Goal: Task Accomplishment & Management: Use online tool/utility

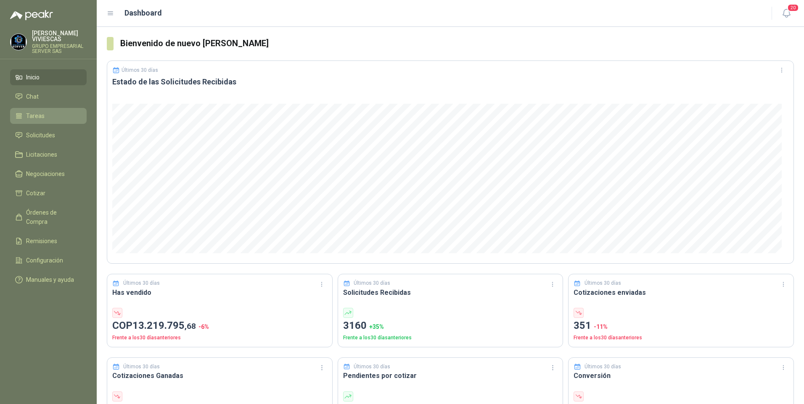
click at [31, 117] on span "Tareas" at bounding box center [35, 115] width 18 height 9
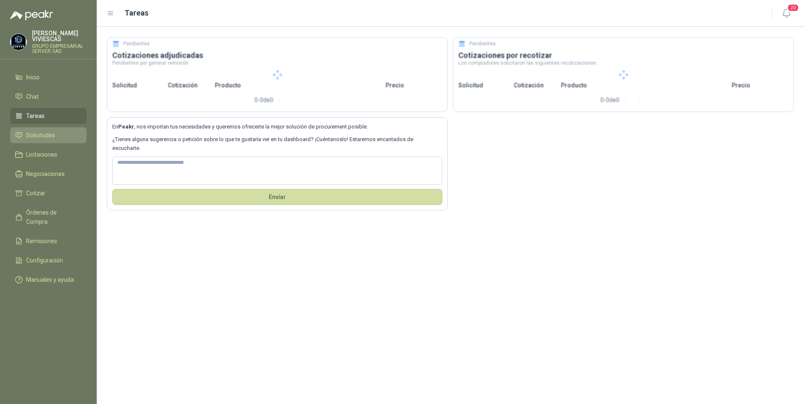
click at [37, 138] on span "Solicitudes" at bounding box center [40, 135] width 29 height 9
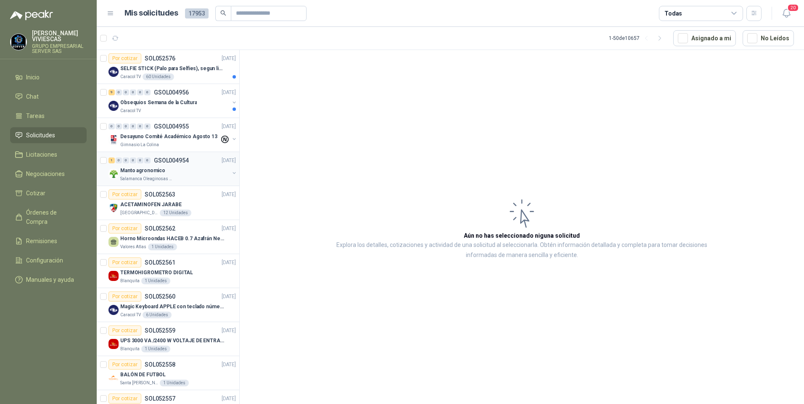
click at [132, 172] on p "Manto agronomico" at bounding box center [142, 171] width 45 height 8
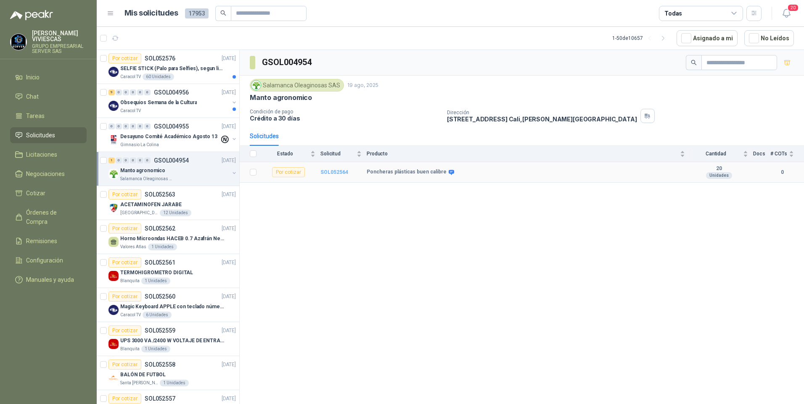
click at [336, 173] on b "SOL052564" at bounding box center [334, 172] width 28 height 6
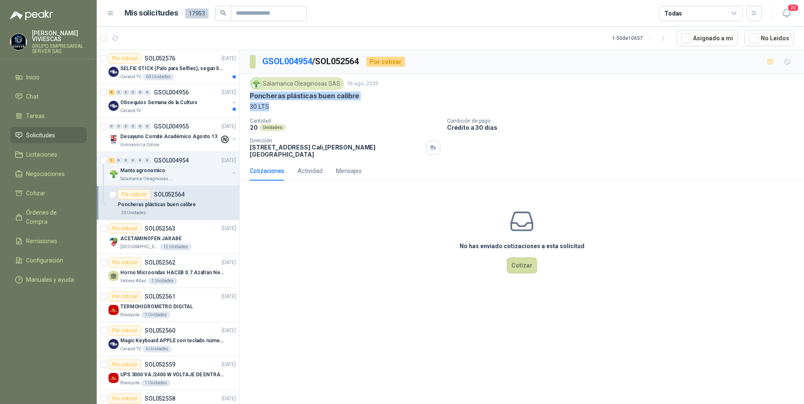
drag, startPoint x: 249, startPoint y: 96, endPoint x: 368, endPoint y: 112, distance: 120.0
click at [368, 112] on div "Salamanca Oleaginosas SAS 19 ago, 2025 Poncheras plásticas buen calibre 30 LTS …" at bounding box center [522, 117] width 564 height 87
copy div "Poncheras plásticas buen calibre 30 LTS"
click at [46, 237] on span "Remisiones" at bounding box center [41, 241] width 31 height 9
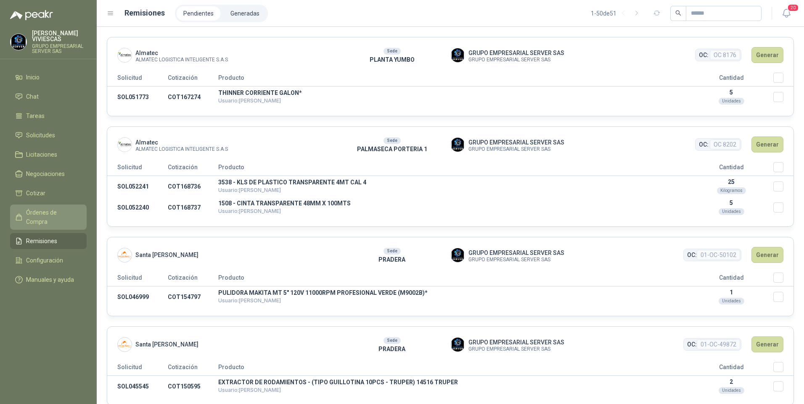
click at [37, 214] on span "Órdenes de Compra" at bounding box center [52, 217] width 53 height 18
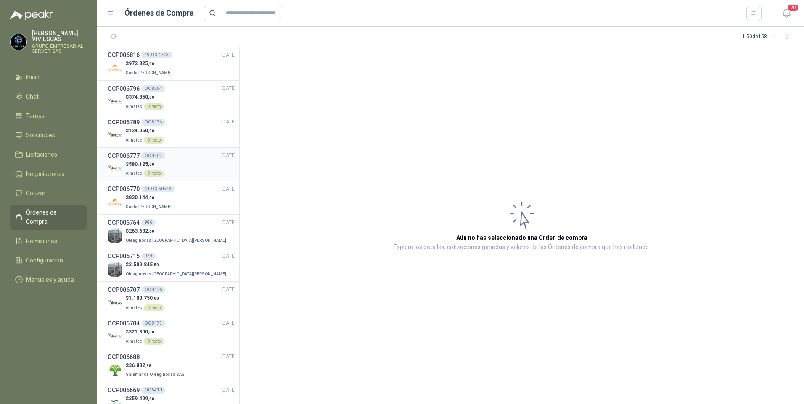
click at [135, 166] on span "580.125 ,00" at bounding box center [142, 164] width 26 height 6
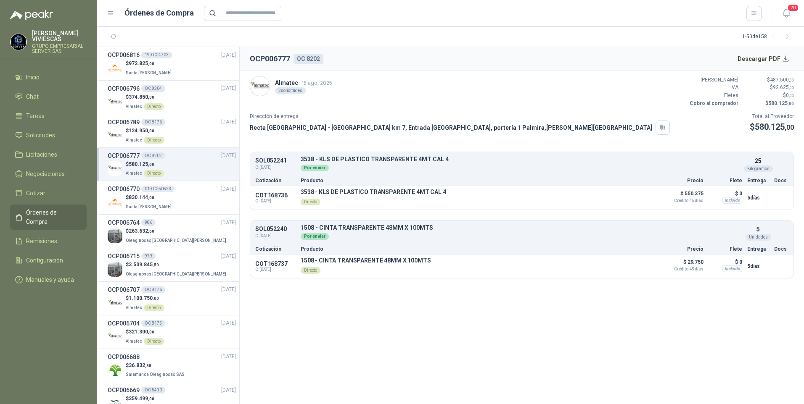
click at [424, 338] on section "OCP006777 OC 8202 Descargar PDF Almatec 15 ago, 2025 2 solicitudes Valor Bruto …" at bounding box center [522, 225] width 564 height 357
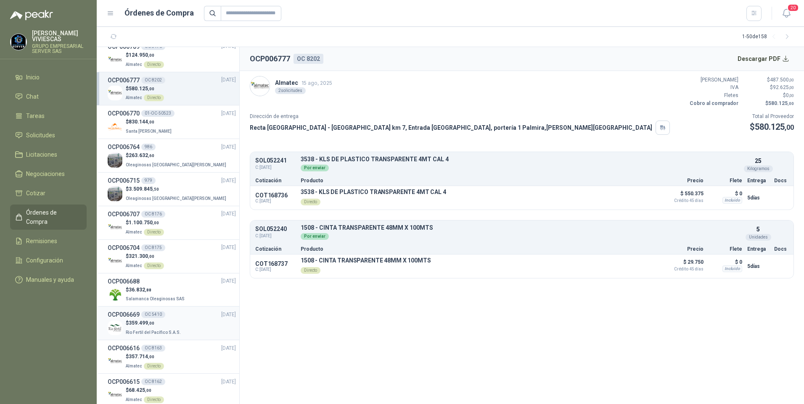
scroll to position [84, 0]
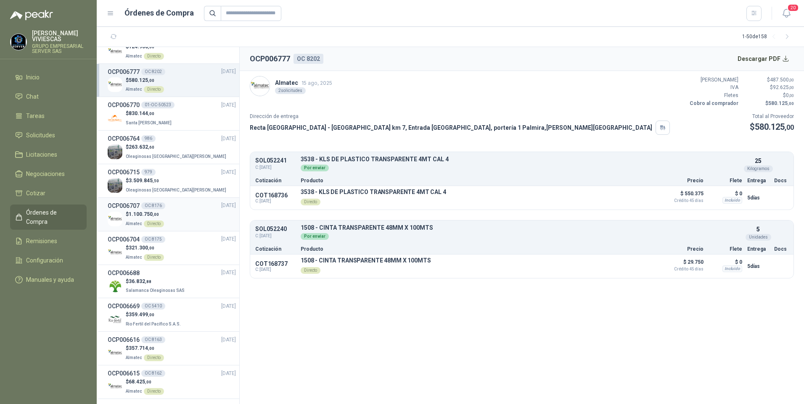
click at [126, 218] on p "$ 1.100.750 ,00" at bounding box center [145, 215] width 38 height 8
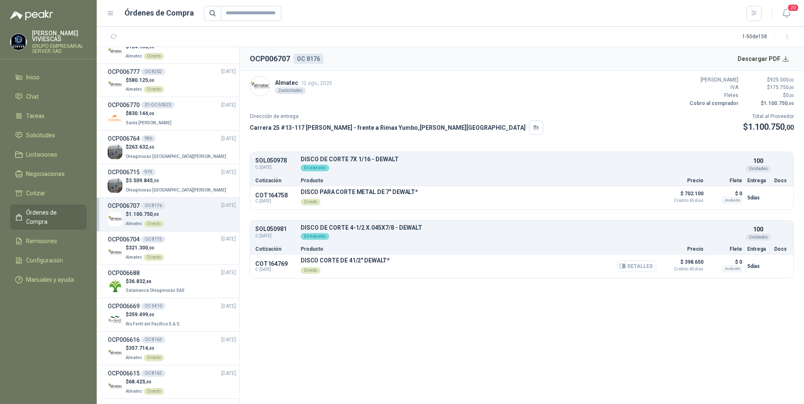
click at [634, 265] on button "Detalles" at bounding box center [637, 266] width 40 height 11
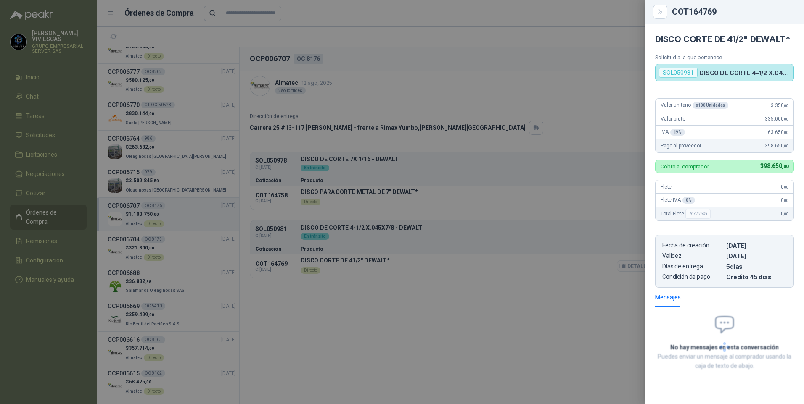
scroll to position [3, 0]
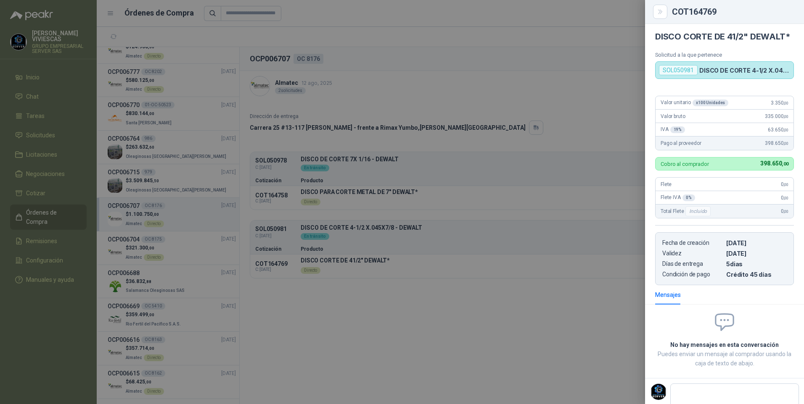
click at [414, 337] on div at bounding box center [402, 202] width 804 height 404
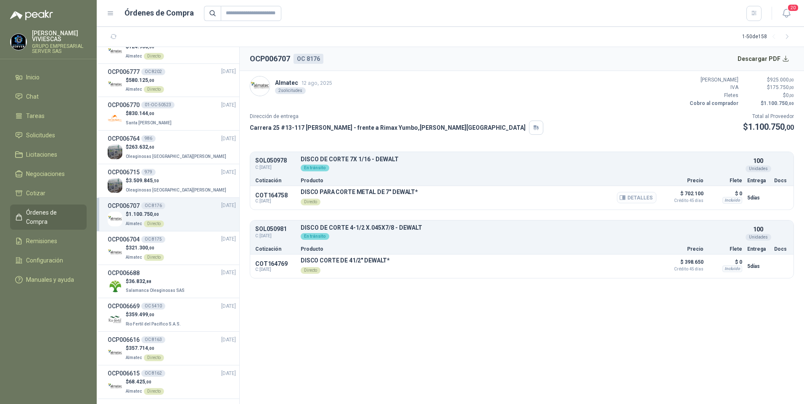
click at [650, 195] on button "Detalles" at bounding box center [637, 197] width 40 height 11
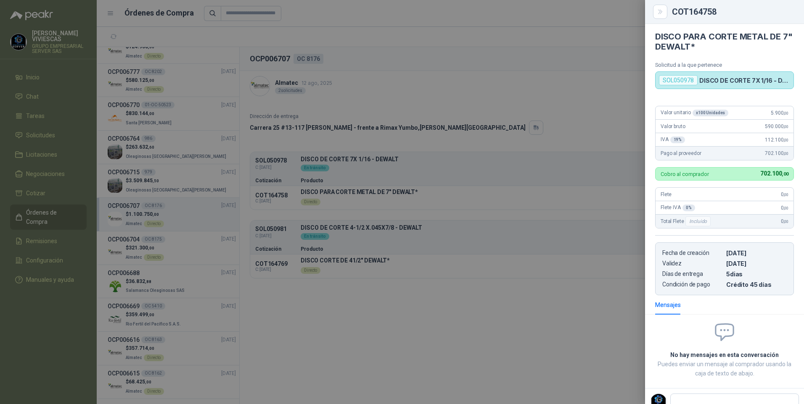
click at [430, 362] on div at bounding box center [402, 202] width 804 height 404
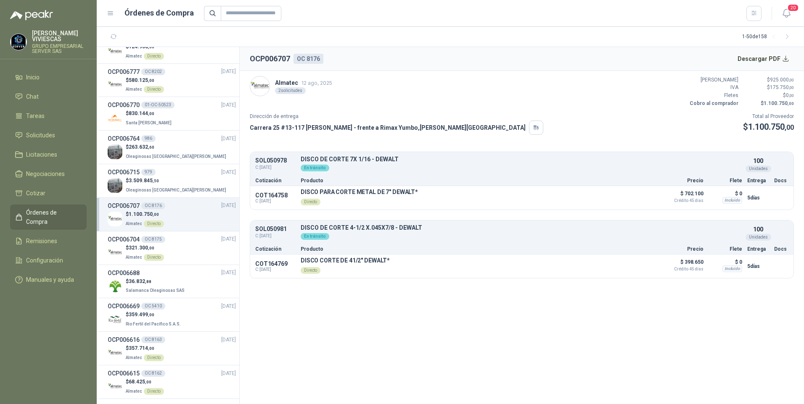
click at [447, 301] on section "OCP006707 OC 8176 Descargar PDF Almatec 12 ago, 2025 2 solicitudes Valor Bruto …" at bounding box center [522, 225] width 564 height 357
click at [629, 189] on div "Detalles" at bounding box center [637, 198] width 40 height 18
click at [629, 198] on button "Detalles" at bounding box center [637, 197] width 40 height 11
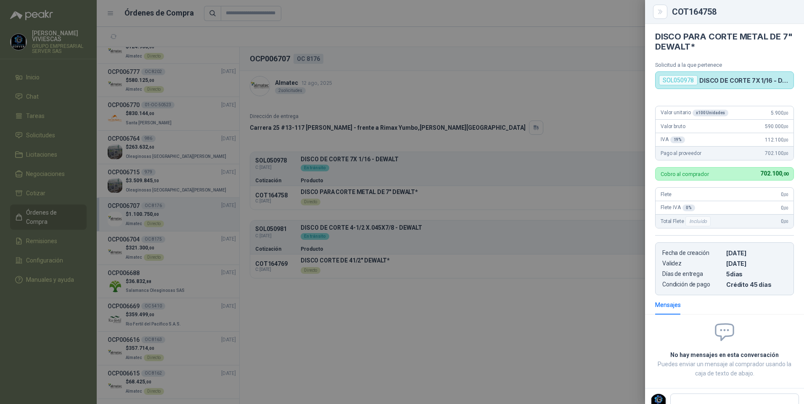
click at [582, 144] on div at bounding box center [402, 202] width 804 height 404
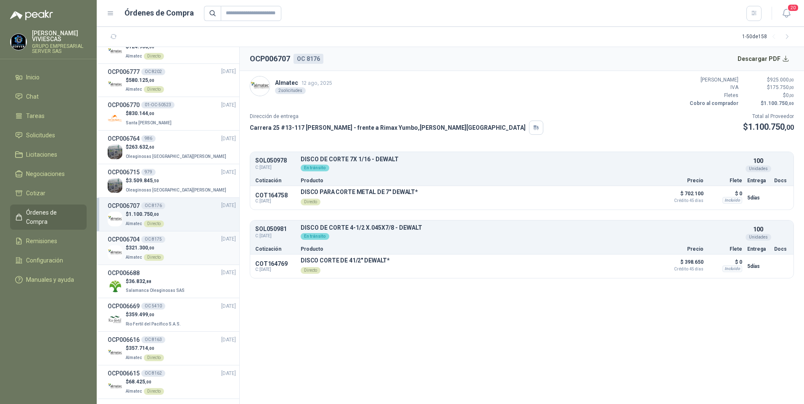
click at [130, 251] on p "$ 321.300 ,00" at bounding box center [145, 248] width 38 height 8
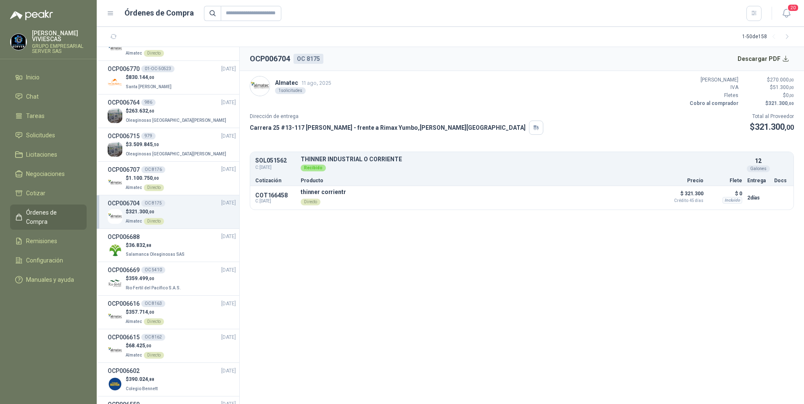
scroll to position [168, 0]
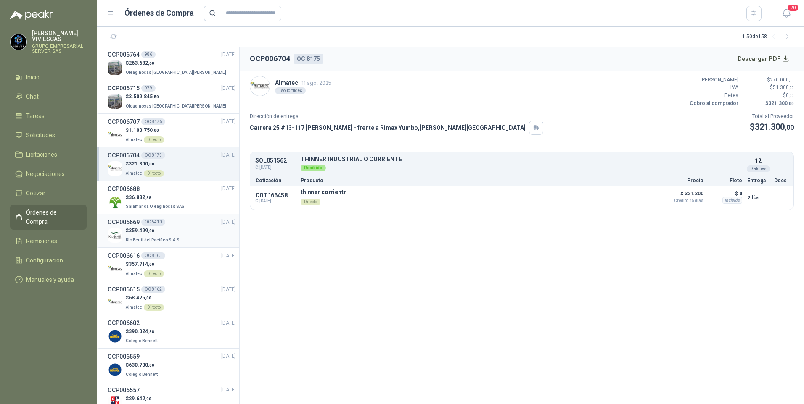
click at [129, 233] on p "$ 359.499 ,00" at bounding box center [154, 231] width 57 height 8
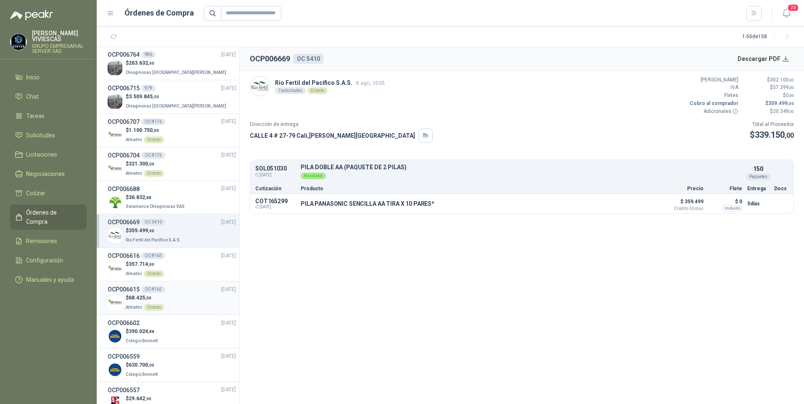
click at [136, 305] on span "Almatec" at bounding box center [134, 307] width 16 height 5
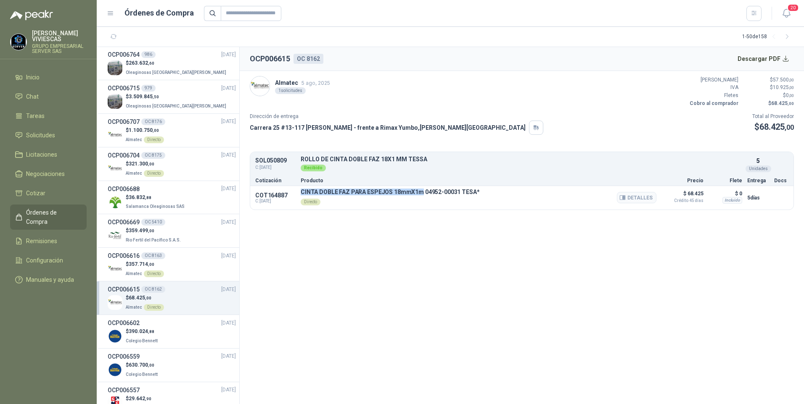
drag, startPoint x: 301, startPoint y: 193, endPoint x: 418, endPoint y: 192, distance: 116.9
click at [418, 192] on p "CINTA DOBLE FAZ PARA ESPEJOS 18mmX1m 04952-00031 TESA*" at bounding box center [390, 192] width 179 height 7
drag, startPoint x: 418, startPoint y: 192, endPoint x: 398, endPoint y: 191, distance: 20.6
copy p "CINTA DOBLE FAZ PARA ESPEJOS 18mmX1m"
click at [632, 199] on button "Detalles" at bounding box center [637, 197] width 40 height 11
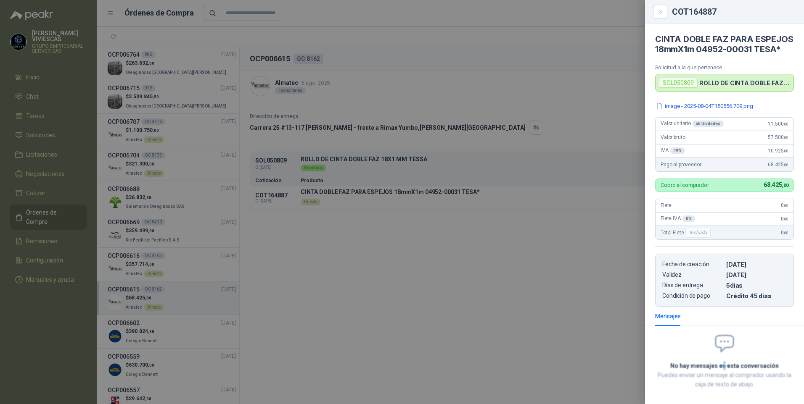
scroll to position [48, 0]
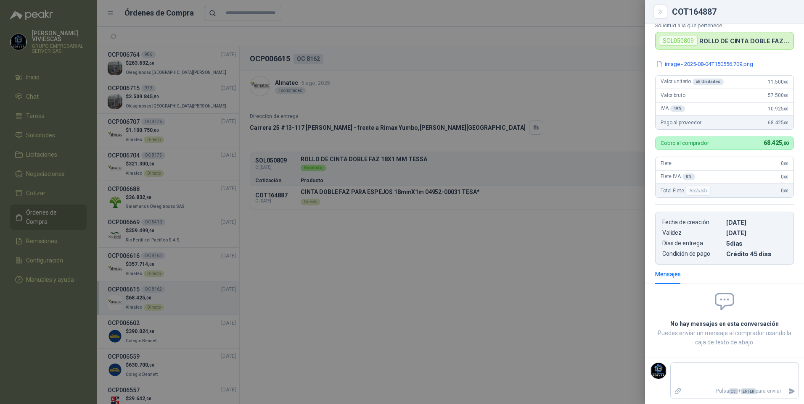
click at [488, 270] on div at bounding box center [402, 202] width 804 height 404
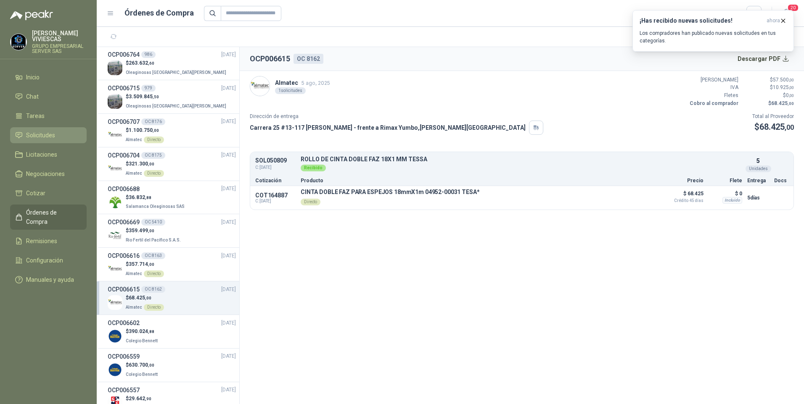
click at [42, 133] on span "Solicitudes" at bounding box center [40, 135] width 29 height 9
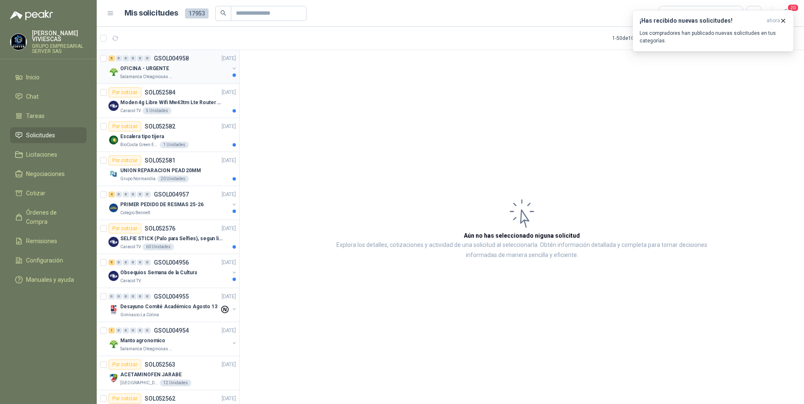
click at [146, 69] on p "OFICINA - URGENTE" at bounding box center [144, 69] width 49 height 8
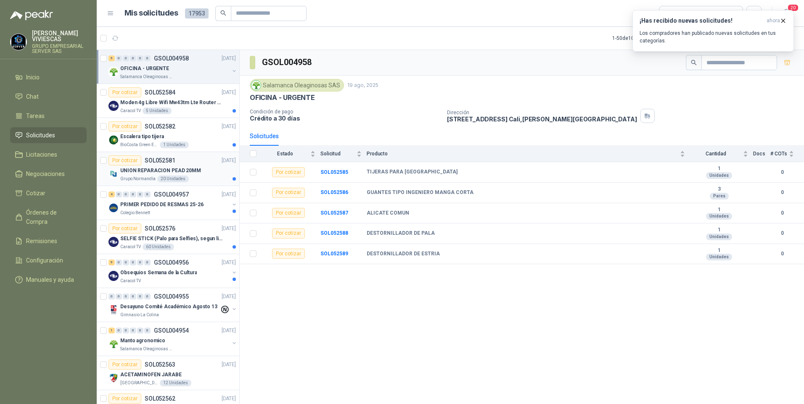
click at [143, 172] on p "UNION REPARACION PEAD 20MM" at bounding box center [160, 171] width 81 height 8
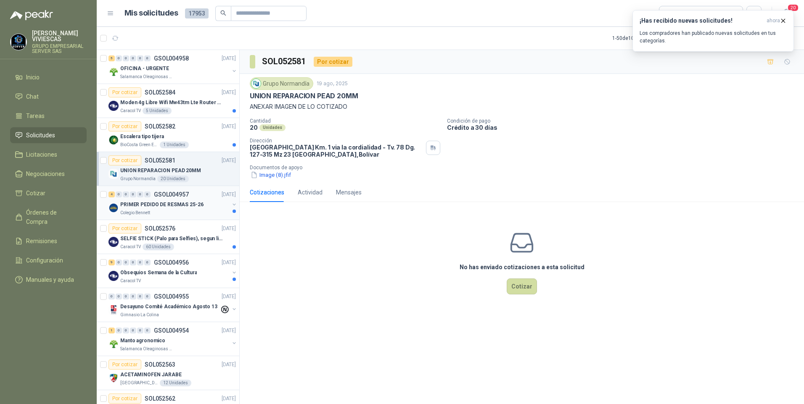
click at [163, 207] on p "PRIMER PEDIDO DE RESMAS 25-26" at bounding box center [161, 205] width 83 height 8
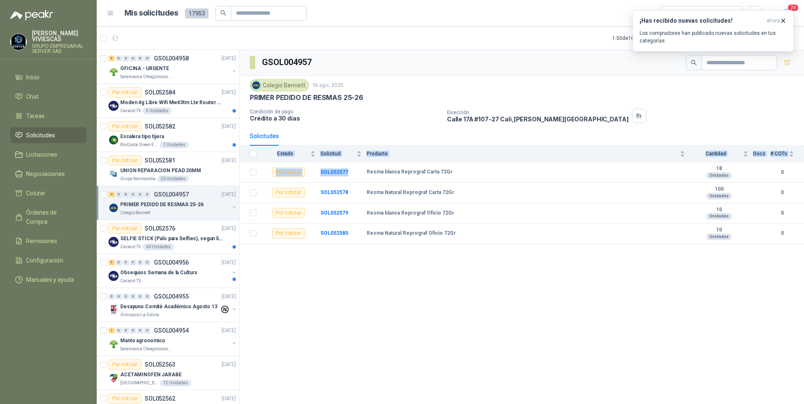
drag, startPoint x: 364, startPoint y: 174, endPoint x: 739, endPoint y: 248, distance: 382.8
click at [739, 248] on div "GSOL004957 Colegio Bennett 19 ago, 2025 PRIMER PEDIDO DE RESMAS 25-26 Condición…" at bounding box center [522, 228] width 564 height 357
click at [428, 200] on td "Resma Natural Reprograf Carta 72Gr" at bounding box center [528, 193] width 323 height 21
drag, startPoint x: 366, startPoint y: 193, endPoint x: 739, endPoint y: 189, distance: 373.3
click at [739, 189] on tr "Por cotizar SOL052578 Resma Natural Reprograf Carta 72Gr 100 Unidades 0" at bounding box center [522, 193] width 564 height 21
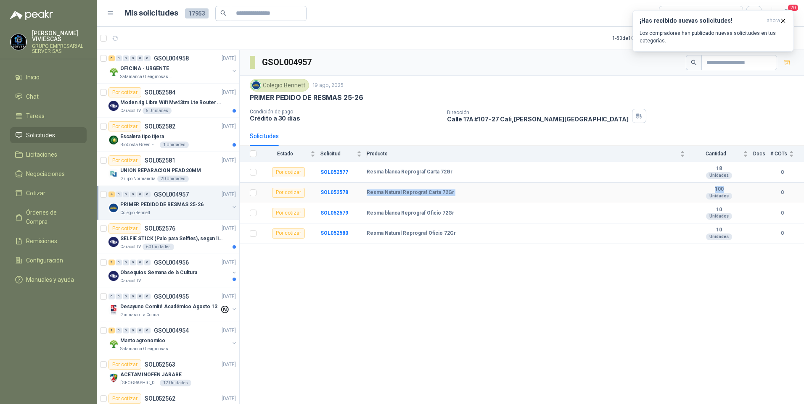
copy tr "Resma Natural Reprograf Carta 72Gr 100"
click at [366, 333] on div "GSOL004957 Colegio Bennett 19 ago, 2025 PRIMER PEDIDO DE RESMAS 25-26 Condición…" at bounding box center [522, 228] width 564 height 357
click at [117, 37] on icon "button" at bounding box center [115, 38] width 7 height 7
click at [134, 242] on p "SELFIE STICK (Palo para Selfies), segun link adjunto" at bounding box center [172, 239] width 105 height 8
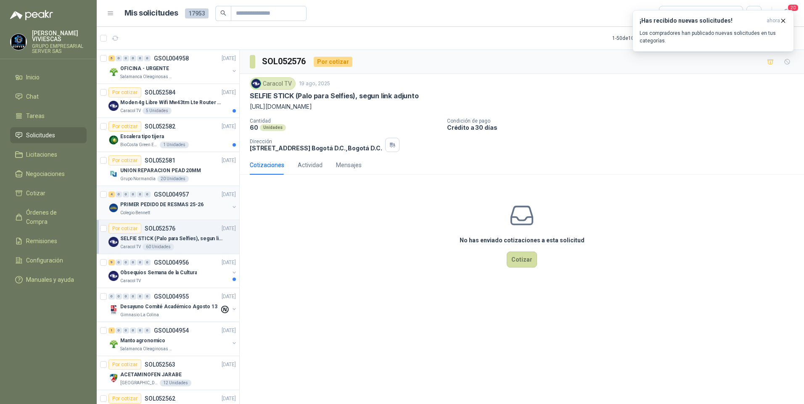
click at [141, 212] on p "Colegio Bennett" at bounding box center [135, 213] width 30 height 7
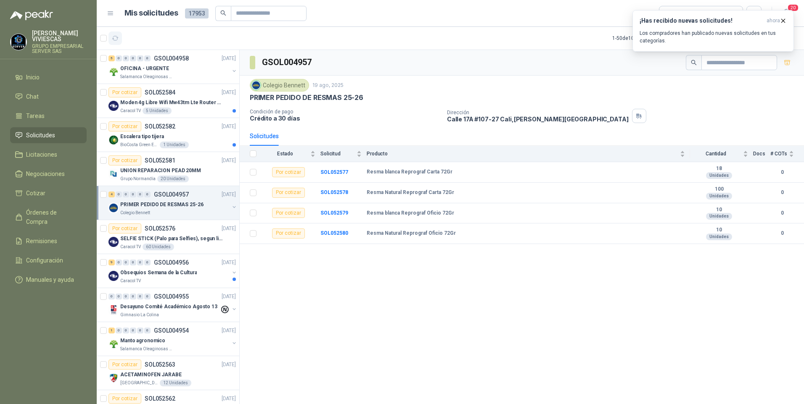
click at [115, 41] on icon "button" at bounding box center [115, 38] width 7 height 7
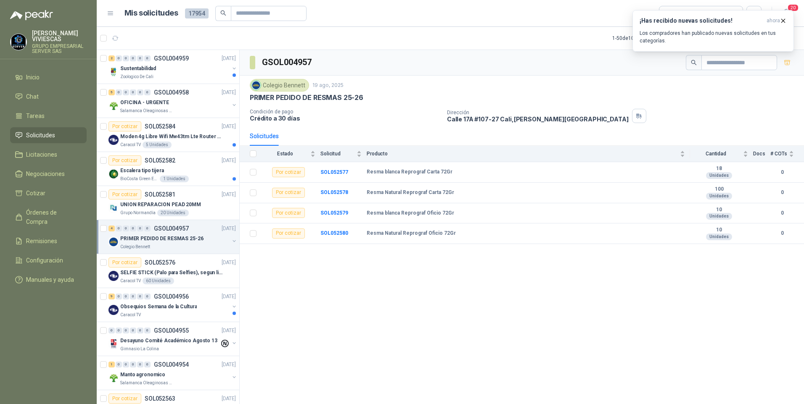
click at [143, 236] on p "PRIMER PEDIDO DE RESMAS 25-26" at bounding box center [161, 239] width 83 height 8
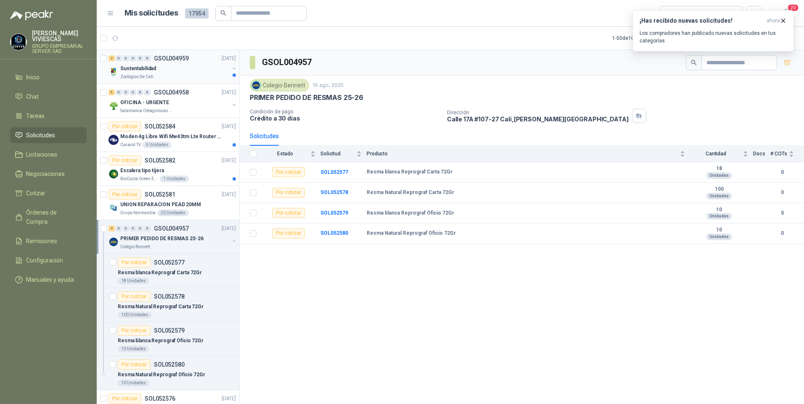
click at [139, 74] on p "Zoologico De Cali" at bounding box center [136, 77] width 33 height 7
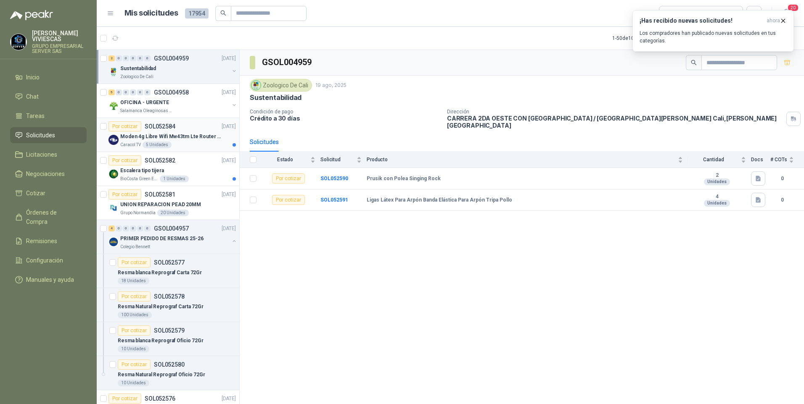
click at [152, 131] on div "Por cotizar SOL052584" at bounding box center [141, 126] width 67 height 10
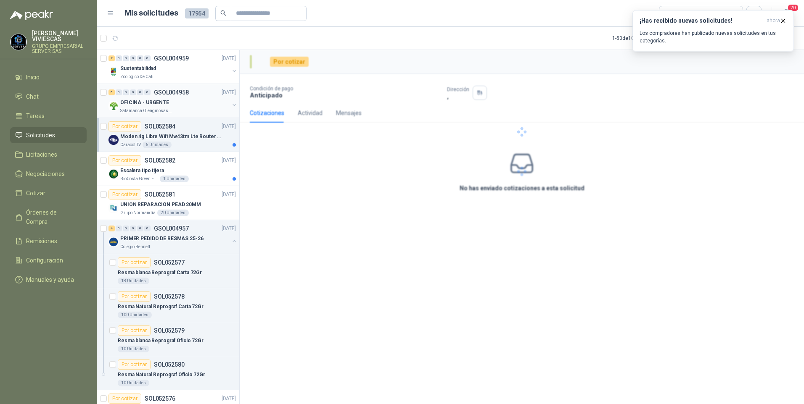
click at [144, 104] on p "OFICINA - URGENTE" at bounding box center [144, 103] width 49 height 8
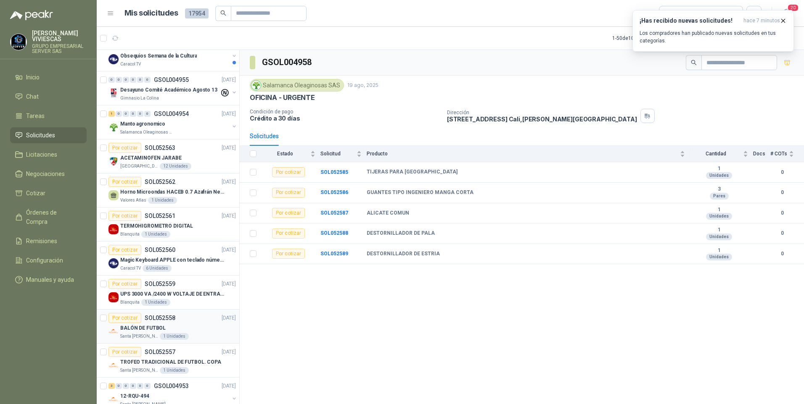
scroll to position [462, 0]
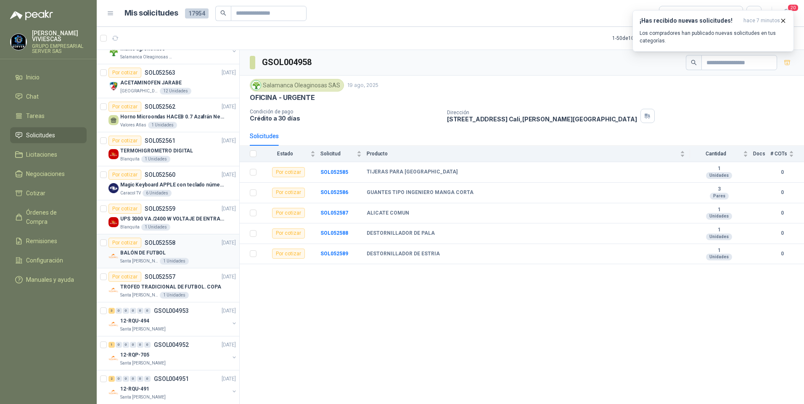
click at [141, 255] on p "BALÓN DE FUTBOL" at bounding box center [142, 253] width 45 height 8
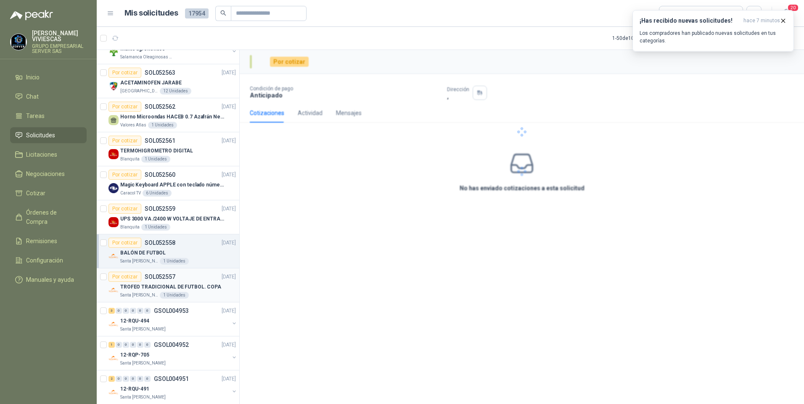
click at [158, 289] on p "TROFEO TRADICIONAL DE FUTBOL. COPA" at bounding box center [170, 287] width 101 height 8
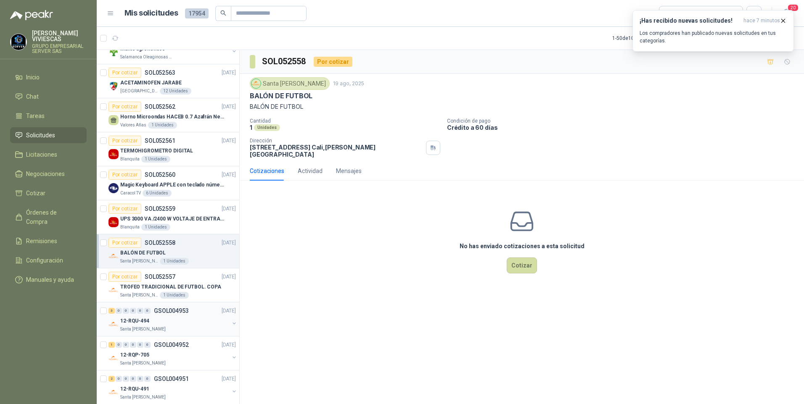
click at [145, 327] on p "Santa [PERSON_NAME]" at bounding box center [142, 329] width 45 height 7
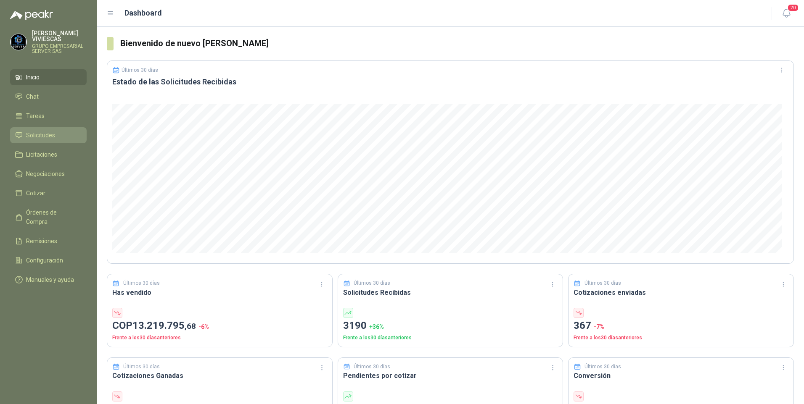
click at [43, 135] on span "Solicitudes" at bounding box center [40, 135] width 29 height 9
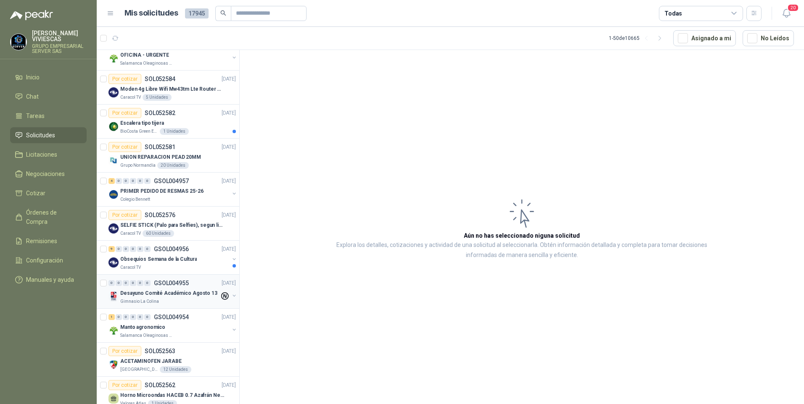
scroll to position [84, 0]
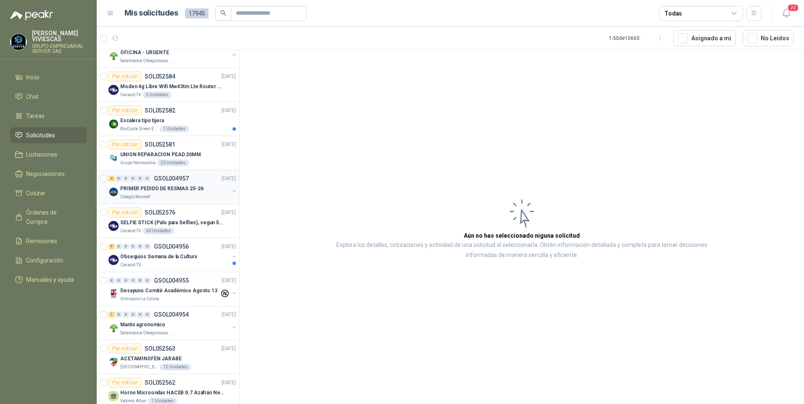
click at [154, 193] on div "PRIMER PEDIDO DE RESMAS 25-26" at bounding box center [174, 189] width 109 height 10
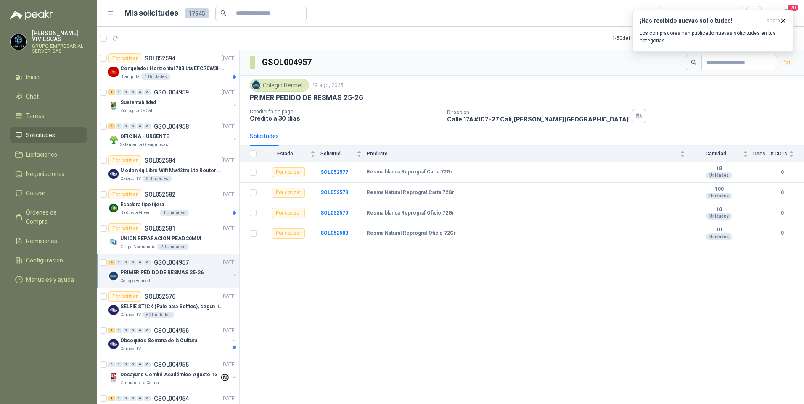
click at [47, 140] on link "Solicitudes" at bounding box center [48, 135] width 77 height 16
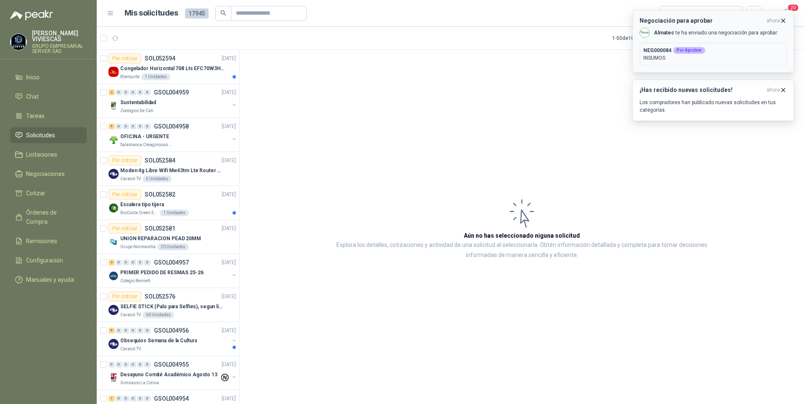
click at [718, 55] on p "INSUMOS" at bounding box center [713, 58] width 140 height 8
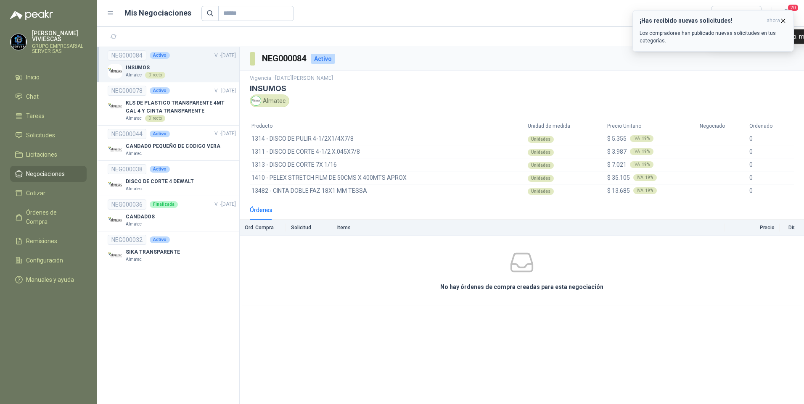
click at [776, 21] on span "ahora" at bounding box center [772, 20] width 13 height 7
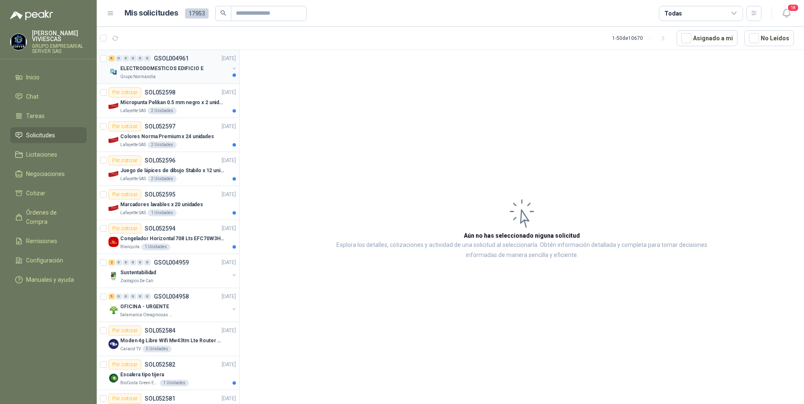
click at [162, 72] on p "ELECTRODOMESTICOS EDIFICIO E" at bounding box center [161, 69] width 83 height 8
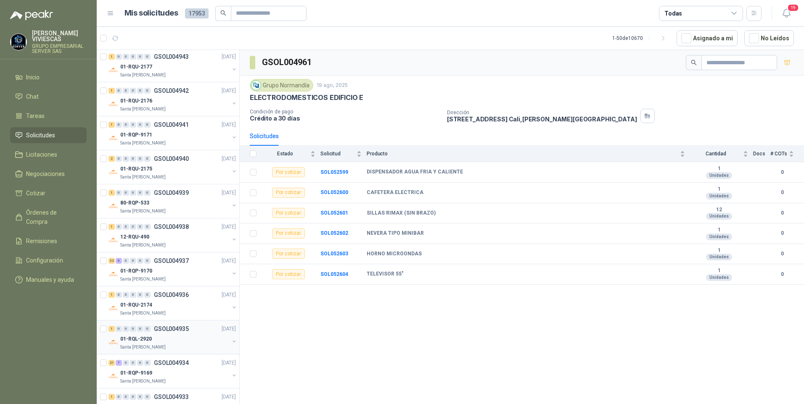
scroll to position [1135, 0]
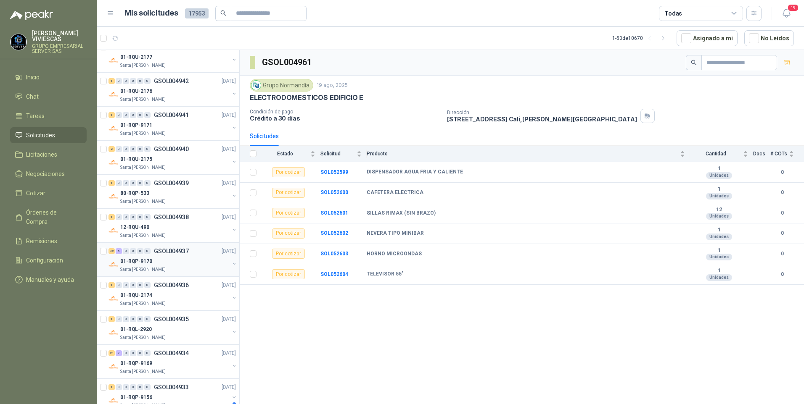
click at [135, 264] on p "01-RQP-9170" at bounding box center [136, 262] width 32 height 8
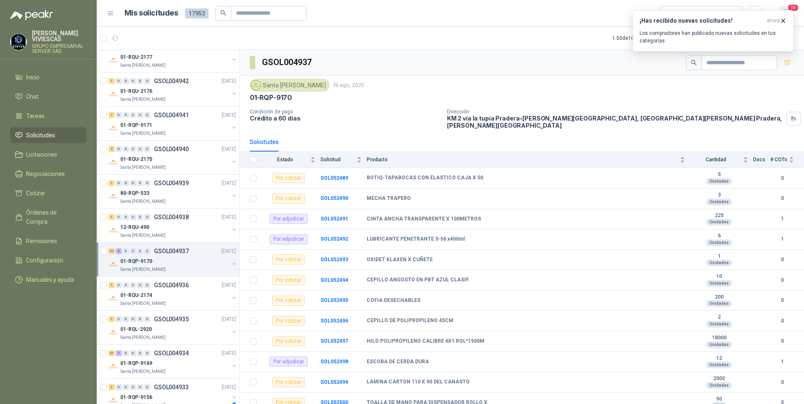
click at [796, 10] on header "Mis solicitudes 17953 Todas 19" at bounding box center [450, 13] width 707 height 27
drag, startPoint x: 796, startPoint y: 10, endPoint x: 677, endPoint y: 3, distance: 119.6
click at [684, 3] on header "Mis solicitudes 17953 Todas 19" at bounding box center [450, 13] width 707 height 27
click at [795, 6] on span "19" at bounding box center [793, 8] width 12 height 8
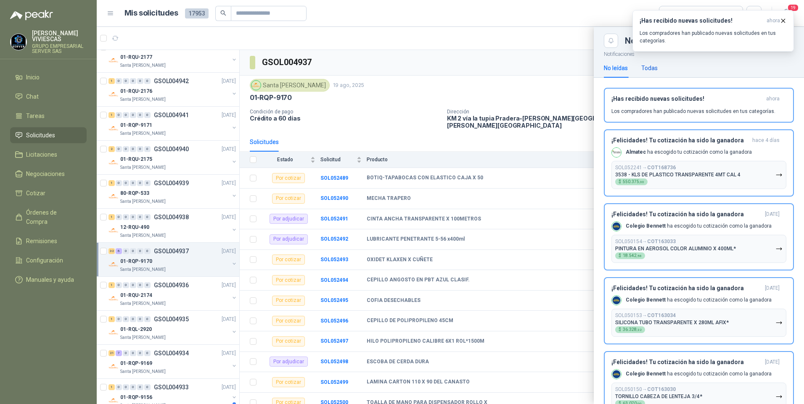
click at [650, 63] on div "Todas" at bounding box center [649, 67] width 16 height 9
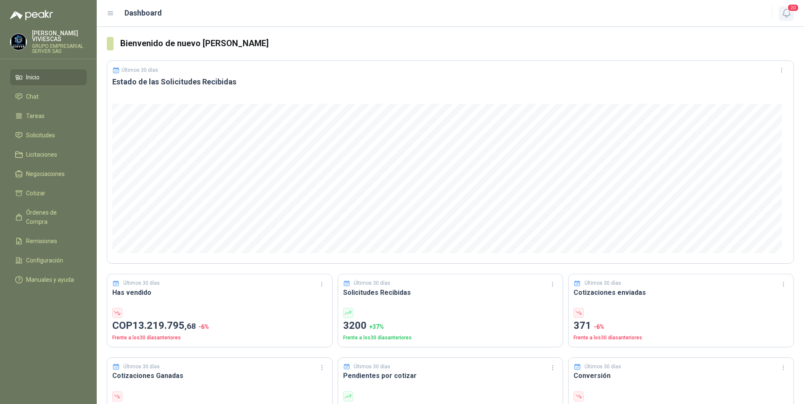
click at [792, 15] on button "20" at bounding box center [786, 13] width 15 height 15
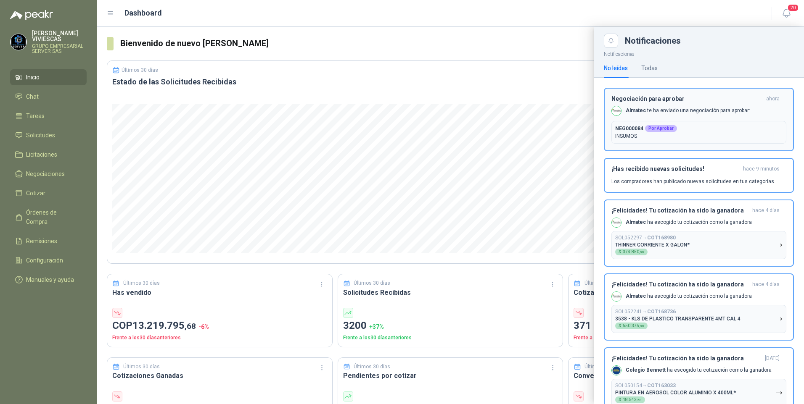
click at [626, 137] on p "INSUMOS" at bounding box center [698, 136] width 167 height 8
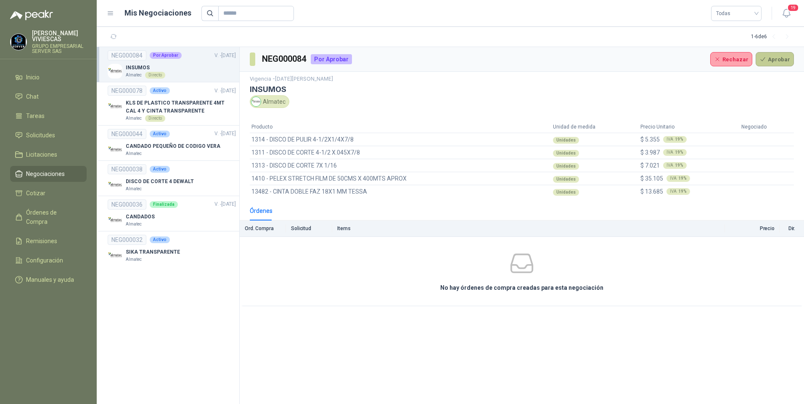
click at [785, 59] on button "Aprobar" at bounding box center [774, 59] width 38 height 14
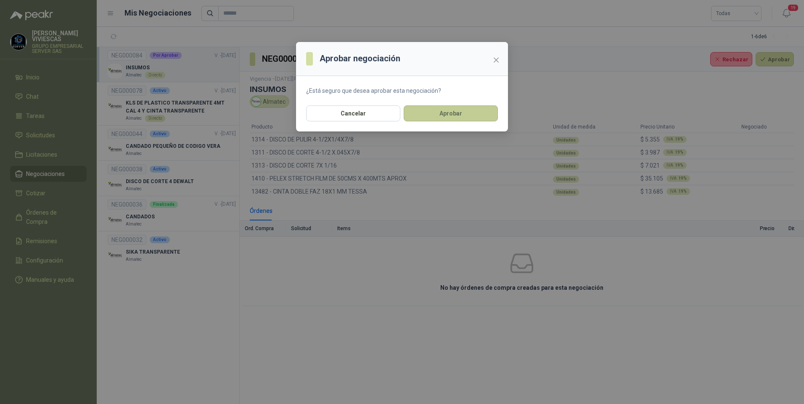
click at [461, 116] on button "Aprobar" at bounding box center [451, 114] width 94 height 16
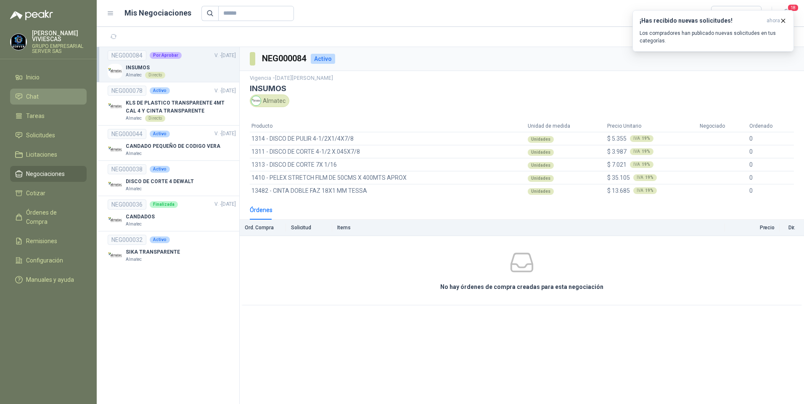
click at [30, 97] on span "Chat" at bounding box center [32, 96] width 13 height 9
click at [32, 113] on span "Tareas" at bounding box center [35, 115] width 18 height 9
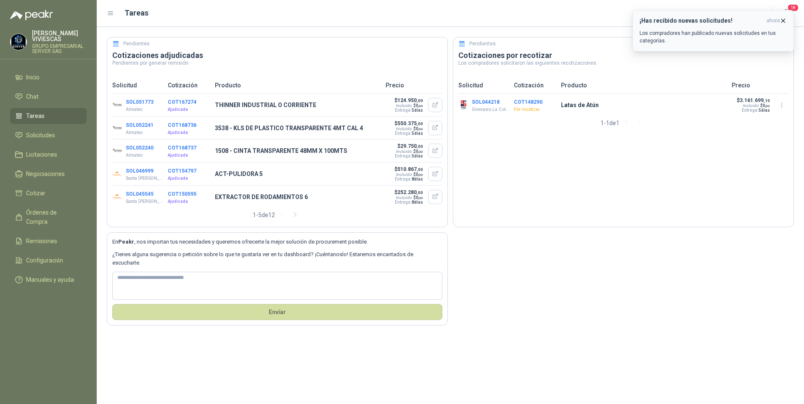
click at [678, 15] on button "¡Has recibido nuevas solicitudes! ahora Los compradores han publicado nuevas so…" at bounding box center [712, 31] width 161 height 42
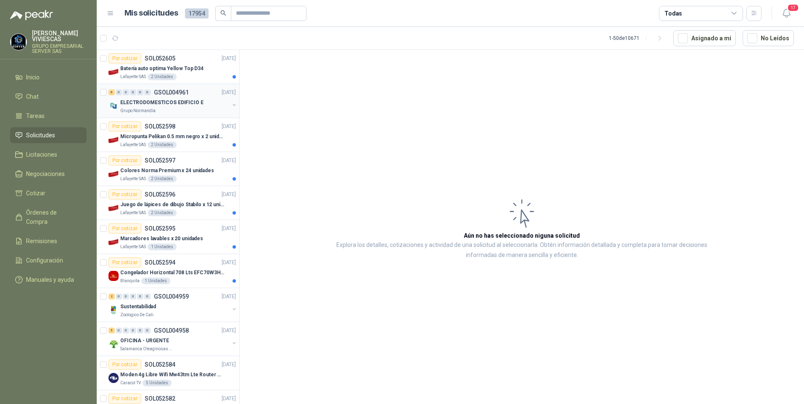
click at [148, 104] on p "ELECTRODOMESTICOS EDIFICIO E" at bounding box center [161, 103] width 83 height 8
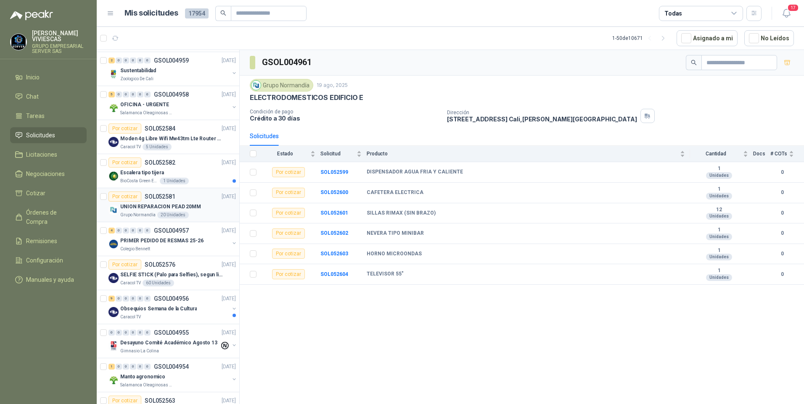
scroll to position [252, 0]
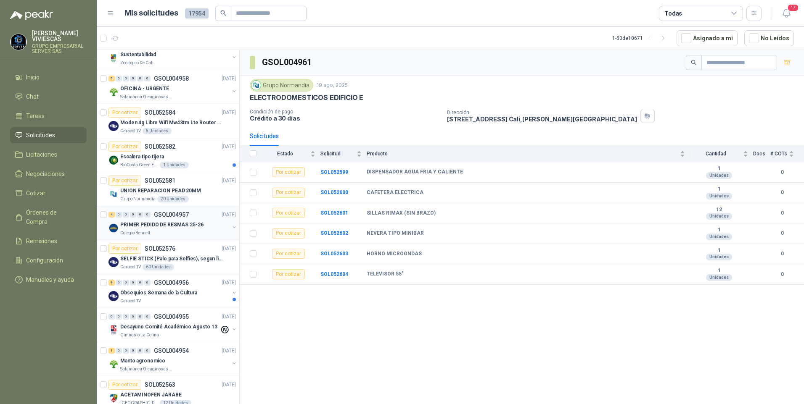
click at [157, 232] on div "Colegio Bennett" at bounding box center [174, 233] width 109 height 7
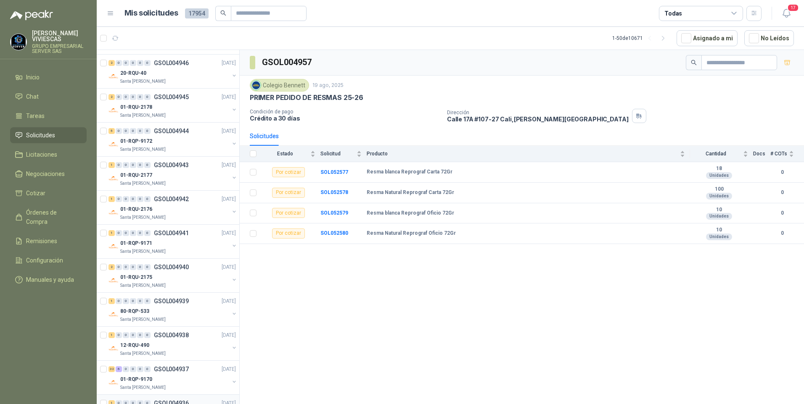
scroll to position [1135, 0]
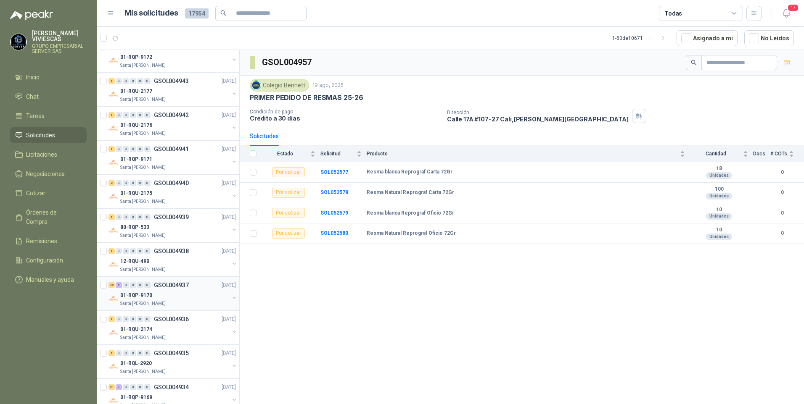
click at [148, 292] on p "01-RQP-9170" at bounding box center [136, 296] width 32 height 8
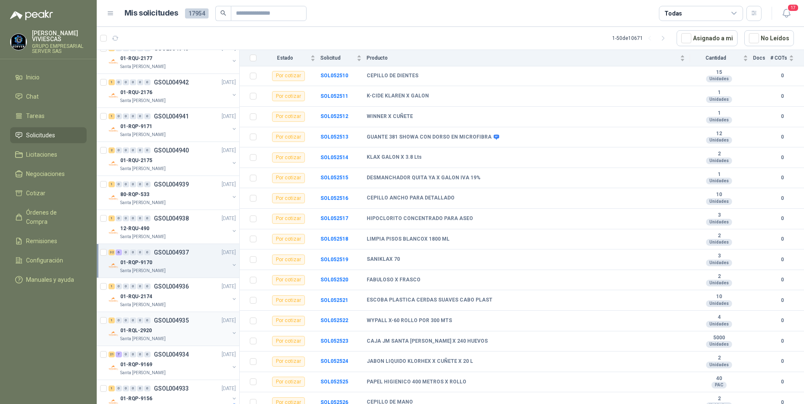
scroll to position [1177, 0]
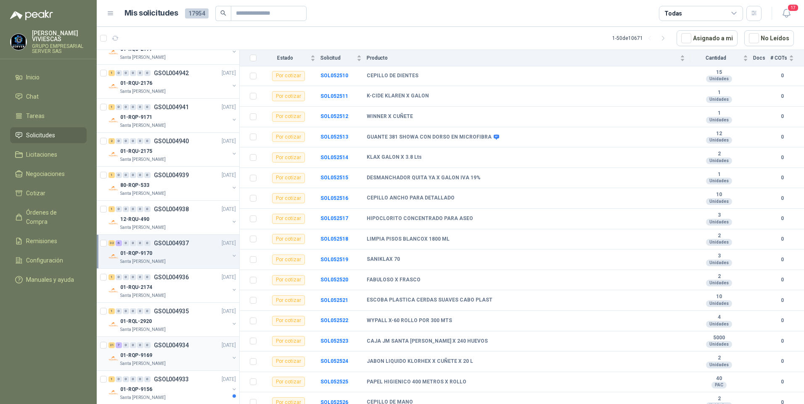
click at [136, 353] on p "01-RQP-9169" at bounding box center [136, 356] width 32 height 8
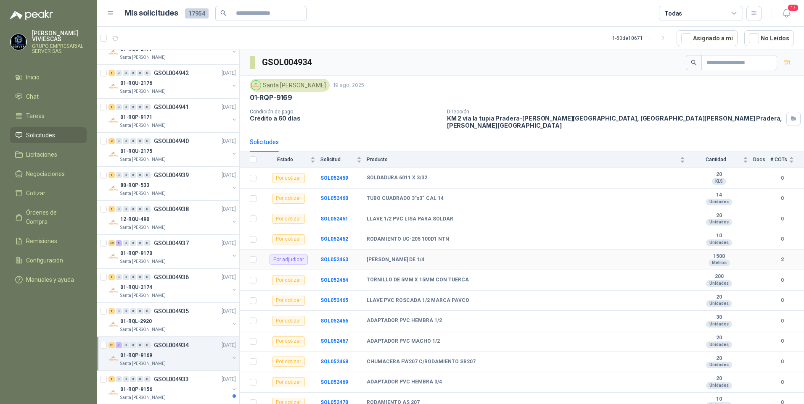
click at [335, 258] on td "SOL052463" at bounding box center [343, 260] width 46 height 21
click at [335, 257] on b "SOL052463" at bounding box center [334, 260] width 28 height 6
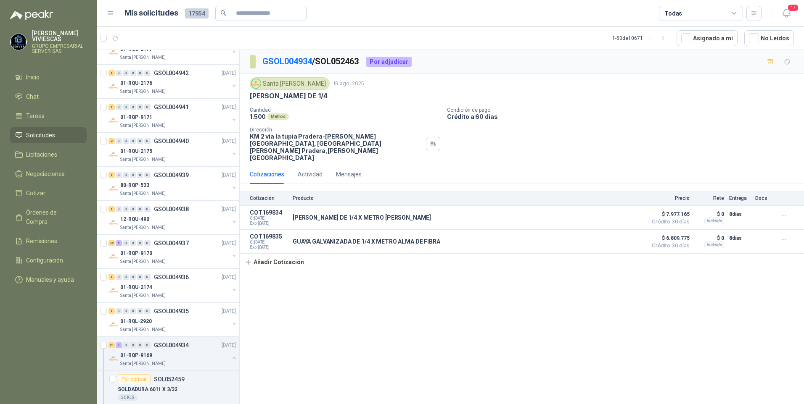
click at [547, 276] on div "GSOL004934 / SOL052463 Por adjudicar Santa Anita Napoles 19 ago, 2025 GUAYA GAL…" at bounding box center [522, 228] width 564 height 357
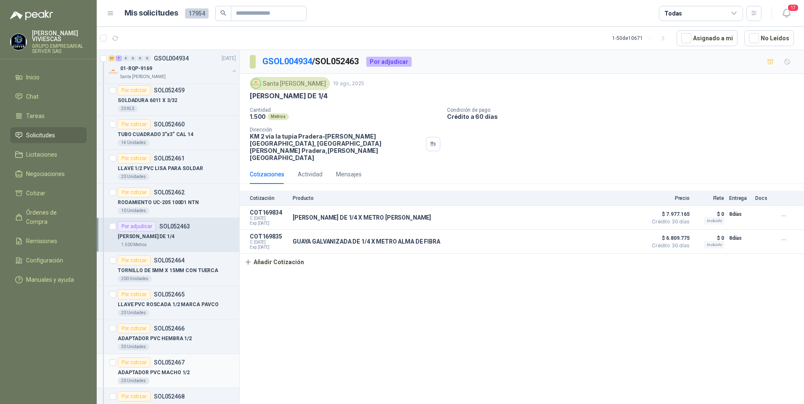
scroll to position [1471, 0]
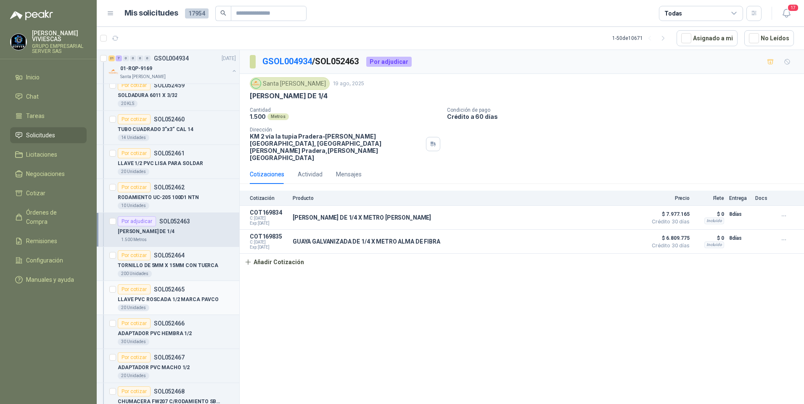
click at [153, 298] on p "LLAVE PVC ROSCADA 1/2 MARCA PAVCO" at bounding box center [168, 300] width 101 height 8
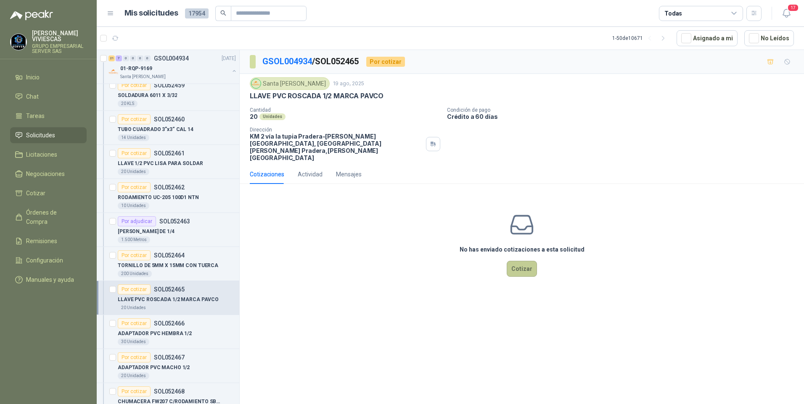
click at [518, 261] on button "Cotizar" at bounding box center [522, 269] width 30 height 16
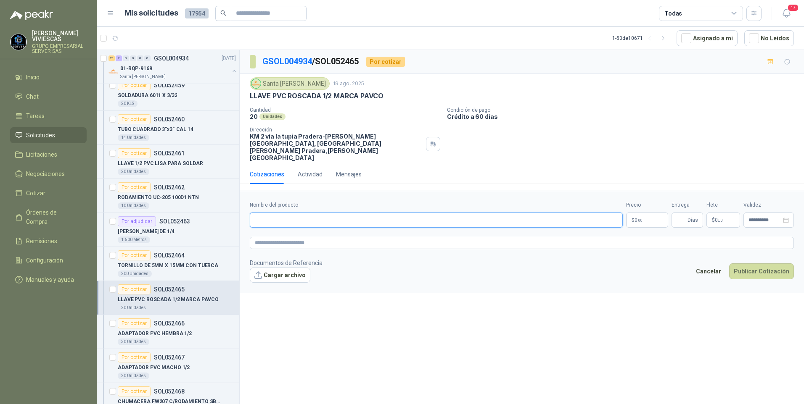
click at [261, 213] on input "Nombre del producto" at bounding box center [436, 220] width 373 height 15
click at [267, 213] on input "Nombre del producto" at bounding box center [436, 220] width 373 height 15
type input "*"
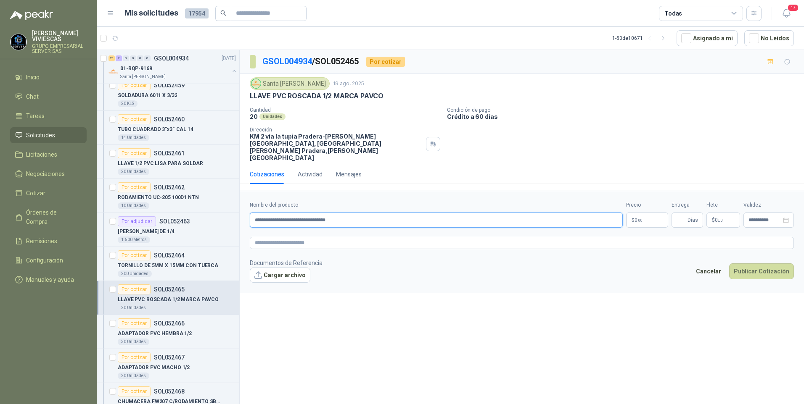
click at [316, 213] on input "**********" at bounding box center [436, 220] width 373 height 15
click at [371, 213] on input "**********" at bounding box center [436, 220] width 373 height 15
type input "**********"
click at [649, 205] on body "RODRIGO VIVIESCAS GRUPO EMPRESARIAL SERVER SAS Inicio Chat Tareas Solicitudes L…" at bounding box center [402, 202] width 804 height 404
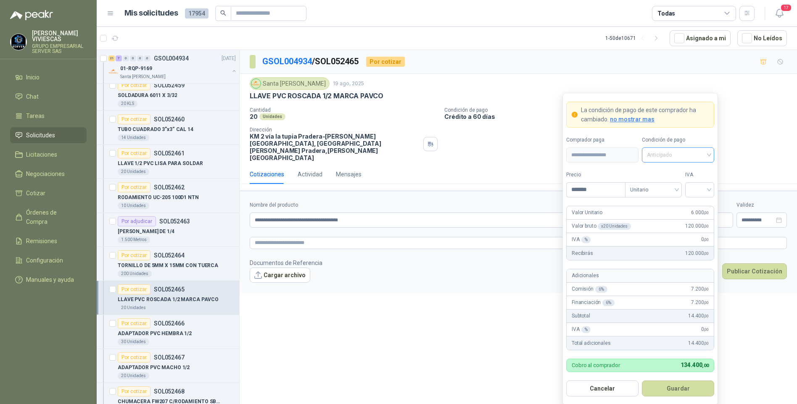
click at [683, 154] on span "Anticipado" at bounding box center [678, 155] width 62 height 13
type input "*******"
click at [684, 187] on div "Crédito a 30 días" at bounding box center [678, 186] width 59 height 9
click at [681, 387] on button "Guardar" at bounding box center [678, 389] width 72 height 16
click at [710, 190] on div at bounding box center [699, 189] width 29 height 15
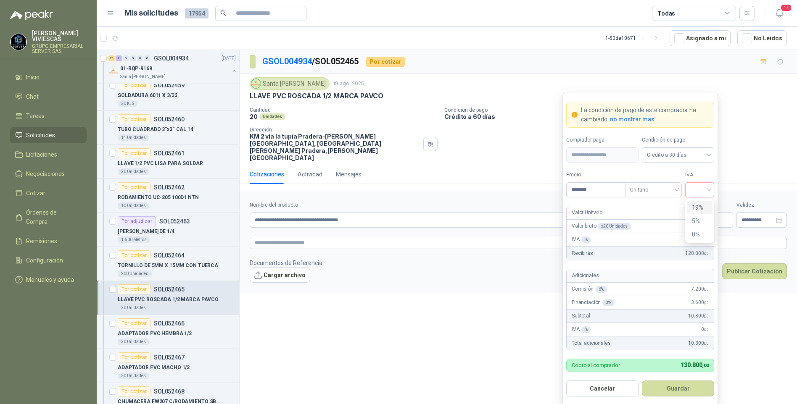
click at [692, 206] on div "19%" at bounding box center [700, 207] width 26 height 13
click at [672, 393] on button "Guardar" at bounding box center [678, 389] width 72 height 16
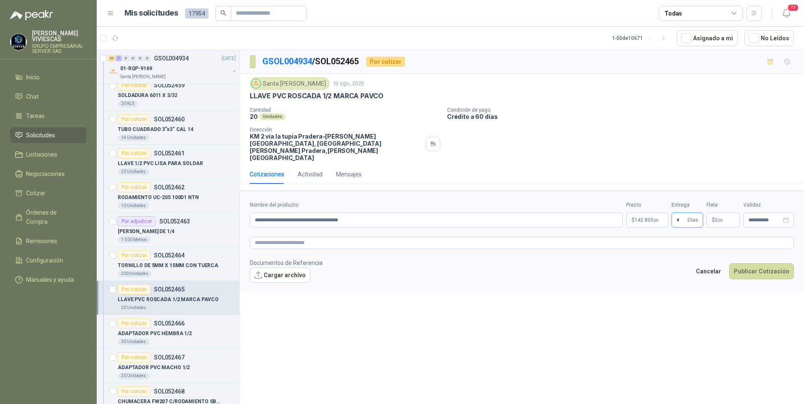
type input "*"
click at [729, 264] on button "Publicar Cotización" at bounding box center [761, 272] width 65 height 16
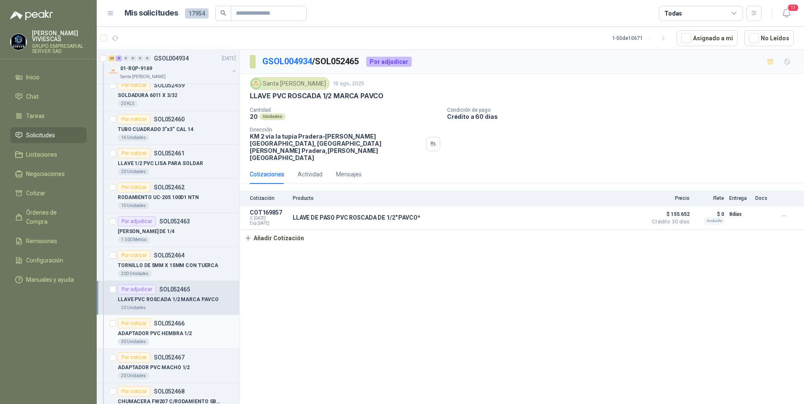
scroll to position [1513, 0]
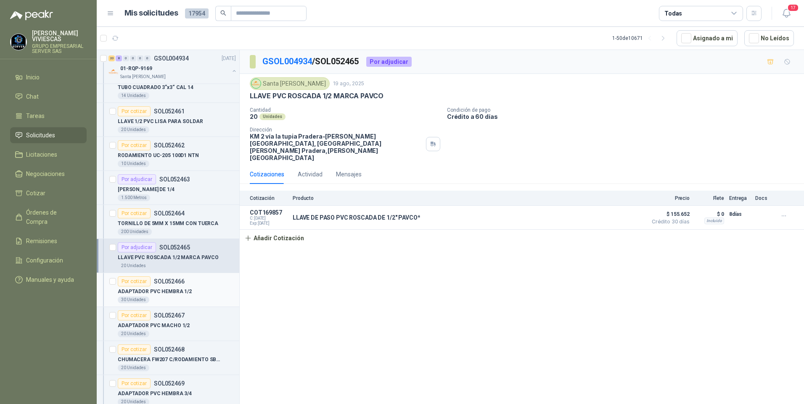
click at [166, 292] on p "ADAPTADOR PVC HEMBRA 1/2" at bounding box center [155, 292] width 74 height 8
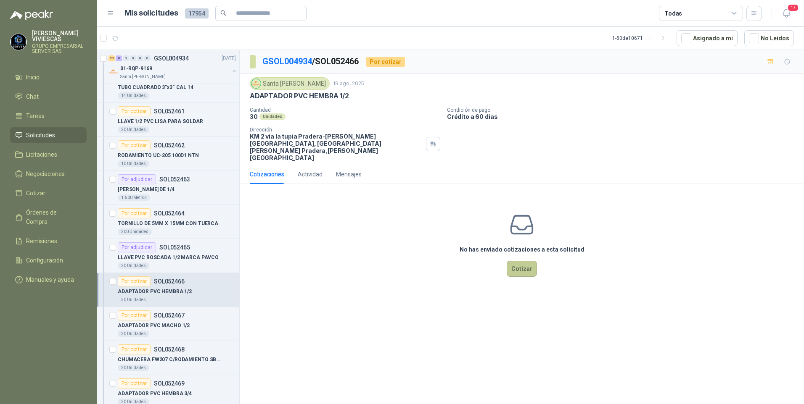
click at [512, 261] on button "Cotizar" at bounding box center [522, 269] width 30 height 16
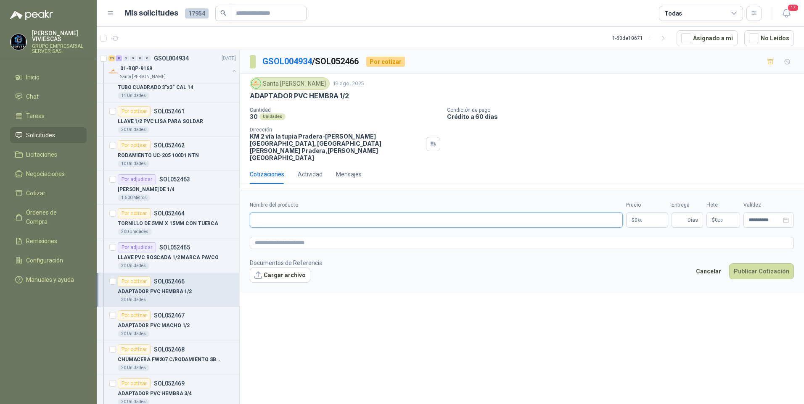
click at [291, 213] on input "Nombre del producto" at bounding box center [436, 220] width 373 height 15
click at [295, 213] on input "**********" at bounding box center [436, 220] width 373 height 15
click at [361, 213] on input "**********" at bounding box center [436, 220] width 373 height 15
type input "**********"
click at [636, 204] on body "RODRIGO VIVIESCAS GRUPO EMPRESARIAL SERVER SAS Inicio Chat Tareas Solicitudes L…" at bounding box center [402, 202] width 804 height 404
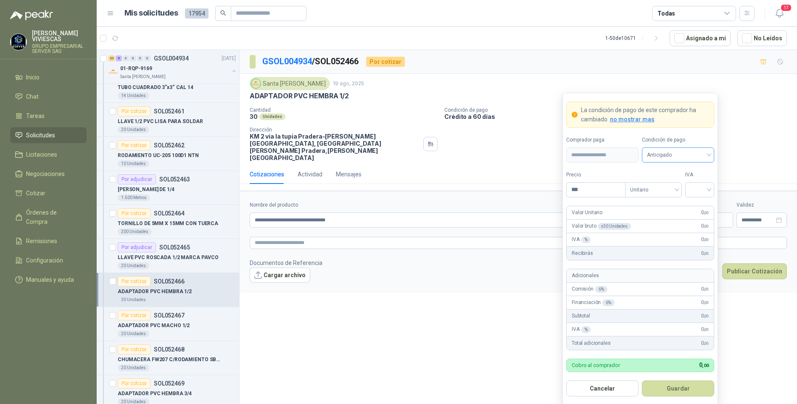
click at [659, 148] on input "search" at bounding box center [678, 154] width 62 height 13
drag, startPoint x: 670, startPoint y: 186, endPoint x: 630, endPoint y: 185, distance: 40.8
click at [669, 185] on div "Crédito a 30 días" at bounding box center [678, 186] width 59 height 9
click at [586, 196] on input "***" at bounding box center [596, 190] width 58 height 14
type input "*****"
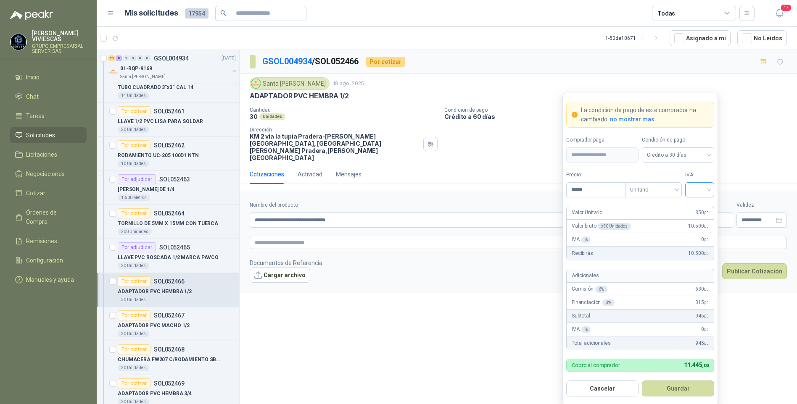
click at [705, 190] on input "search" at bounding box center [699, 189] width 19 height 13
click at [702, 206] on div "19%" at bounding box center [700, 207] width 16 height 9
click at [683, 391] on button "Guardar" at bounding box center [678, 389] width 72 height 16
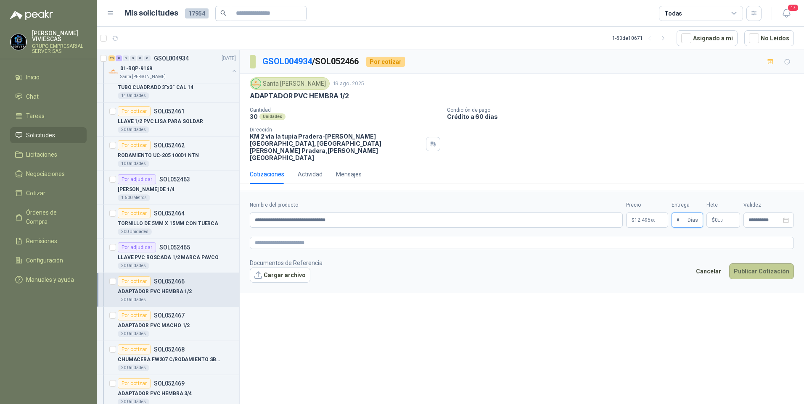
type input "*"
click at [767, 264] on button "Publicar Cotización" at bounding box center [761, 272] width 65 height 16
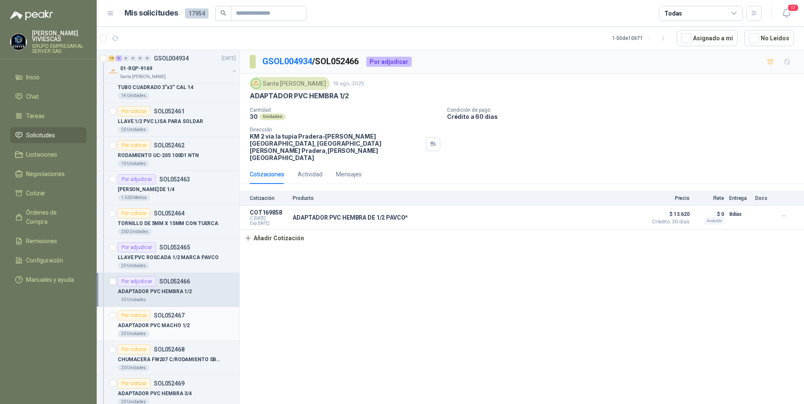
click at [154, 326] on p "ADAPTADOR PVC MACHO 1/2" at bounding box center [154, 326] width 72 height 8
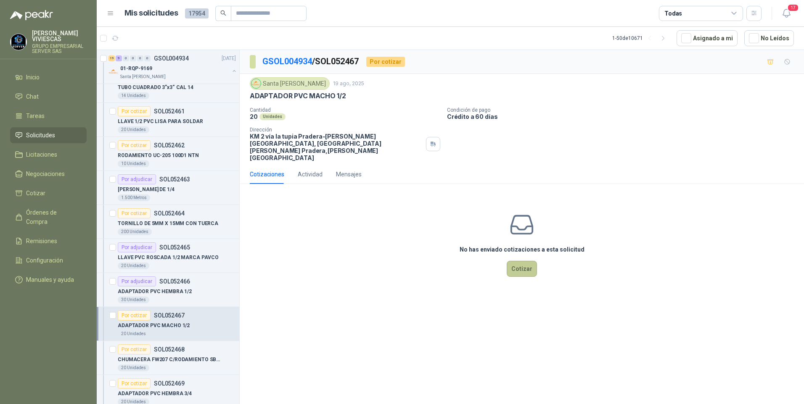
click at [513, 261] on button "Cotizar" at bounding box center [522, 269] width 30 height 16
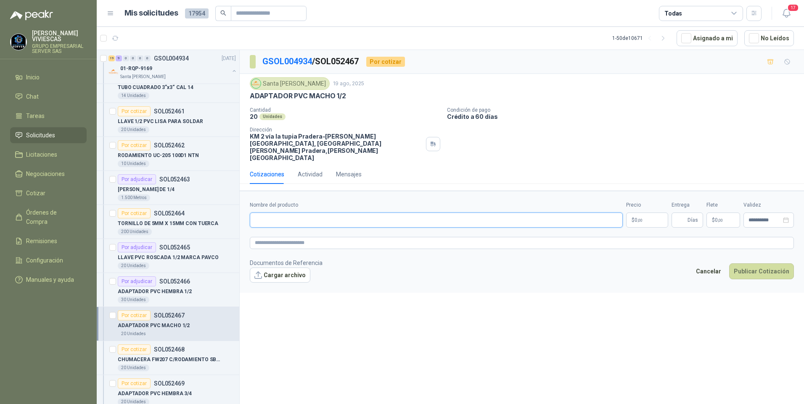
click at [263, 213] on input "Nombre del producto" at bounding box center [436, 220] width 373 height 15
type input "**********"
click at [639, 201] on body "RODRIGO VIVIESCAS GRUPO EMPRESARIAL SERVER SAS Inicio Chat Tareas Solicitudes L…" at bounding box center [402, 202] width 804 height 404
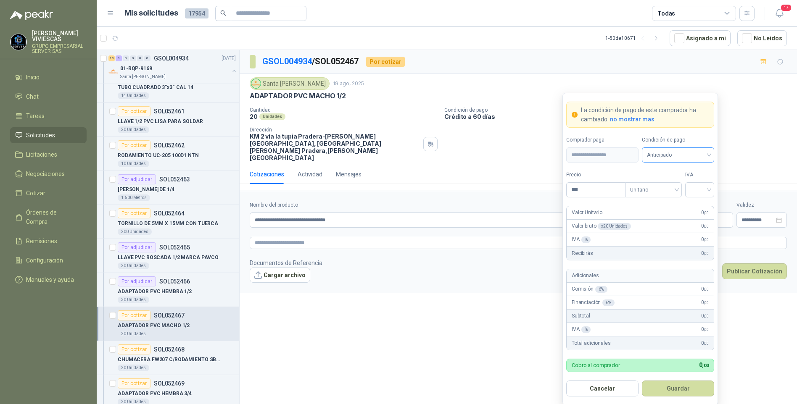
click at [686, 152] on span "Anticipado" at bounding box center [678, 155] width 62 height 13
click at [686, 184] on div "Crédito a 30 días" at bounding box center [678, 186] width 59 height 9
click at [592, 193] on input "***" at bounding box center [596, 190] width 58 height 14
click at [710, 187] on div at bounding box center [699, 189] width 29 height 15
type input "*****"
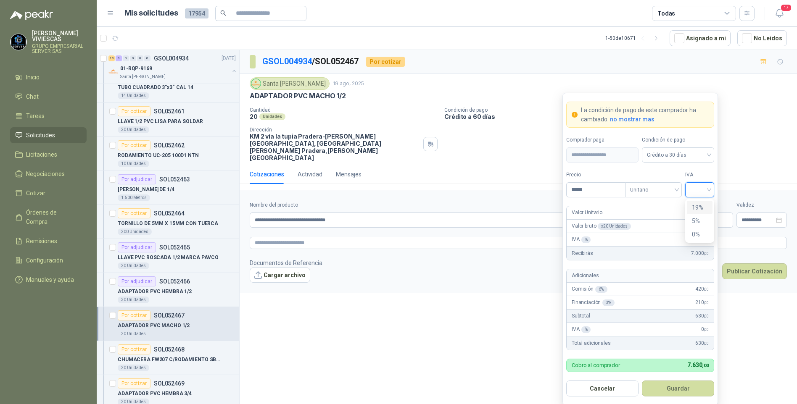
click at [697, 206] on div "19%" at bounding box center [700, 207] width 16 height 9
drag, startPoint x: 652, startPoint y: 390, endPoint x: 669, endPoint y: 377, distance: 20.4
click at [653, 391] on button "Guardar" at bounding box center [678, 389] width 72 height 16
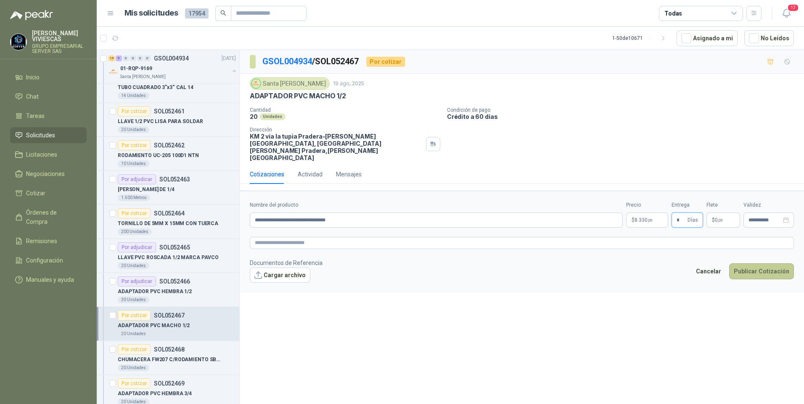
type input "*"
click at [770, 264] on button "Publicar Cotización" at bounding box center [761, 272] width 65 height 16
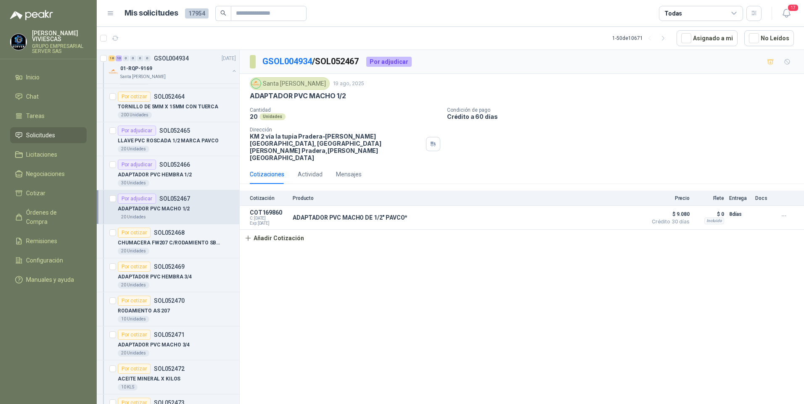
scroll to position [1639, 0]
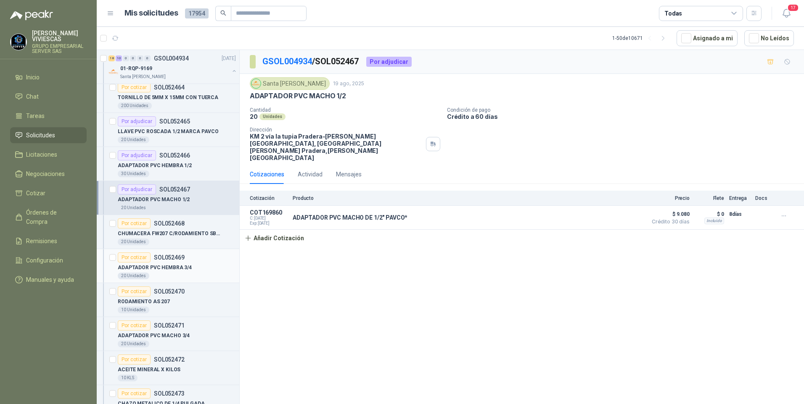
click at [158, 272] on div "ADAPTADOR PVC HEMBRA 3/4" at bounding box center [177, 268] width 118 height 10
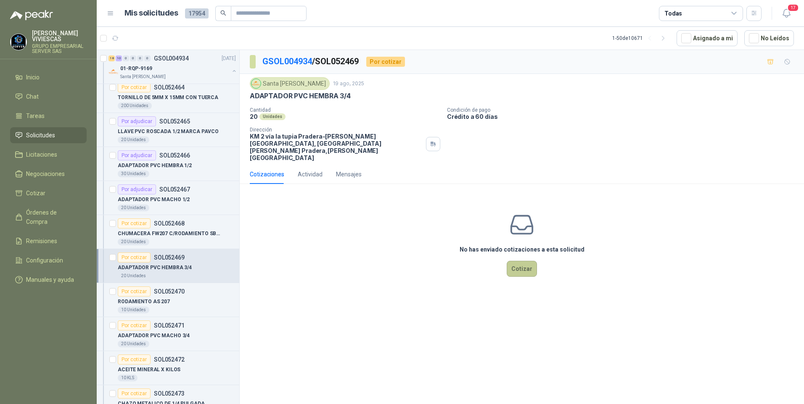
click at [510, 261] on button "Cotizar" at bounding box center [522, 269] width 30 height 16
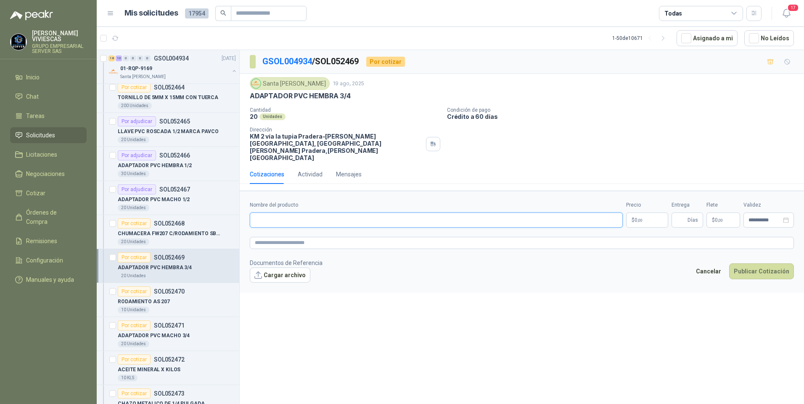
click at [262, 213] on input "Nombre del producto" at bounding box center [436, 220] width 373 height 15
type input "**********"
click at [650, 206] on body "RODRIGO VIVIESCAS GRUPO EMPRESARIAL SERVER SAS Inicio Chat Tareas Solicitudes L…" at bounding box center [402, 202] width 804 height 404
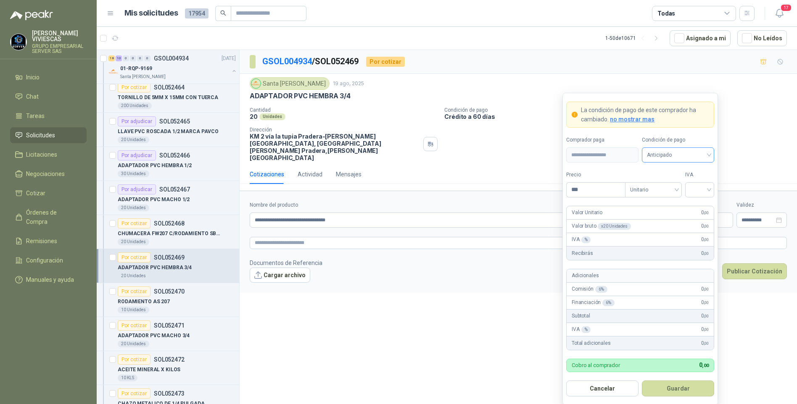
click at [668, 153] on span "Anticipado" at bounding box center [678, 155] width 62 height 13
click at [664, 183] on div "Crédito a 30 días" at bounding box center [678, 186] width 59 height 9
click at [589, 190] on input "***" at bounding box center [596, 190] width 58 height 14
click at [311, 213] on input "**********" at bounding box center [433, 220] width 366 height 15
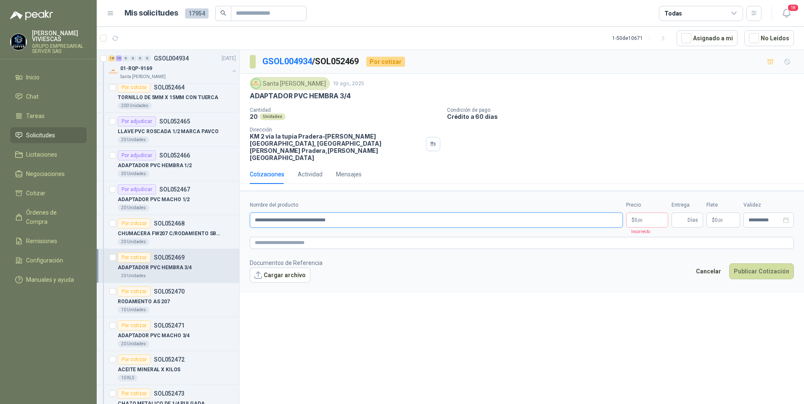
click at [312, 213] on input "**********" at bounding box center [436, 220] width 373 height 15
click at [388, 213] on input "**********" at bounding box center [436, 220] width 373 height 15
type input "**********"
click at [656, 204] on body "RODRIGO VIVIESCAS GRUPO EMPRESARIAL SERVER SAS Inicio Chat Tareas Solicitudes L…" at bounding box center [402, 202] width 804 height 404
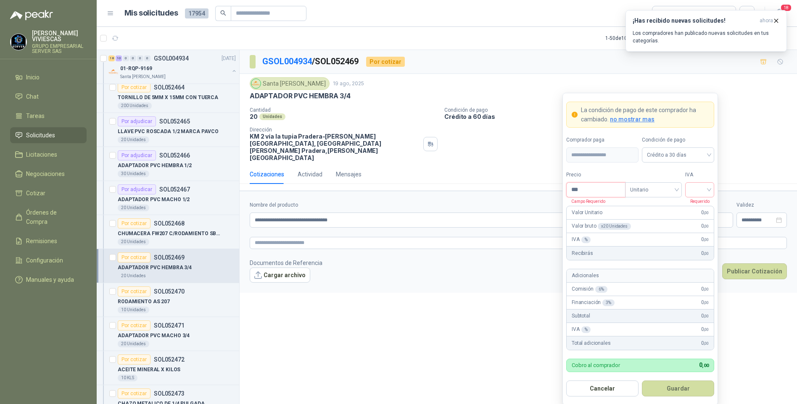
click at [594, 183] on input "***" at bounding box center [596, 190] width 58 height 14
click at [597, 191] on input "***" at bounding box center [596, 190] width 58 height 14
click at [283, 375] on div "**********" at bounding box center [518, 228] width 557 height 357
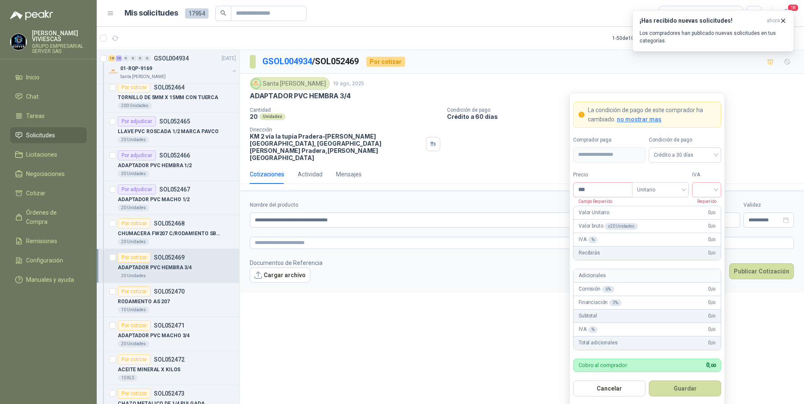
click at [643, 206] on body "RODRIGO VIVIESCAS GRUPO EMPRESARIAL SERVER SAS Inicio Chat Tareas Solicitudes L…" at bounding box center [402, 202] width 804 height 404
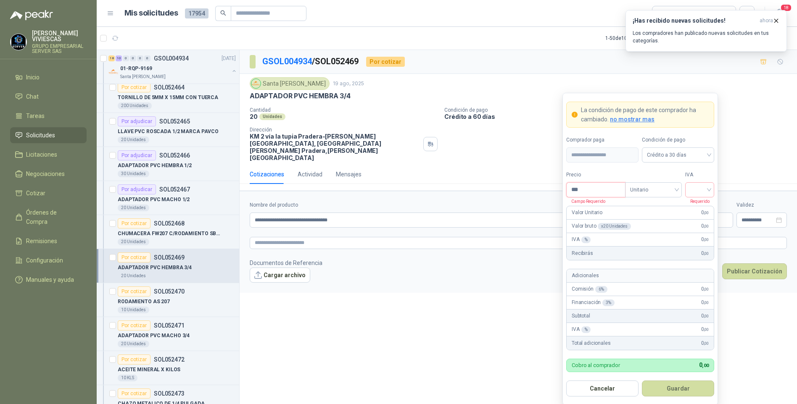
click at [595, 189] on input "***" at bounding box center [596, 190] width 58 height 14
type input "*****"
click at [693, 185] on input "search" at bounding box center [699, 189] width 19 height 13
click at [711, 206] on div "19%" at bounding box center [700, 207] width 26 height 13
click at [675, 394] on button "Guardar" at bounding box center [678, 389] width 72 height 16
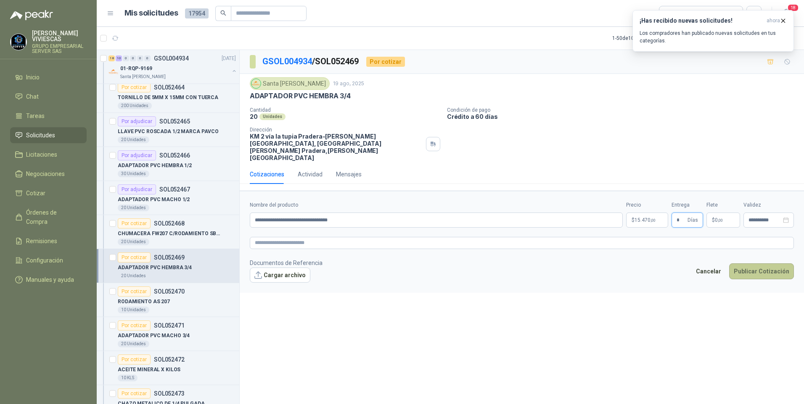
type input "*"
click at [766, 264] on button "Publicar Cotización" at bounding box center [761, 272] width 65 height 16
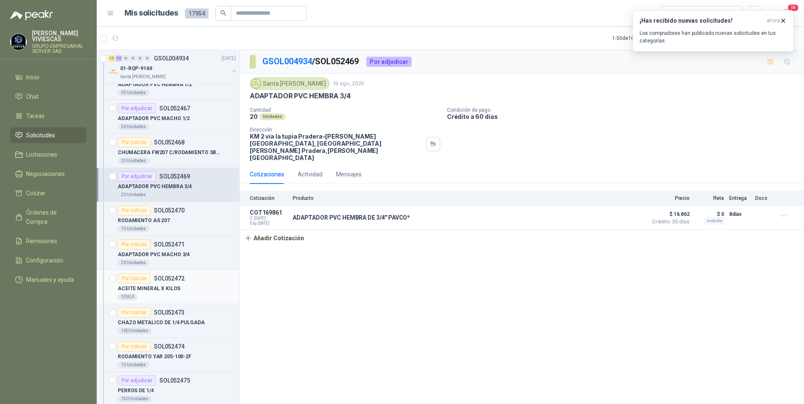
scroll to position [1724, 0]
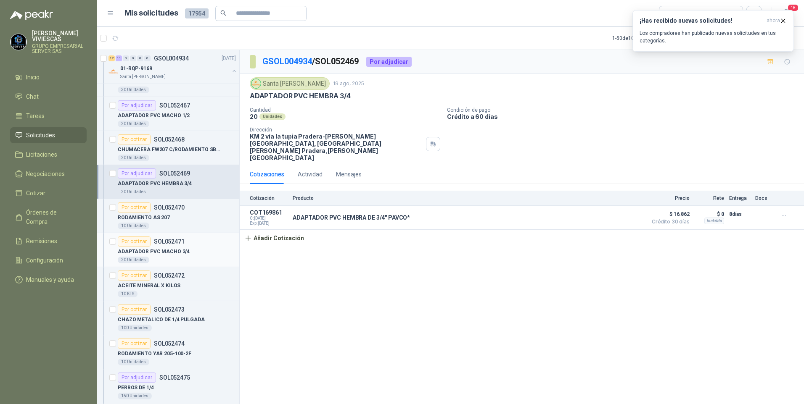
click at [167, 252] on p "ADAPTADOR PVC MACHO 3/4" at bounding box center [154, 252] width 72 height 8
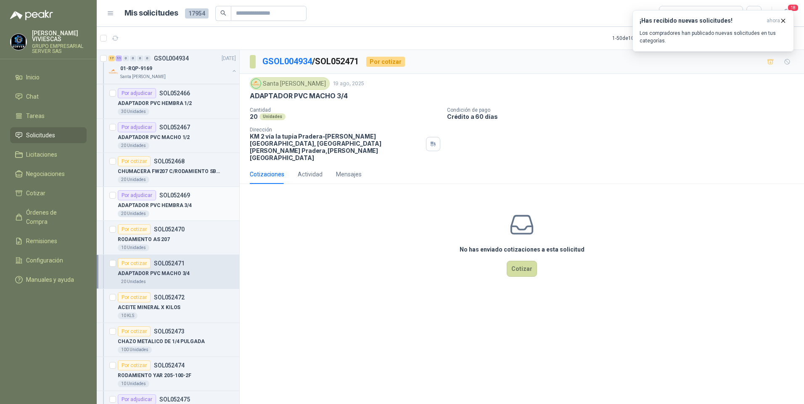
scroll to position [1682, 0]
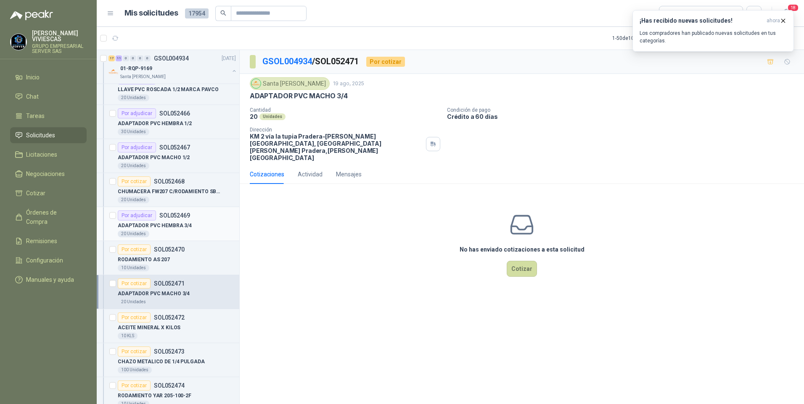
click at [171, 225] on p "ADAPTADOR PVC HEMBRA 3/4" at bounding box center [155, 226] width 74 height 8
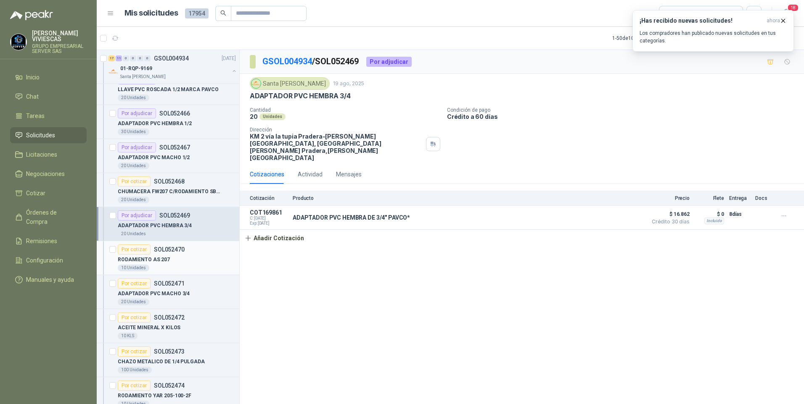
scroll to position [1766, 0]
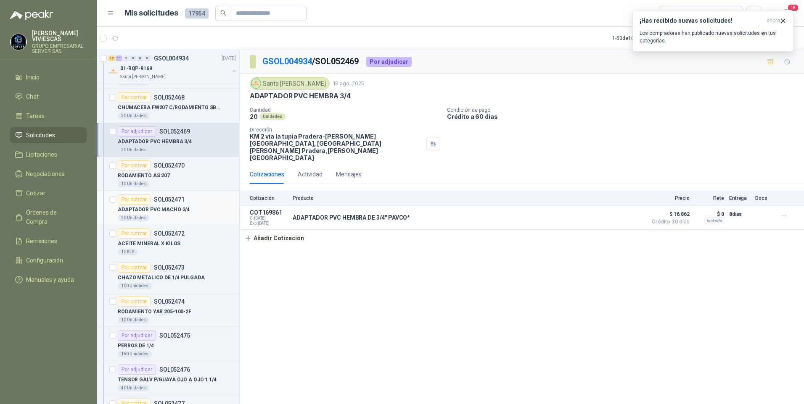
click at [152, 215] on div "20 Unidades" at bounding box center [177, 218] width 118 height 7
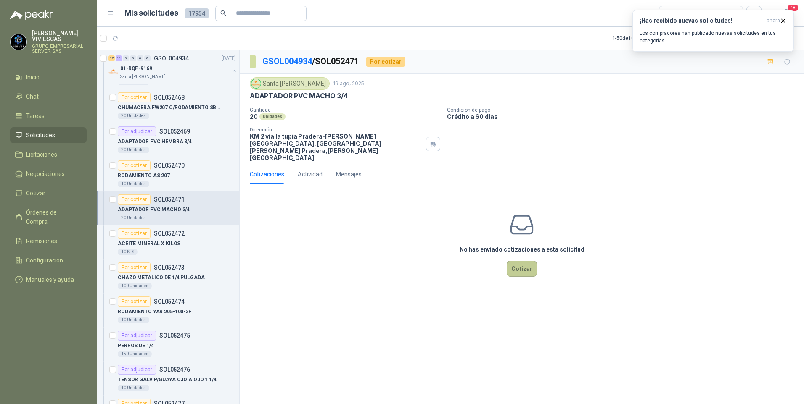
click at [518, 261] on button "Cotizar" at bounding box center [522, 269] width 30 height 16
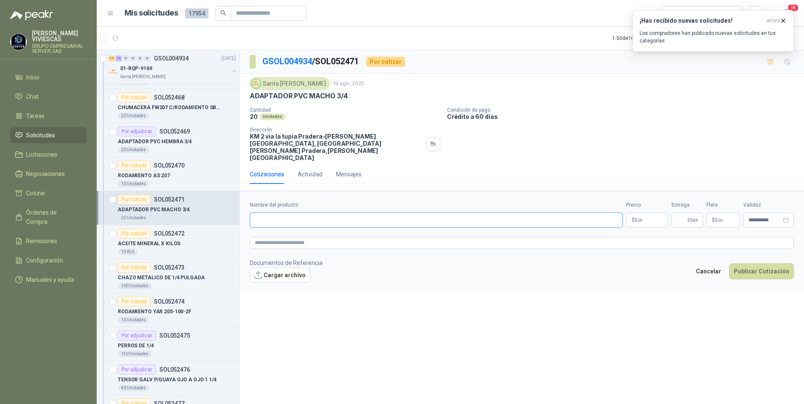
click at [275, 213] on input "Nombre del producto" at bounding box center [436, 220] width 373 height 15
type input "**********"
click at [647, 203] on body "RODRIGO VIVIESCAS GRUPO EMPRESARIAL SERVER SAS Inicio Chat Tareas Solicitudes L…" at bounding box center [402, 202] width 804 height 404
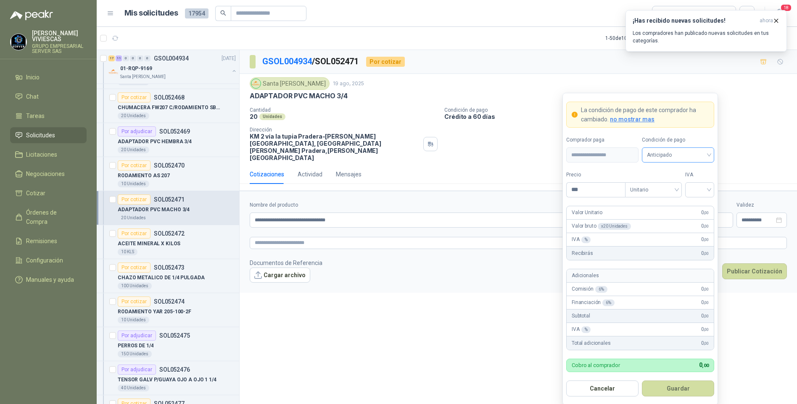
click at [668, 155] on span "Anticipado" at bounding box center [678, 155] width 62 height 13
drag, startPoint x: 671, startPoint y: 183, endPoint x: 659, endPoint y: 183, distance: 12.6
click at [671, 183] on div "Crédito a 30 días" at bounding box center [678, 186] width 59 height 9
click at [598, 192] on input "***" at bounding box center [596, 190] width 58 height 14
type input "*****"
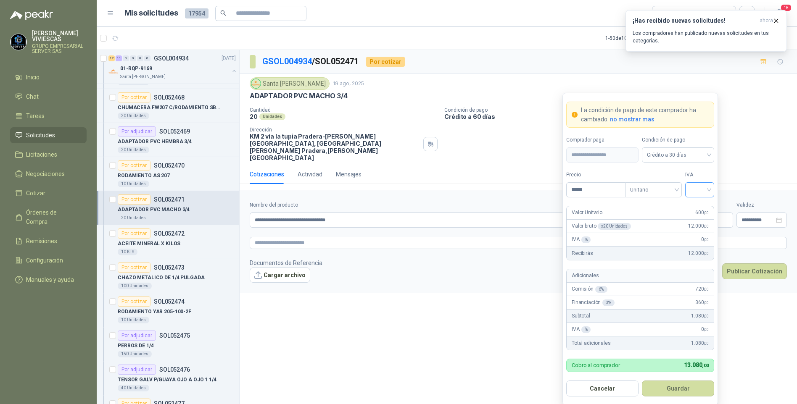
click at [697, 191] on input "search" at bounding box center [699, 189] width 19 height 13
drag, startPoint x: 700, startPoint y: 211, endPoint x: 686, endPoint y: 246, distance: 37.6
click at [699, 209] on div "19%" at bounding box center [700, 207] width 16 height 9
click at [676, 380] on form "**********" at bounding box center [640, 249] width 156 height 313
drag, startPoint x: 675, startPoint y: 385, endPoint x: 684, endPoint y: 379, distance: 11.0
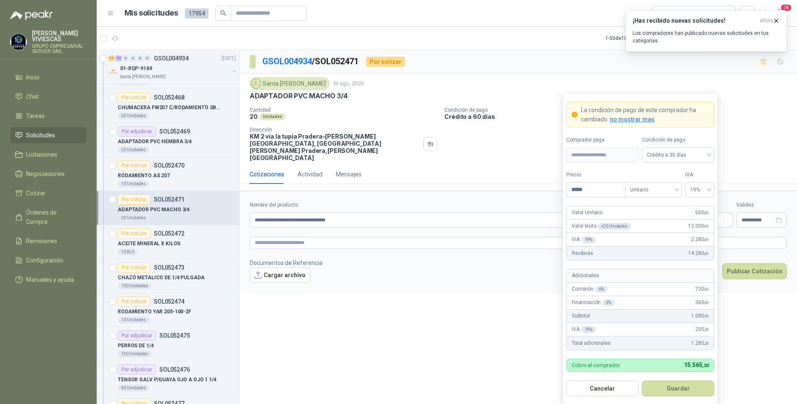
click at [675, 385] on button "Guardar" at bounding box center [678, 389] width 72 height 16
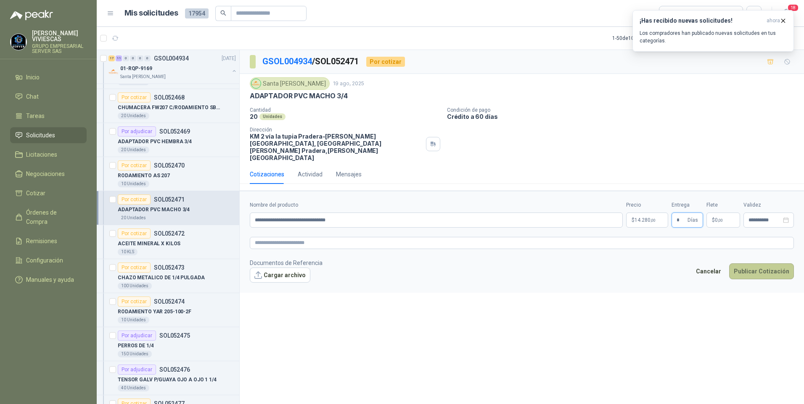
type input "*"
click at [781, 264] on button "Publicar Cotización" at bounding box center [761, 272] width 65 height 16
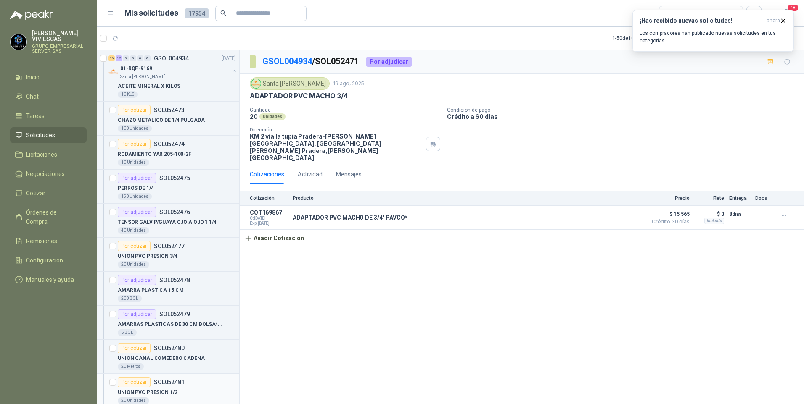
scroll to position [1934, 0]
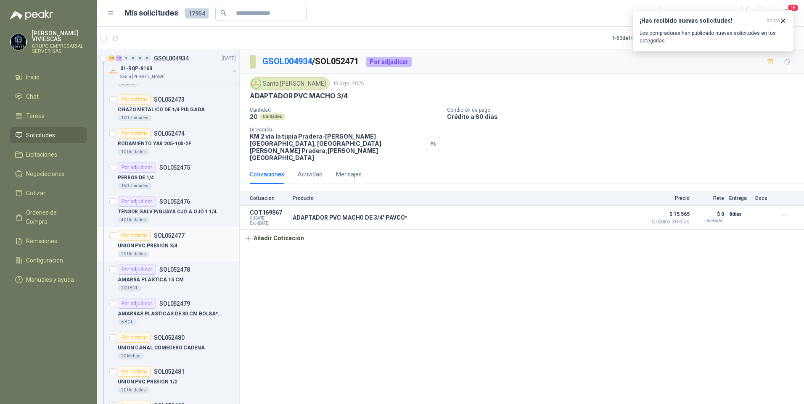
click at [160, 247] on p "UNION PVC PRESION 3/4" at bounding box center [147, 246] width 59 height 8
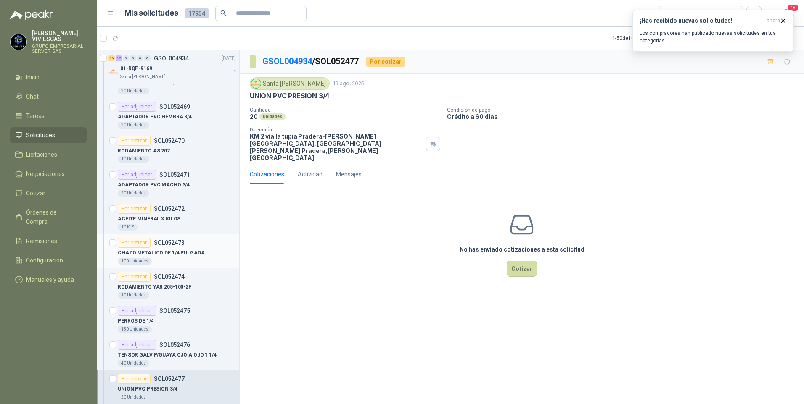
scroll to position [1766, 0]
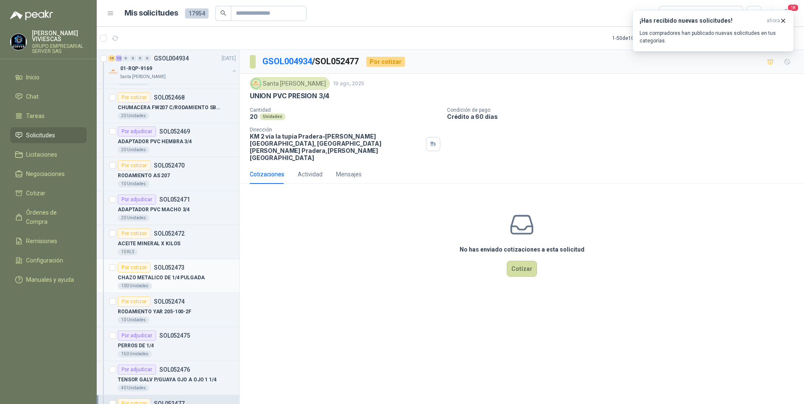
click at [165, 281] on p "CHAZO METALICO DE 1/4 PULGADA" at bounding box center [161, 278] width 87 height 8
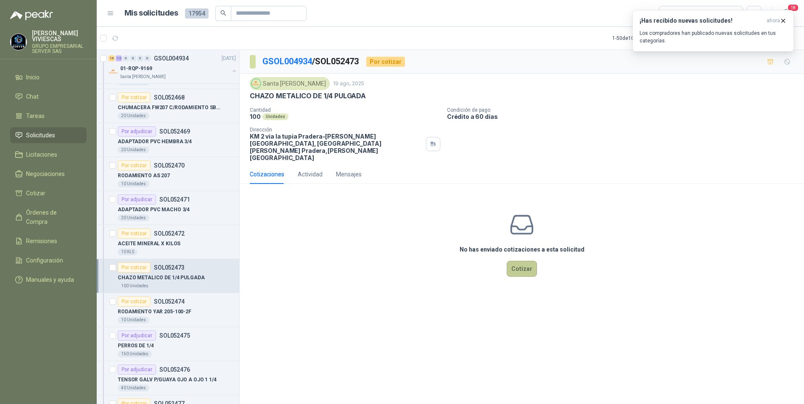
click at [519, 261] on button "Cotizar" at bounding box center [522, 269] width 30 height 16
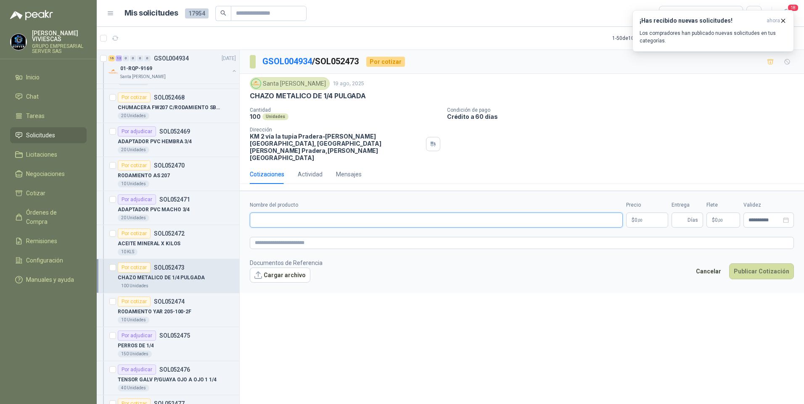
click at [266, 213] on input "Nombre del producto" at bounding box center [436, 220] width 373 height 15
type input "**********"
drag, startPoint x: 223, startPoint y: 201, endPoint x: 333, endPoint y: 207, distance: 109.9
click at [177, 201] on div "Por cotizar SOL052605 19/08/25 Batería auto optima Yellow Top D34 Lafayette SAS…" at bounding box center [450, 229] width 707 height 358
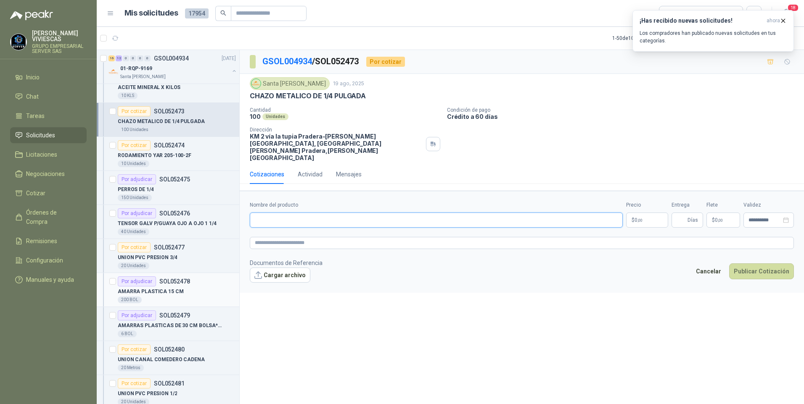
scroll to position [1934, 0]
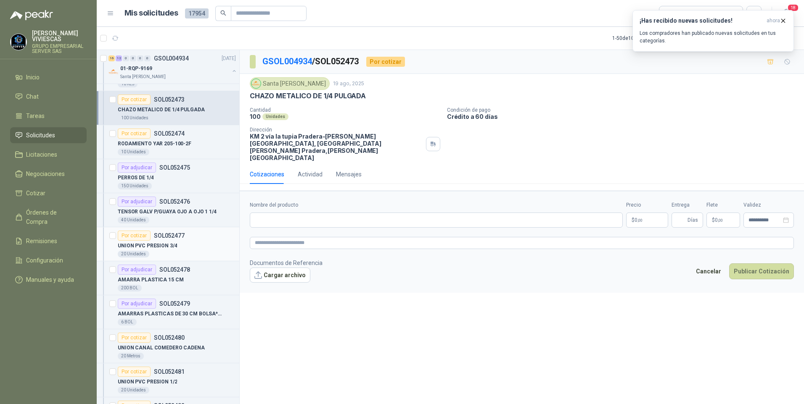
click at [154, 243] on p "UNION PVC PRESION 3/4" at bounding box center [147, 246] width 59 height 8
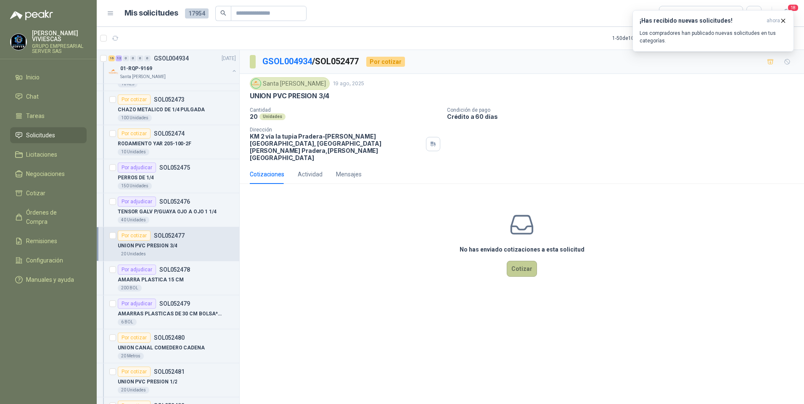
click at [517, 261] on button "Cotizar" at bounding box center [522, 269] width 30 height 16
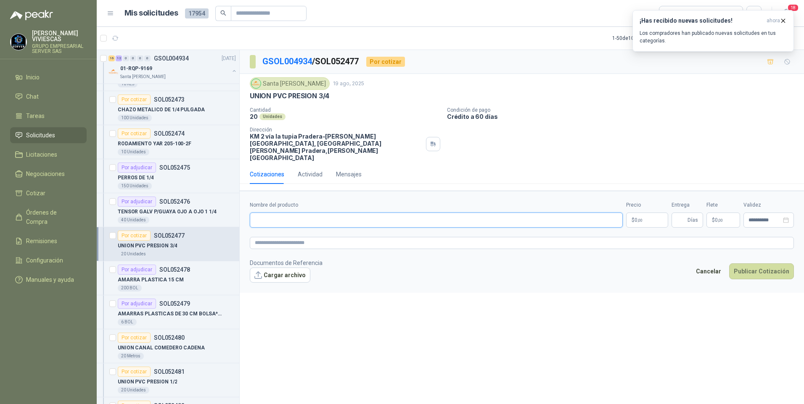
click at [271, 213] on input "Nombre del producto" at bounding box center [436, 220] width 373 height 15
type input "**********"
click at [651, 210] on body "RODRIGO VIVIESCAS GRUPO EMPRESARIAL SERVER SAS Inicio Chat Tareas Solicitudes L…" at bounding box center [402, 202] width 804 height 404
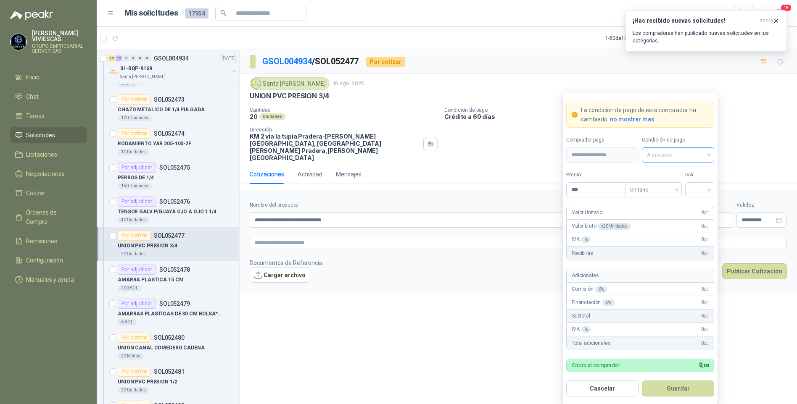
click at [669, 158] on span "Anticipado" at bounding box center [678, 155] width 62 height 13
drag, startPoint x: 678, startPoint y: 189, endPoint x: 658, endPoint y: 186, distance: 20.0
click at [677, 188] on div "Crédito a 30 días" at bounding box center [678, 186] width 59 height 9
click at [593, 191] on input "***" at bounding box center [596, 190] width 58 height 14
drag, startPoint x: 673, startPoint y: 187, endPoint x: 700, endPoint y: 190, distance: 26.3
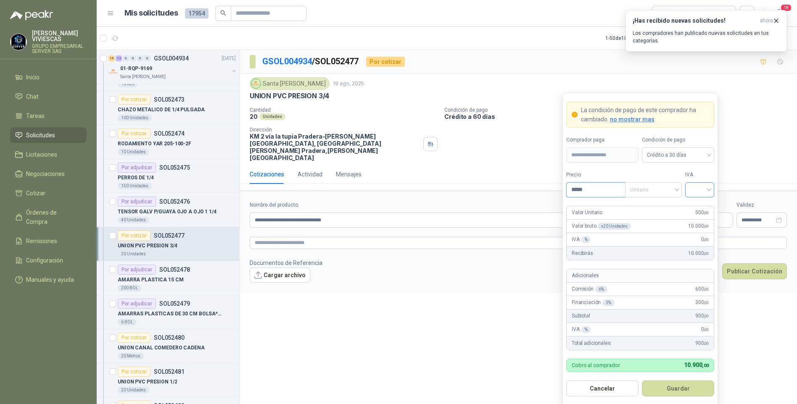
click at [674, 187] on span "Unitario" at bounding box center [653, 190] width 47 height 13
type input "*****"
click at [700, 190] on input "search" at bounding box center [699, 189] width 19 height 13
click at [697, 207] on div "19%" at bounding box center [700, 207] width 16 height 9
click at [673, 387] on button "Guardar" at bounding box center [678, 389] width 72 height 16
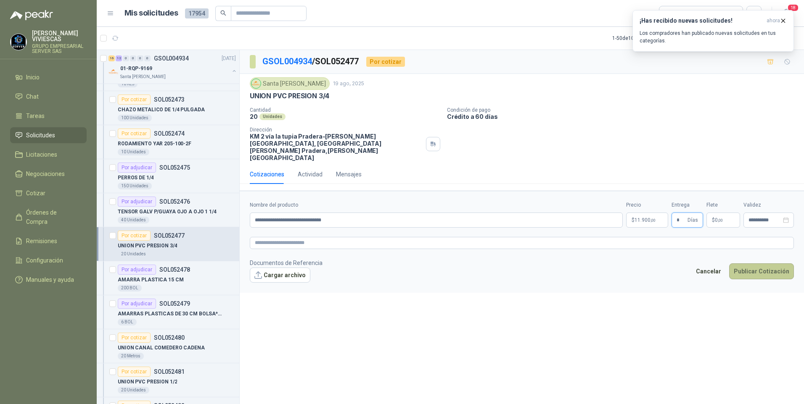
type input "*"
click at [753, 264] on button "Publicar Cotización" at bounding box center [761, 272] width 65 height 16
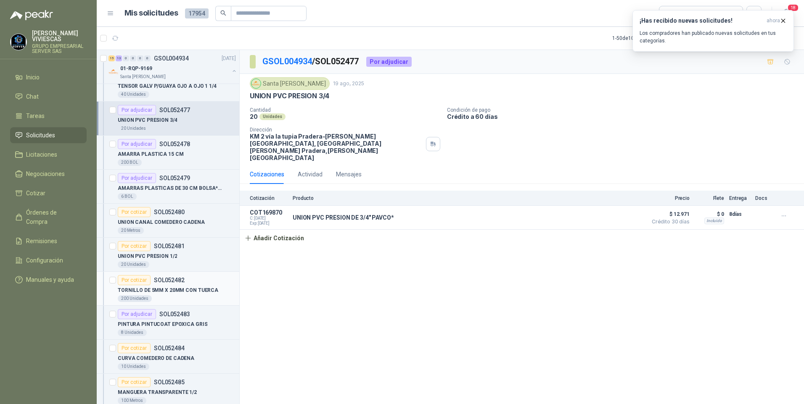
scroll to position [2060, 0]
click at [153, 255] on p "UNION PVC PRESION 1/2" at bounding box center [147, 256] width 59 height 8
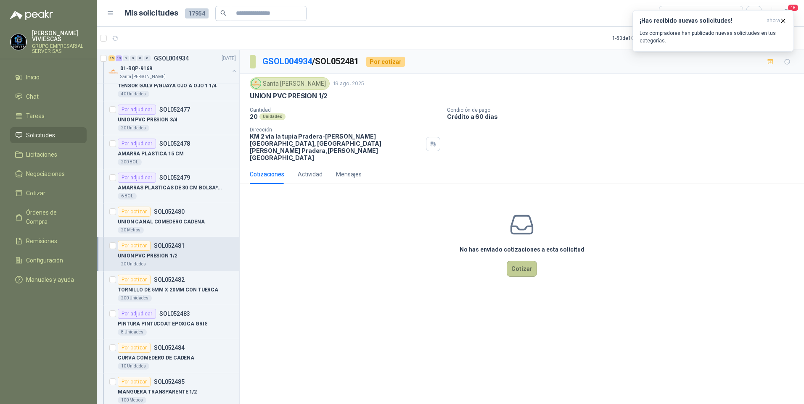
click at [528, 263] on div "No has enviado cotizaciones a esta solicitud Cotizar" at bounding box center [522, 244] width 564 height 107
click at [515, 261] on button "Cotizar" at bounding box center [522, 269] width 30 height 16
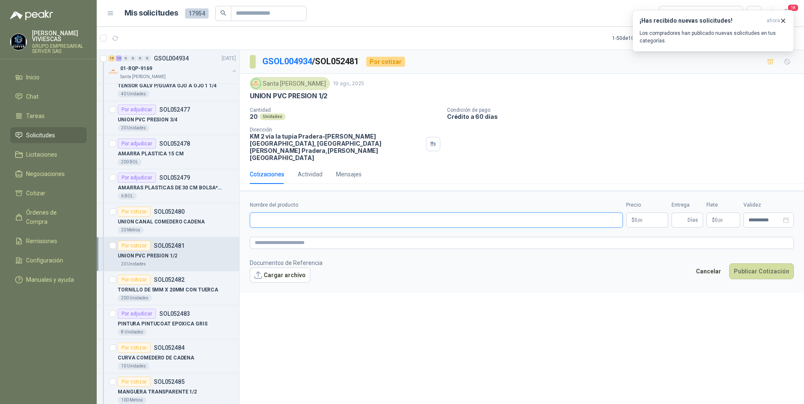
click at [281, 213] on input "Nombre del producto" at bounding box center [436, 220] width 373 height 15
type input "**********"
click at [639, 201] on body "RODRIGO VIVIESCAS GRUPO EMPRESARIAL SERVER SAS Inicio Chat Tareas Solicitudes L…" at bounding box center [402, 202] width 804 height 404
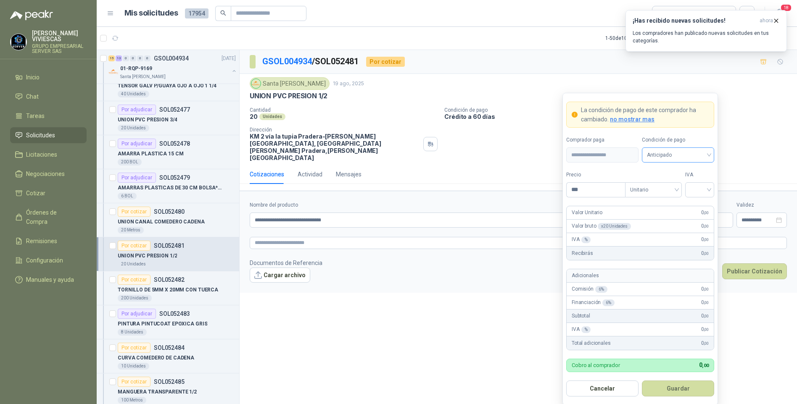
click at [670, 153] on span "Anticipado" at bounding box center [678, 155] width 62 height 13
click at [682, 187] on div "Crédito a 30 días" at bounding box center [678, 186] width 59 height 9
click at [594, 186] on input "***" at bounding box center [596, 190] width 58 height 14
type input "*****"
click at [642, 381] on button "Guardar" at bounding box center [678, 389] width 72 height 16
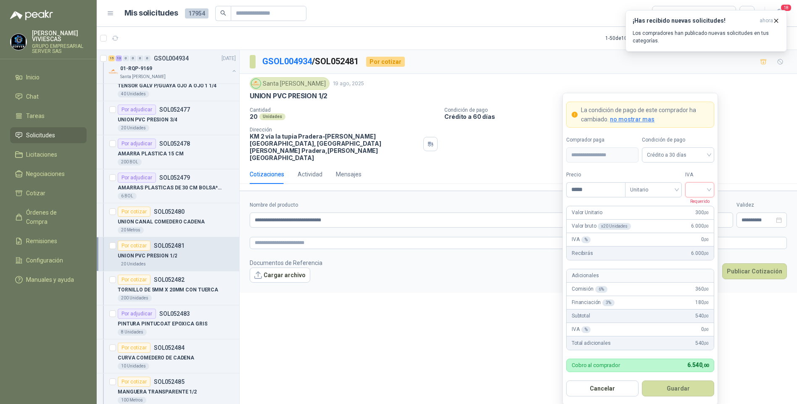
click at [707, 189] on input "search" at bounding box center [699, 189] width 19 height 13
click at [699, 204] on div "19%" at bounding box center [700, 207] width 16 height 9
click at [670, 390] on button "Guardar" at bounding box center [678, 389] width 72 height 16
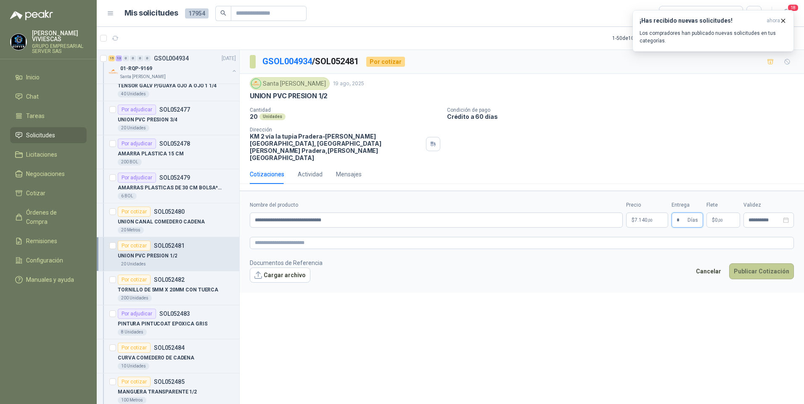
type input "*"
click at [770, 264] on button "Publicar Cotización" at bounding box center [761, 272] width 65 height 16
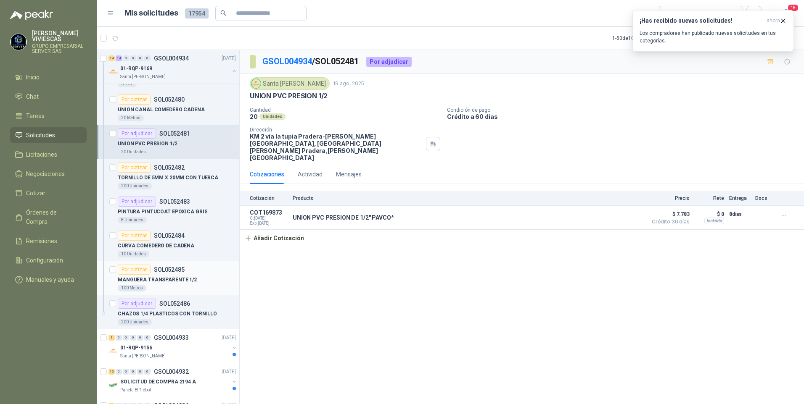
scroll to position [2186, 0]
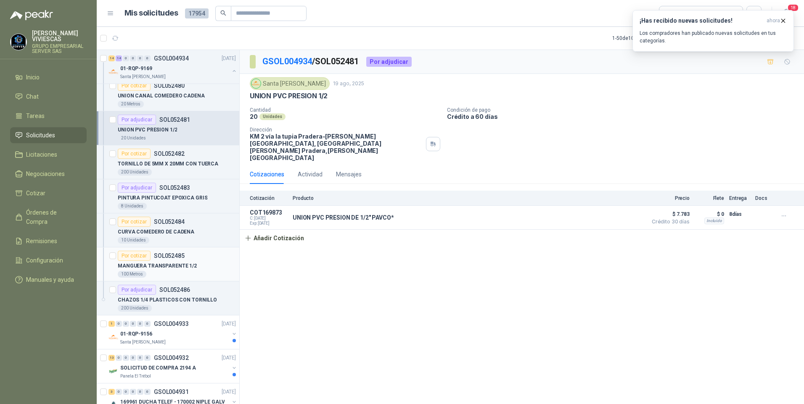
click at [157, 259] on p "SOL052485" at bounding box center [169, 256] width 31 height 6
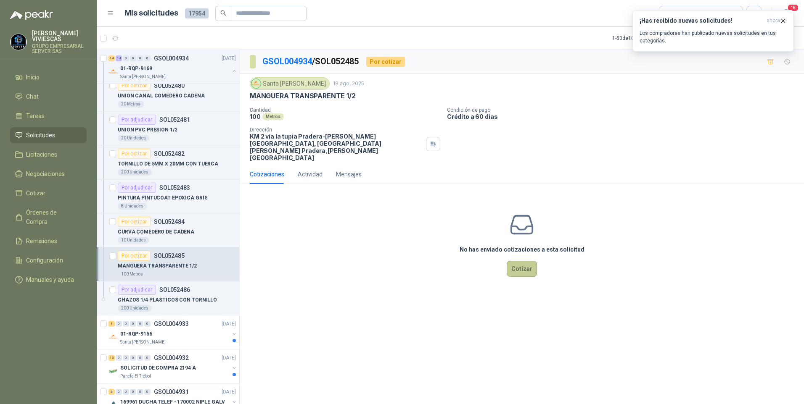
click at [523, 263] on button "Cotizar" at bounding box center [522, 269] width 30 height 16
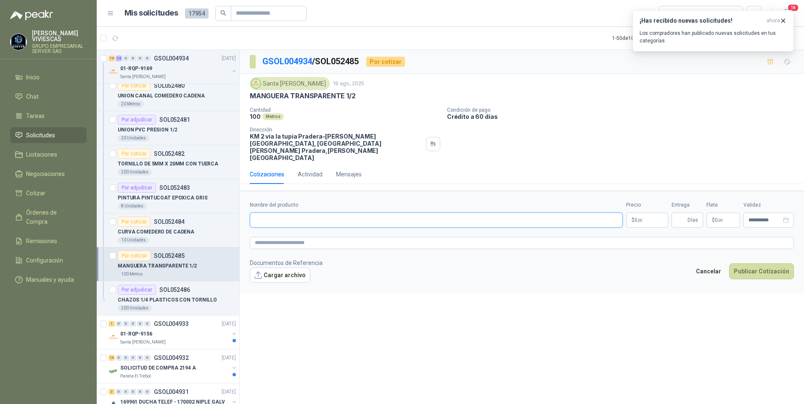
click at [265, 213] on input "Nombre del producto" at bounding box center [436, 220] width 373 height 15
type input "**********"
click at [651, 213] on p "$ 0 ,00" at bounding box center [647, 220] width 42 height 15
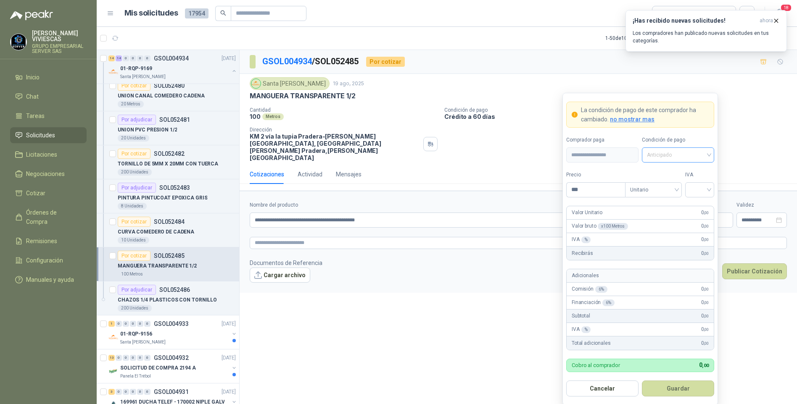
drag, startPoint x: 676, startPoint y: 153, endPoint x: 657, endPoint y: 174, distance: 28.4
click at [675, 153] on span "Anticipado" at bounding box center [678, 155] width 62 height 13
drag, startPoint x: 674, startPoint y: 190, endPoint x: 589, endPoint y: 182, distance: 85.6
click at [674, 188] on div "Crédito a 30 días" at bounding box center [678, 186] width 59 height 9
drag, startPoint x: 599, startPoint y: 194, endPoint x: 663, endPoint y: 148, distance: 79.5
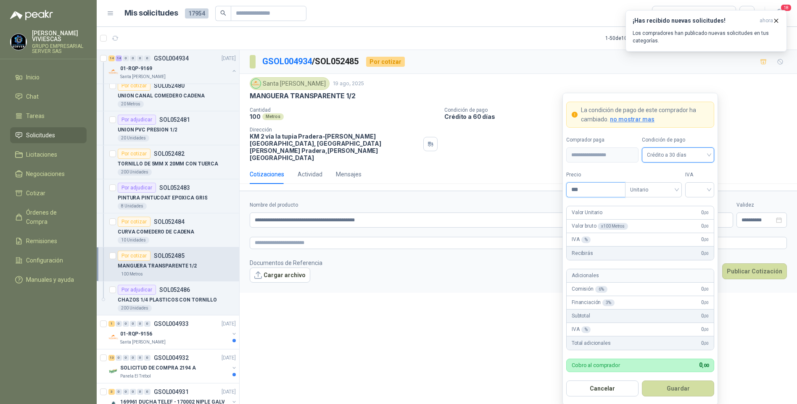
click at [599, 194] on input "***" at bounding box center [596, 190] width 58 height 14
type input "*********"
click at [707, 189] on input "search" at bounding box center [698, 189] width 19 height 13
drag, startPoint x: 697, startPoint y: 204, endPoint x: 679, endPoint y: 261, distance: 60.1
click at [698, 204] on div "19%" at bounding box center [699, 207] width 16 height 9
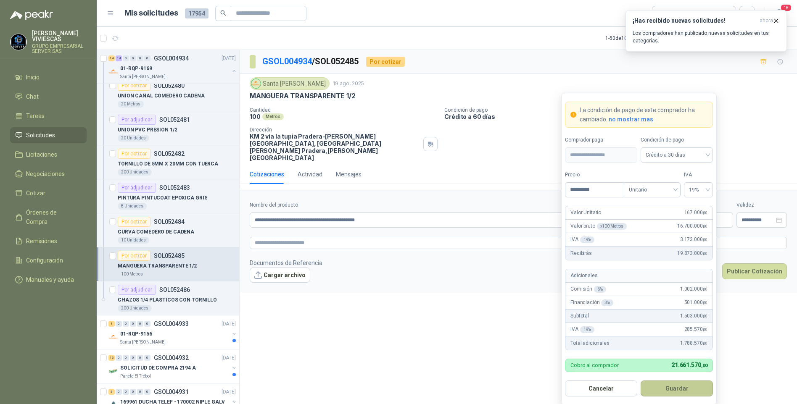
click at [667, 383] on button "Guardar" at bounding box center [677, 389] width 72 height 16
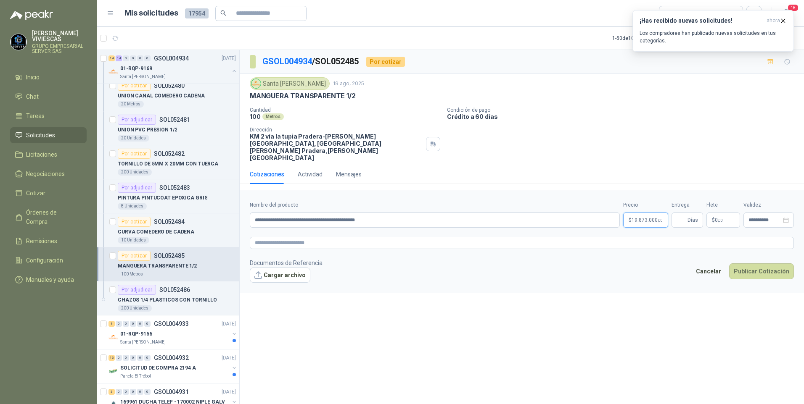
click at [650, 209] on body "RODRIGO VIVIESCAS GRUPO EMPRESARIAL SERVER SAS Inicio Chat Tareas Solicitudes L…" at bounding box center [402, 202] width 804 height 404
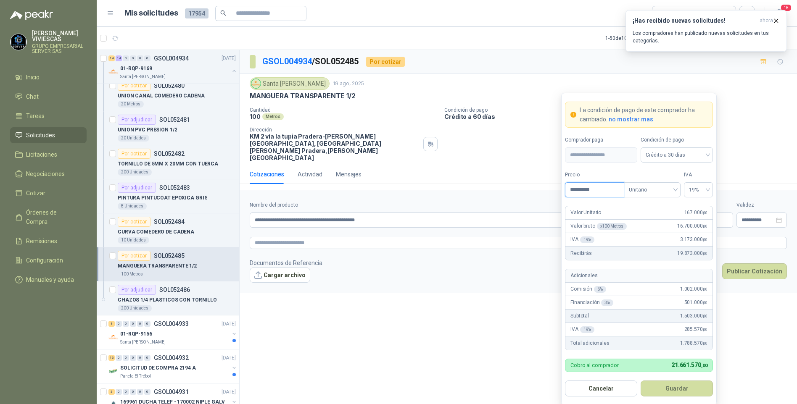
drag, startPoint x: 613, startPoint y: 187, endPoint x: 589, endPoint y: 187, distance: 24.0
click at [588, 187] on input "*********" at bounding box center [594, 190] width 58 height 14
type input "*******"
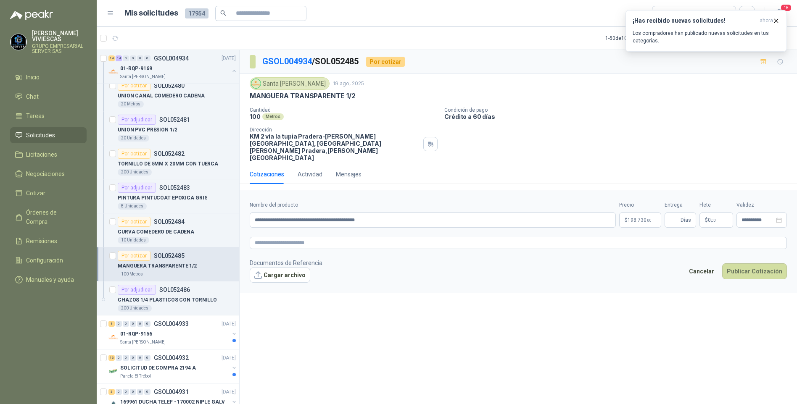
click at [748, 298] on div "**********" at bounding box center [518, 228] width 557 height 357
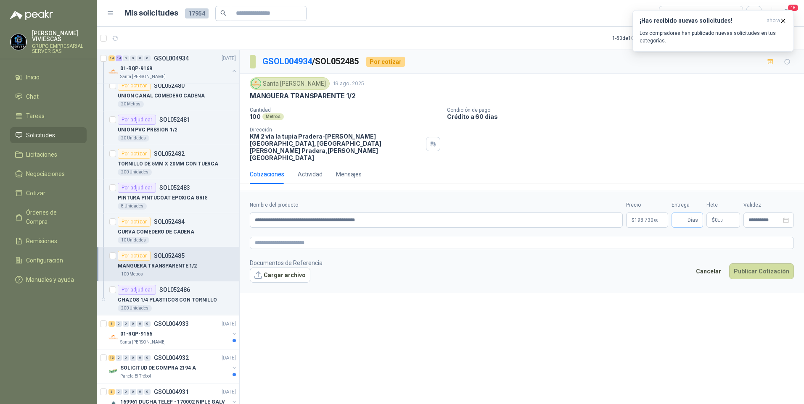
click at [688, 213] on span "Días" at bounding box center [692, 220] width 11 height 14
type input "*"
click at [755, 264] on button "Publicar Cotización" at bounding box center [761, 272] width 65 height 16
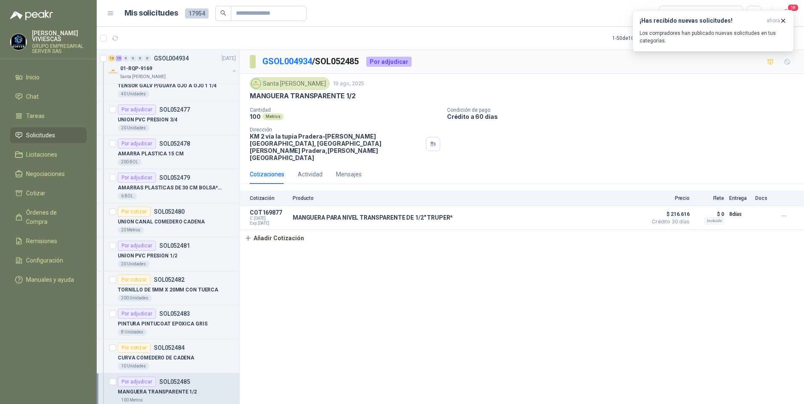
scroll to position [2228, 0]
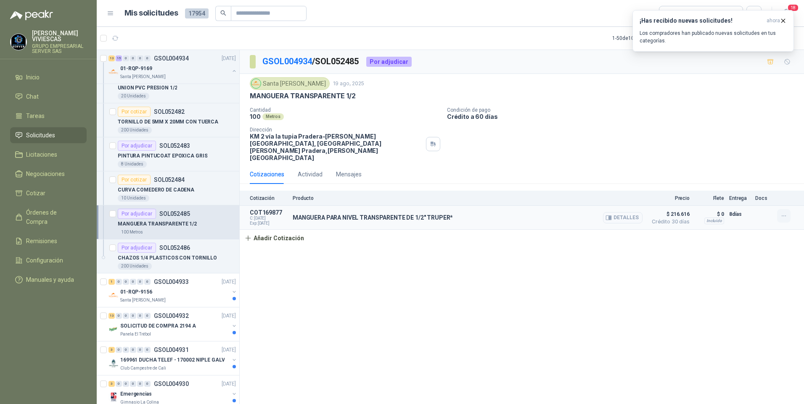
click at [787, 213] on icon "button" at bounding box center [783, 216] width 7 height 7
click at [747, 166] on button "Editar" at bounding box center [766, 167] width 67 height 13
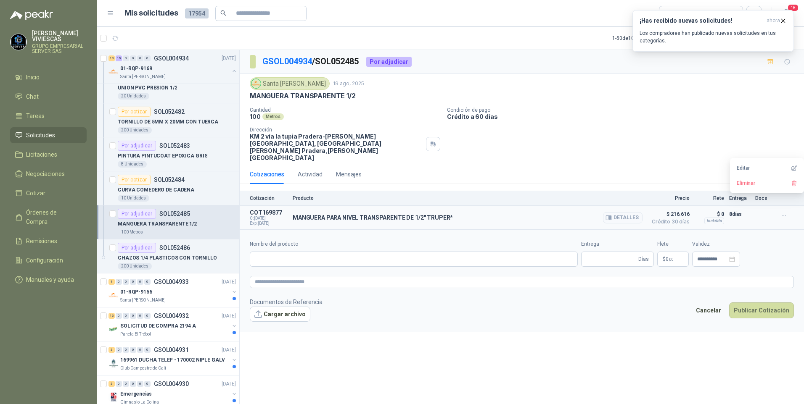
type input "**********"
type input "*"
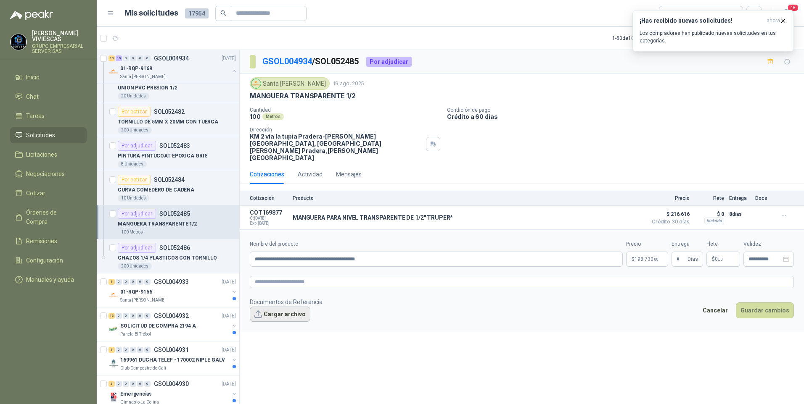
click at [275, 307] on button "Cargar archivo" at bounding box center [280, 314] width 61 height 15
drag, startPoint x: 763, startPoint y: 306, endPoint x: 767, endPoint y: 303, distance: 5.1
click at [767, 314] on button "Guardar cambios" at bounding box center [765, 322] width 58 height 16
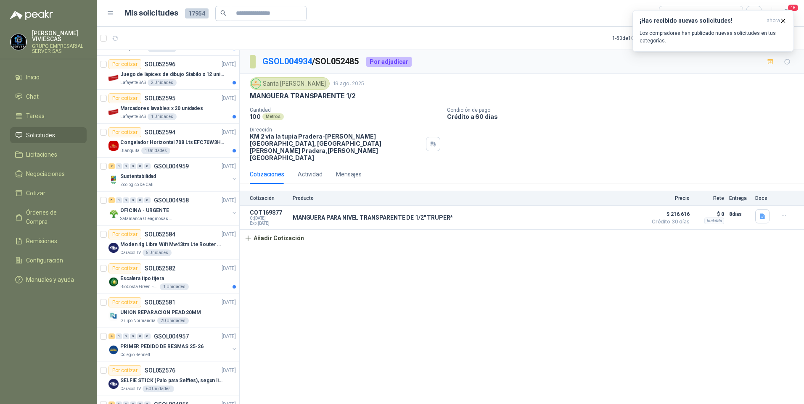
scroll to position [0, 0]
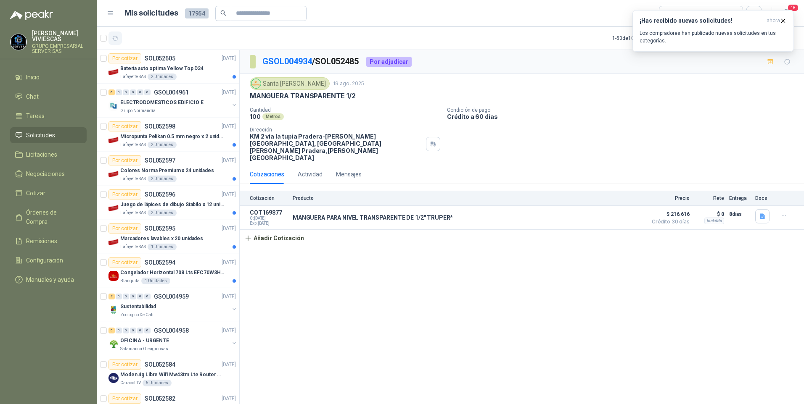
drag, startPoint x: 126, startPoint y: 34, endPoint x: 121, endPoint y: 35, distance: 4.7
click at [125, 34] on article "1 - 50 de 10671 Asignado a mi No Leídos" at bounding box center [450, 38] width 707 height 23
click at [118, 36] on icon "button" at bounding box center [115, 38] width 7 height 7
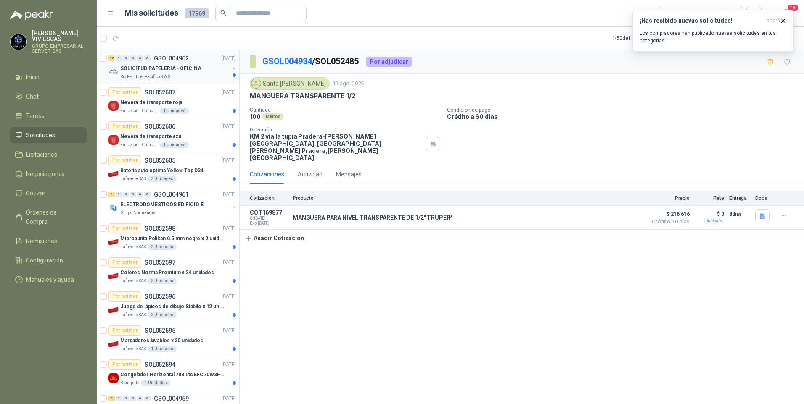
click at [135, 67] on p "SOLICITUD PAPELERIA - OFICINA" at bounding box center [160, 69] width 81 height 8
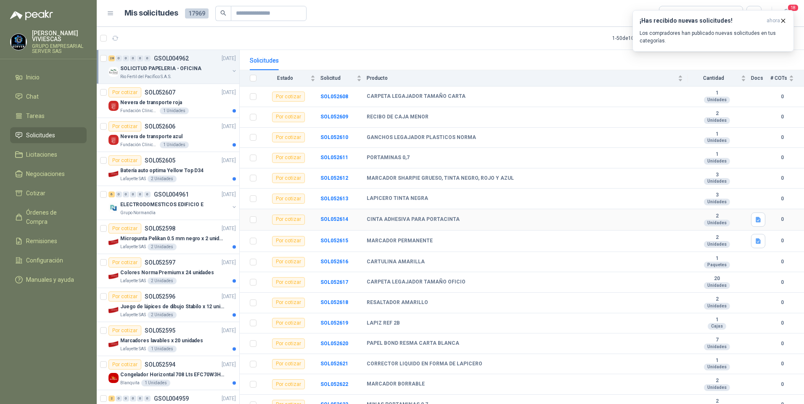
scroll to position [84, 0]
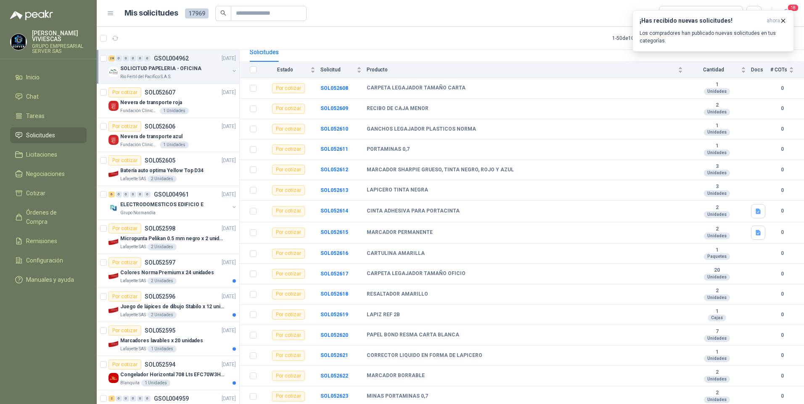
click at [34, 137] on span "Solicitudes" at bounding box center [40, 135] width 29 height 9
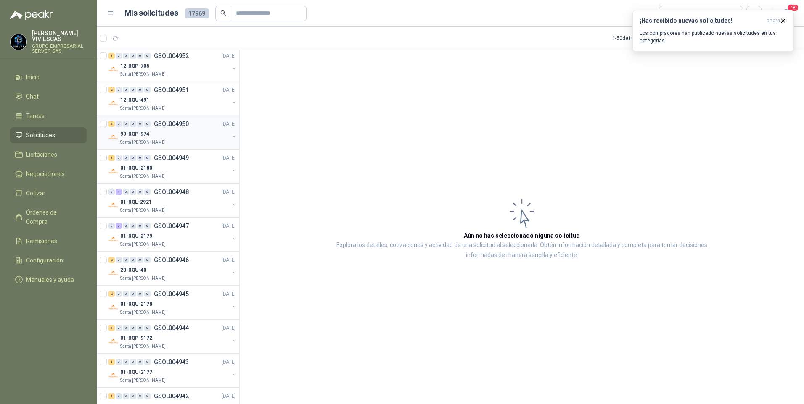
scroll to position [1009, 0]
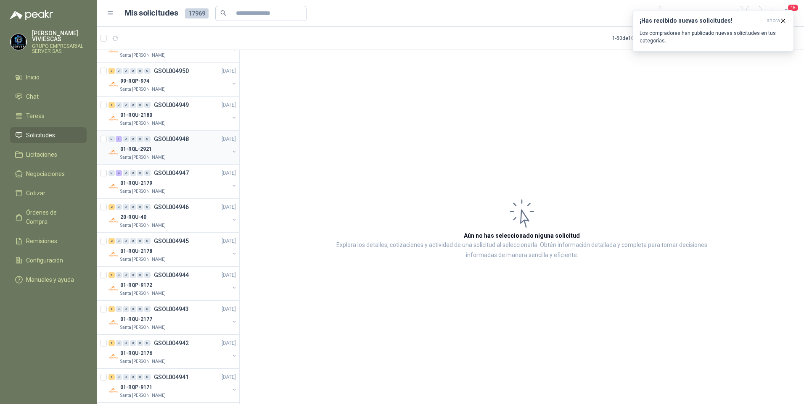
click at [141, 149] on p "01-RQL-2921" at bounding box center [136, 149] width 32 height 8
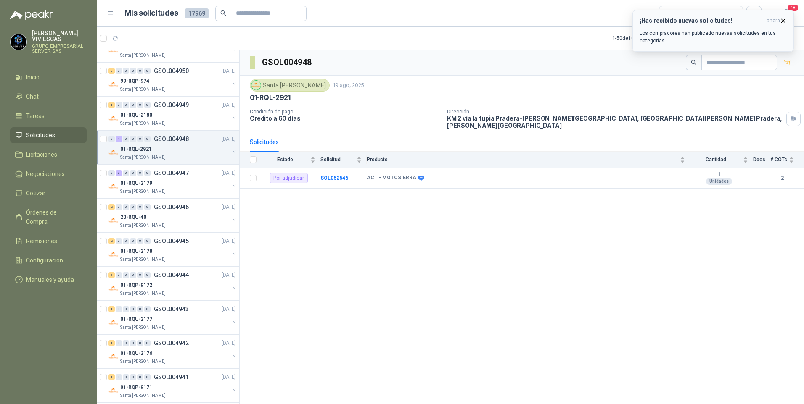
drag, startPoint x: 781, startPoint y: 21, endPoint x: 689, endPoint y: 112, distance: 129.9
click at [781, 20] on icon "button" at bounding box center [782, 20] width 7 height 7
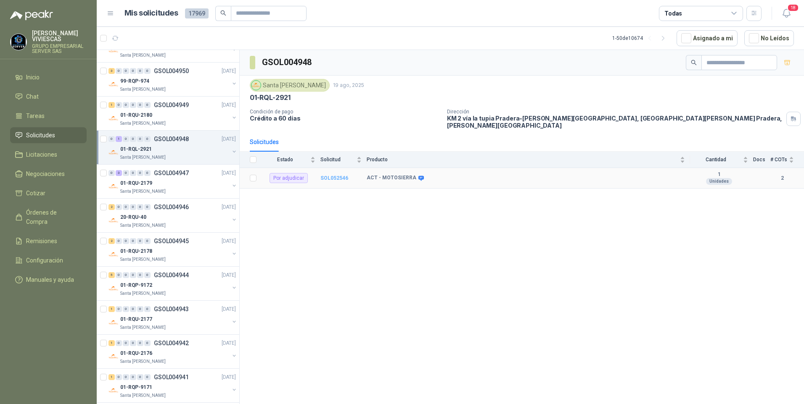
click at [336, 175] on b "SOL052546" at bounding box center [334, 178] width 28 height 6
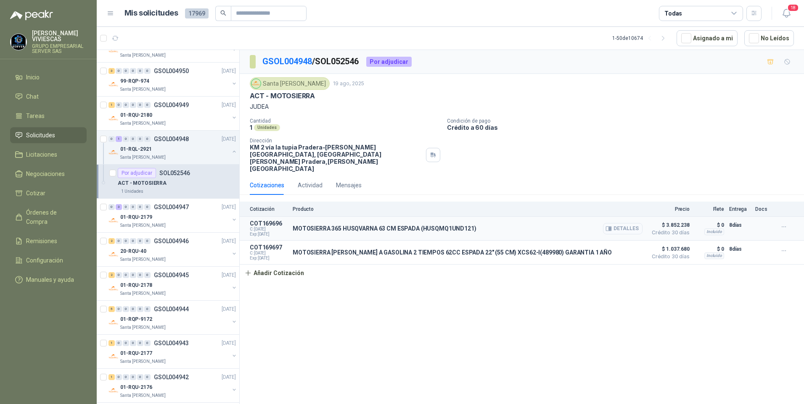
click at [628, 223] on button "Detalles" at bounding box center [623, 228] width 40 height 11
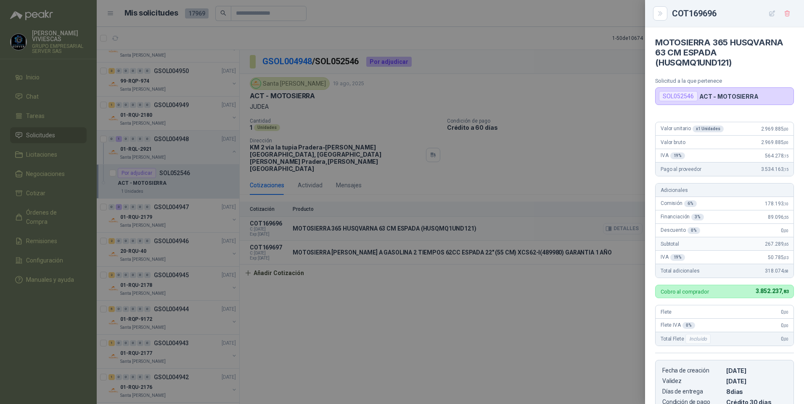
scroll to position [144, 0]
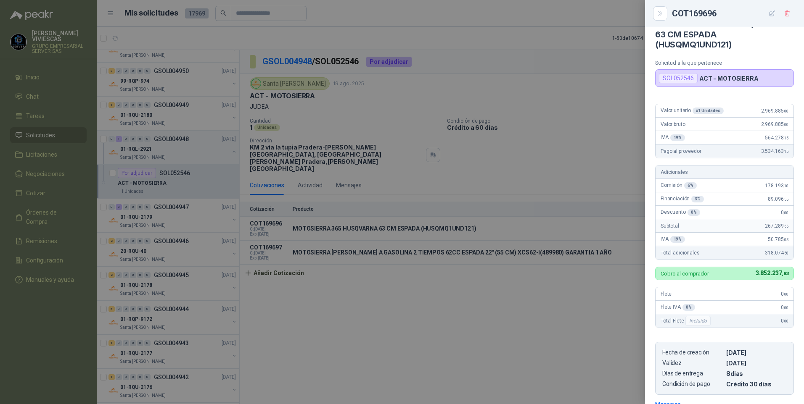
click at [536, 138] on div at bounding box center [402, 202] width 804 height 404
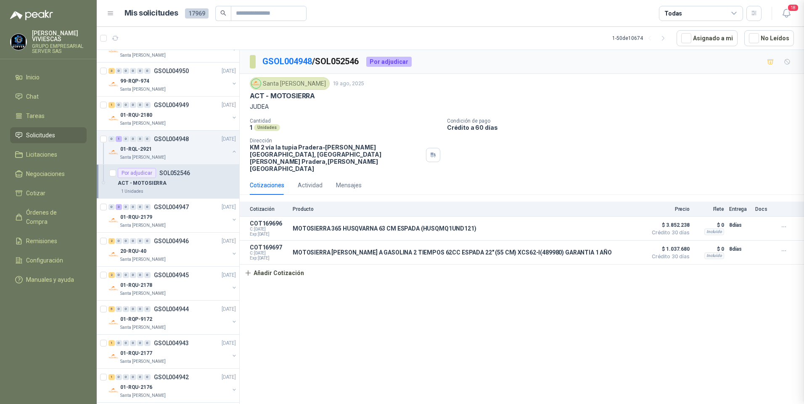
scroll to position [148, 0]
click at [783, 224] on icon "button" at bounding box center [783, 227] width 7 height 7
click at [739, 180] on button "Editar" at bounding box center [766, 178] width 67 height 13
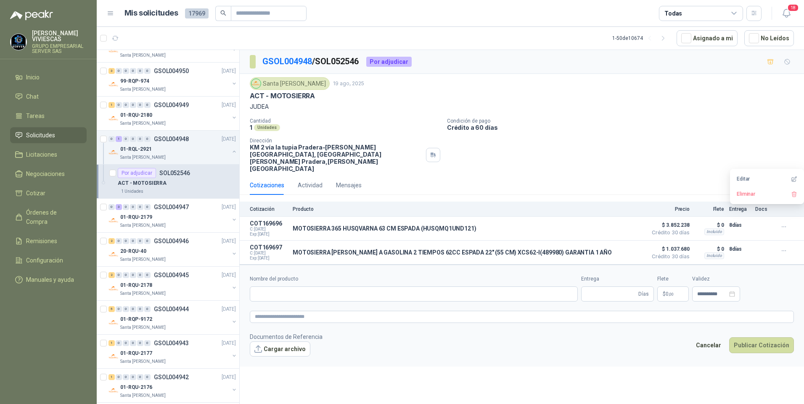
type input "**********"
type input "*"
click at [638, 280] on body "RODRIGO VIVIESCAS GRUPO EMPRESARIAL SERVER SAS Inicio Chat Tareas Solicitudes L…" at bounding box center [402, 202] width 804 height 404
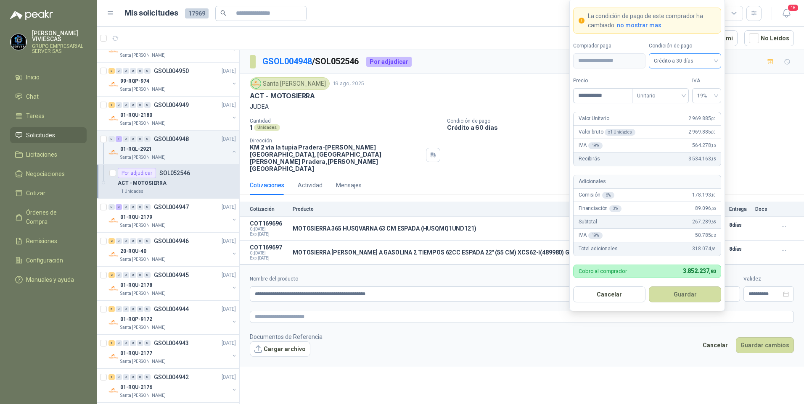
click at [699, 60] on span "Crédito a 30 días" at bounding box center [685, 61] width 62 height 13
click at [675, 89] on div "Crédito a 30 días" at bounding box center [684, 91] width 59 height 9
click at [691, 300] on button "Guardar" at bounding box center [685, 295] width 72 height 16
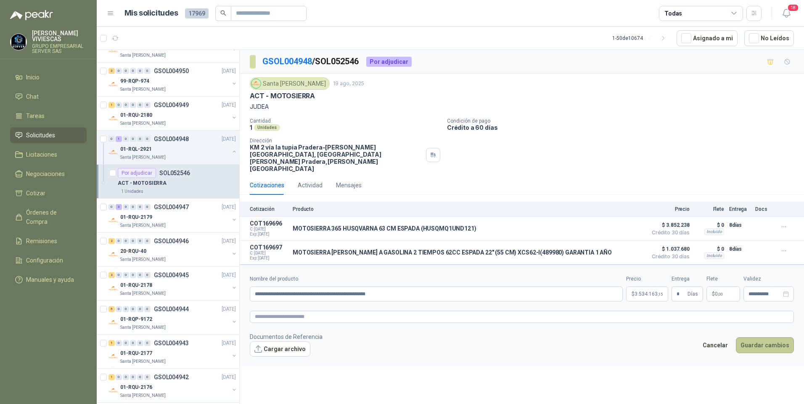
click at [766, 338] on button "Guardar cambios" at bounding box center [765, 346] width 58 height 16
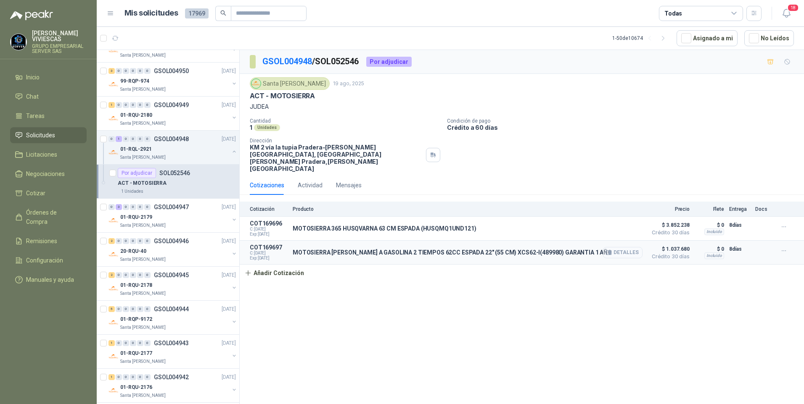
click at [630, 247] on button "Detalles" at bounding box center [623, 252] width 40 height 11
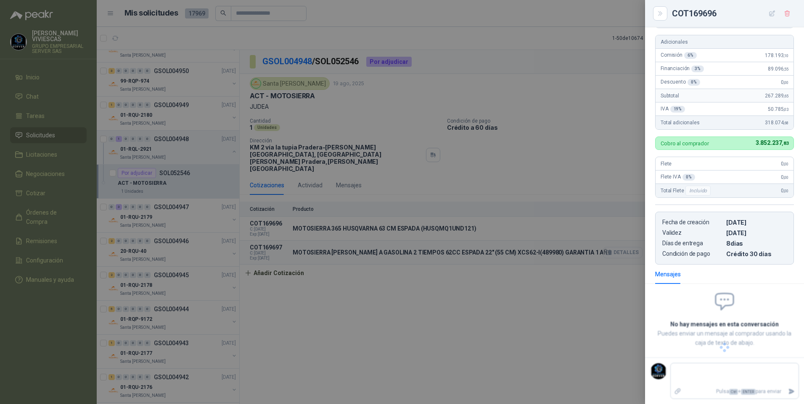
scroll to position [158, 0]
drag, startPoint x: 528, startPoint y: 283, endPoint x: 513, endPoint y: 288, distance: 16.1
click at [519, 288] on div at bounding box center [402, 202] width 804 height 404
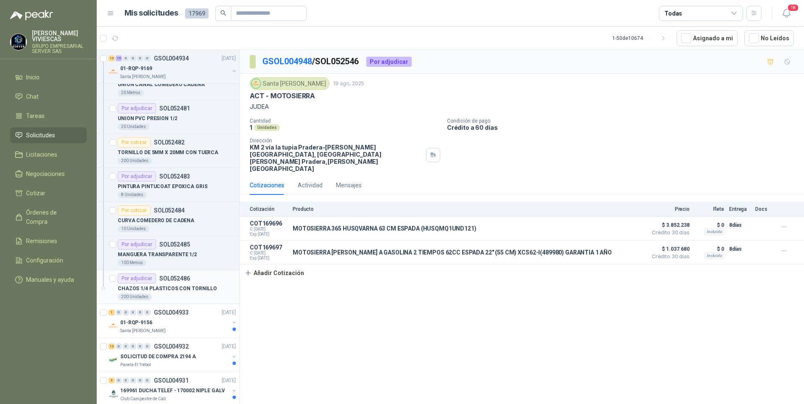
scroll to position [2344, 0]
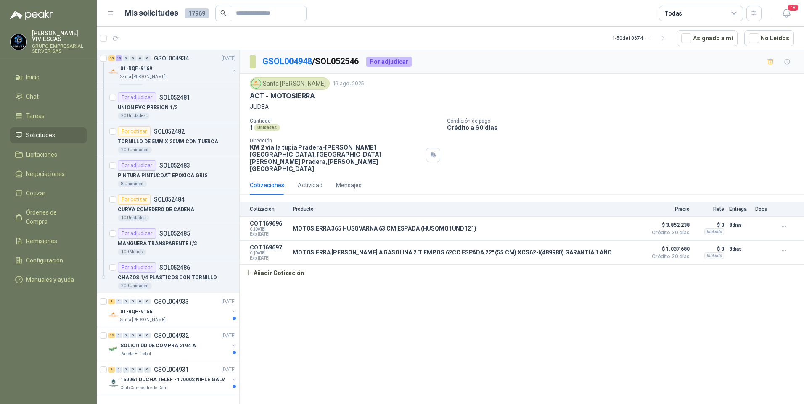
click at [367, 264] on div "Cotización Producto Precio Flete Entrega Docs COT169696 C: 19/08/2025 Exp: 03/0…" at bounding box center [522, 242] width 564 height 80
click at [42, 140] on span "Solicitudes" at bounding box center [40, 135] width 29 height 9
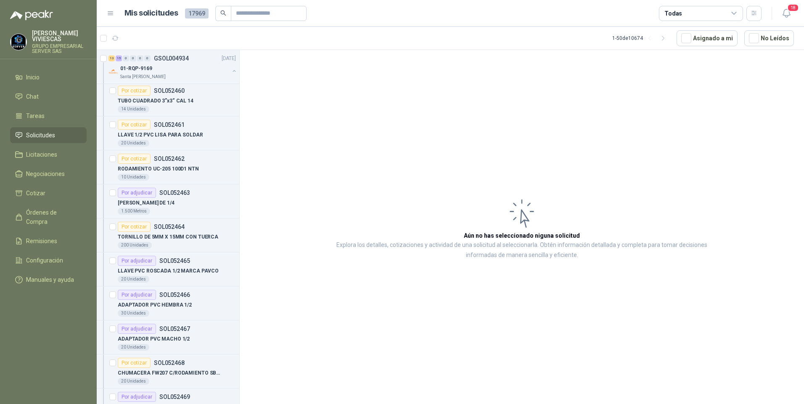
scroll to position [2344, 0]
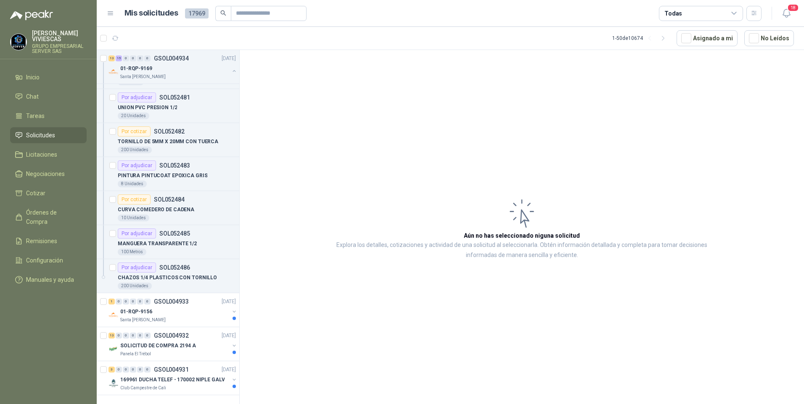
click at [41, 133] on span "Solicitudes" at bounding box center [40, 135] width 29 height 9
click at [36, 135] on span "Solicitudes" at bounding box center [40, 135] width 29 height 9
click at [32, 116] on span "Tareas" at bounding box center [35, 115] width 18 height 9
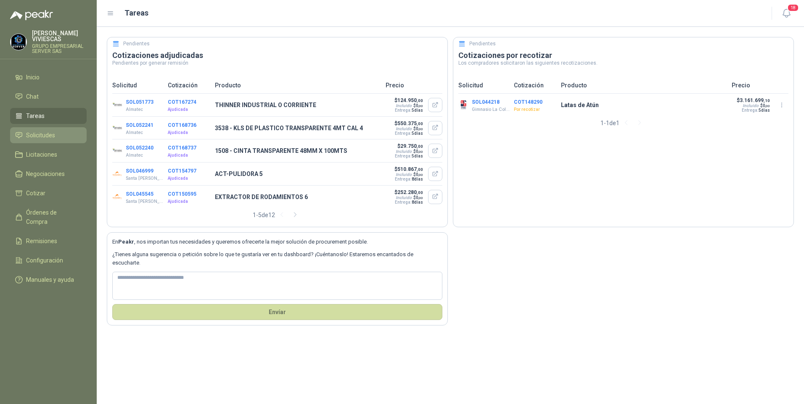
click at [34, 131] on span "Solicitudes" at bounding box center [40, 135] width 29 height 9
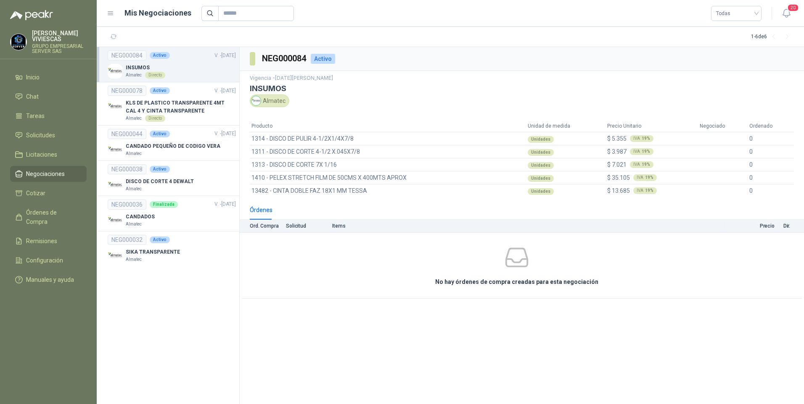
click at [134, 66] on p "INSUMOS" at bounding box center [146, 68] width 40 height 8
click at [544, 140] on div "Unidades" at bounding box center [541, 139] width 26 height 7
click at [324, 140] on span "1314 - DISCO DE PULIR 4-1/2X1/4X7/8" at bounding box center [302, 138] width 102 height 9
drag, startPoint x: 298, startPoint y: 157, endPoint x: 333, endPoint y: 197, distance: 53.0
click at [298, 158] on td "1311 - DISCO DE CORTE 4-1/2 X.045X7/8" at bounding box center [388, 151] width 276 height 13
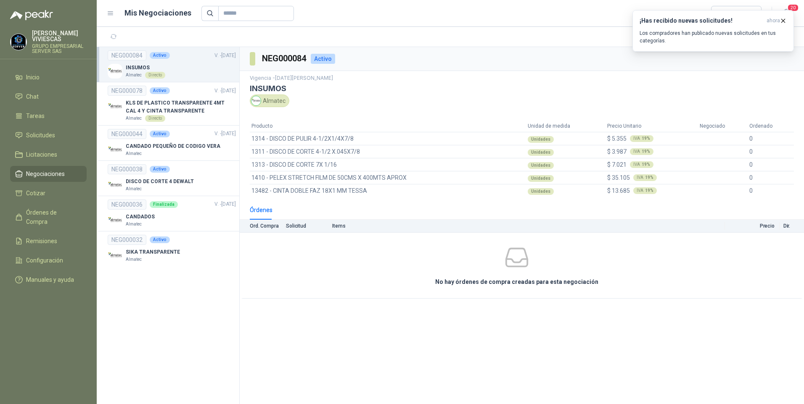
click at [41, 169] on link "Negociaciones" at bounding box center [48, 174] width 77 height 16
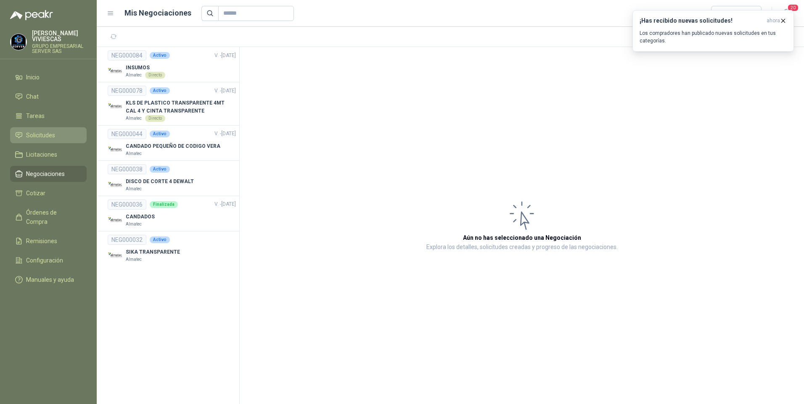
click at [41, 137] on span "Solicitudes" at bounding box center [40, 135] width 29 height 9
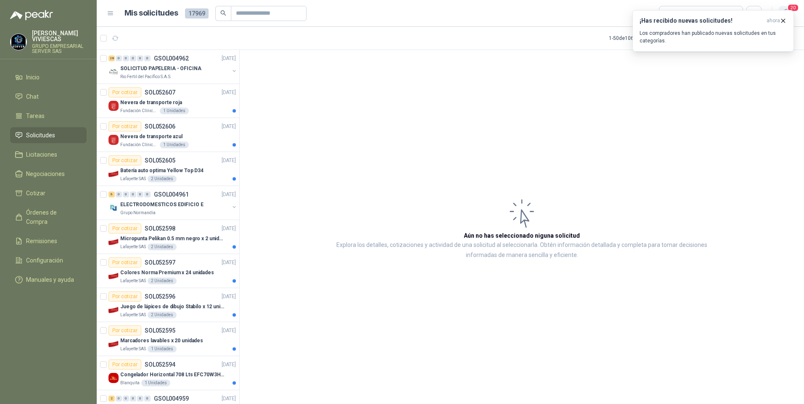
click at [796, 5] on span "20" at bounding box center [793, 8] width 12 height 8
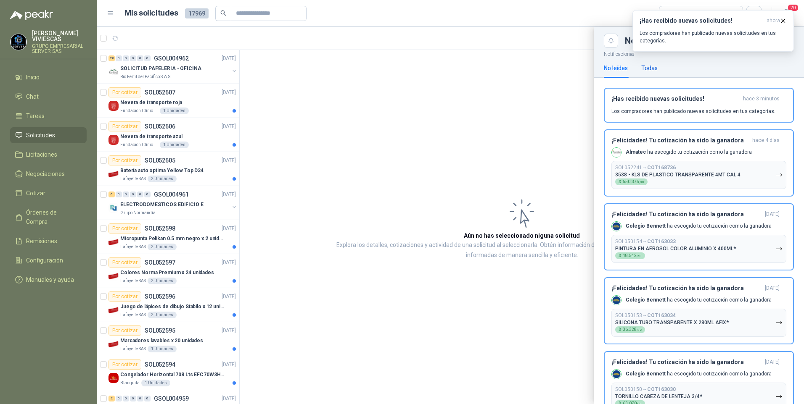
click at [646, 64] on div "Todas" at bounding box center [649, 67] width 16 height 9
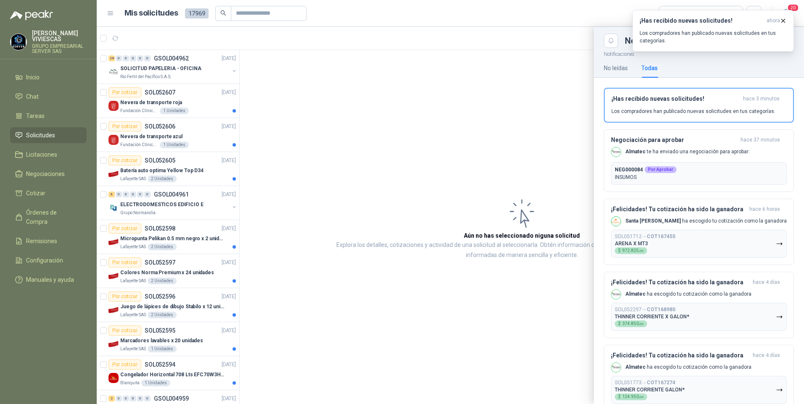
click at [152, 106] on div at bounding box center [450, 215] width 707 height 377
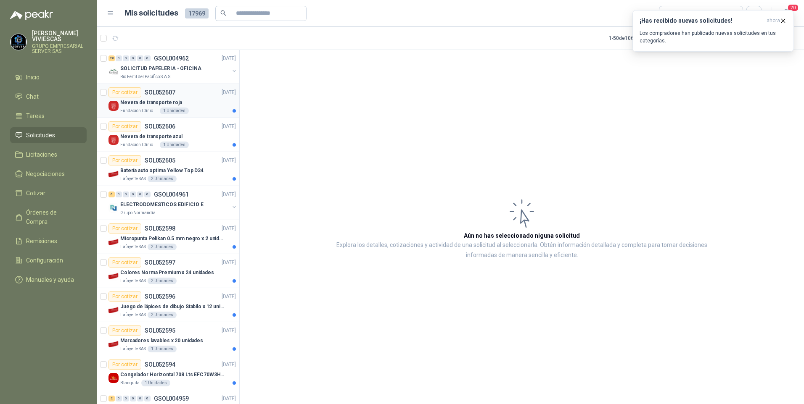
click at [149, 102] on p "Nevera de transporte roja" at bounding box center [151, 103] width 62 height 8
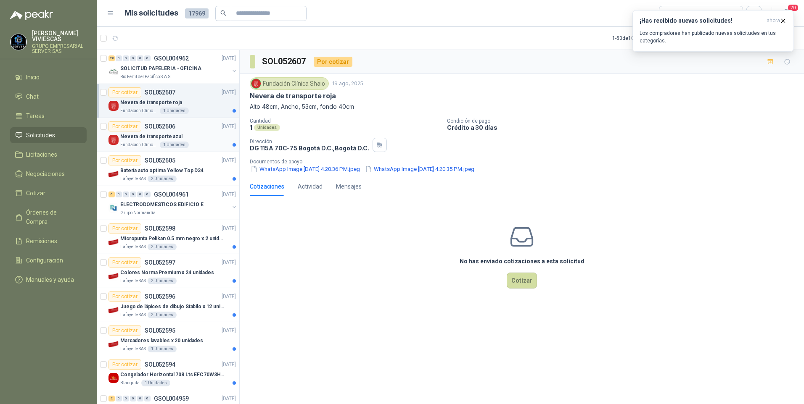
click at [150, 139] on p "Nevera de transporte azul" at bounding box center [151, 137] width 62 height 8
click at [146, 166] on div "Batería auto optima Yellow Top D34" at bounding box center [178, 171] width 116 height 10
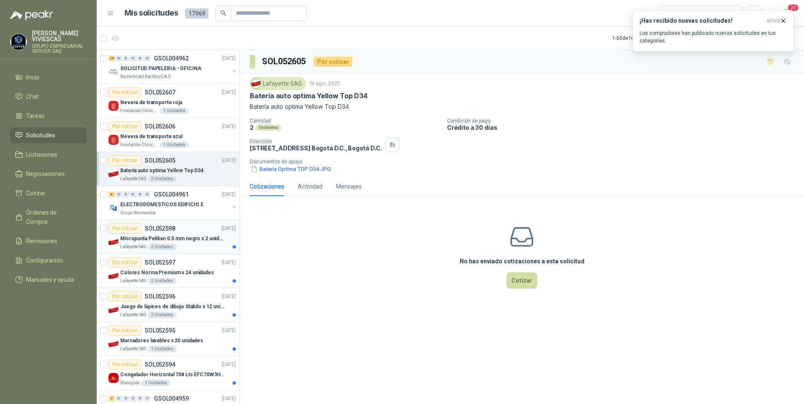
click at [144, 234] on div "Micropunta Pelikan 0.5 mm negro x 2 unidades" at bounding box center [178, 239] width 116 height 10
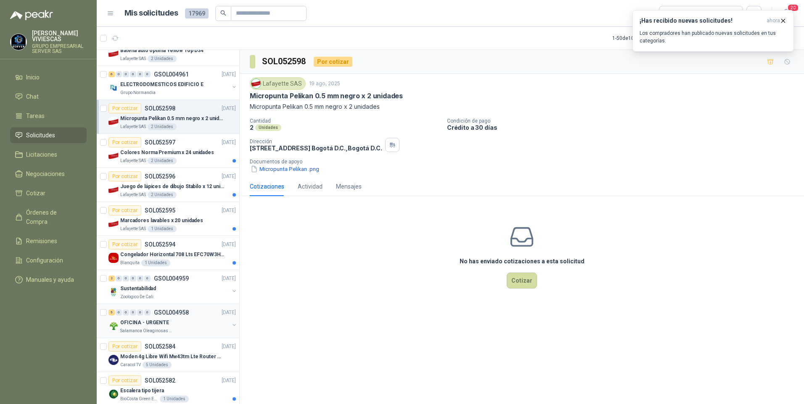
scroll to position [126, 0]
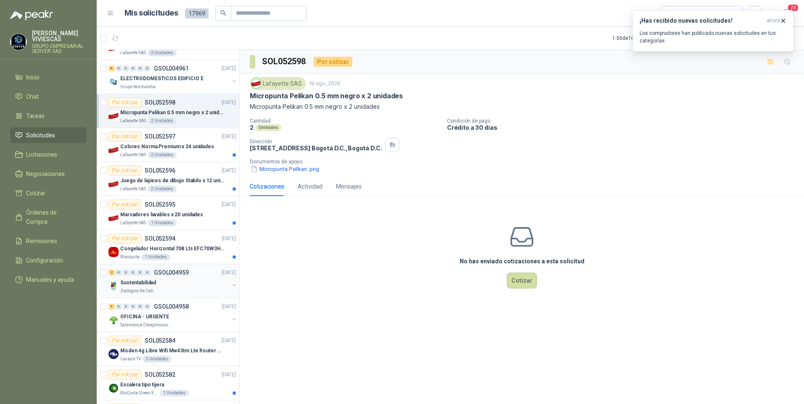
click at [129, 288] on p "Zoologico De Cali" at bounding box center [136, 291] width 33 height 7
click at [149, 317] on p "OFICINA - URGENTE" at bounding box center [144, 317] width 49 height 8
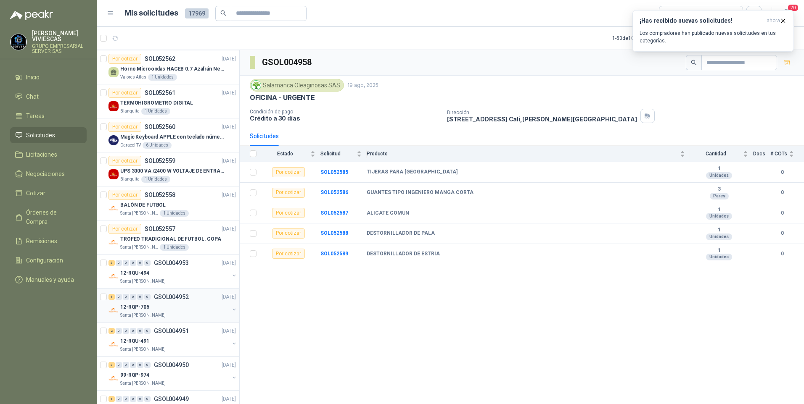
scroll to position [841, 0]
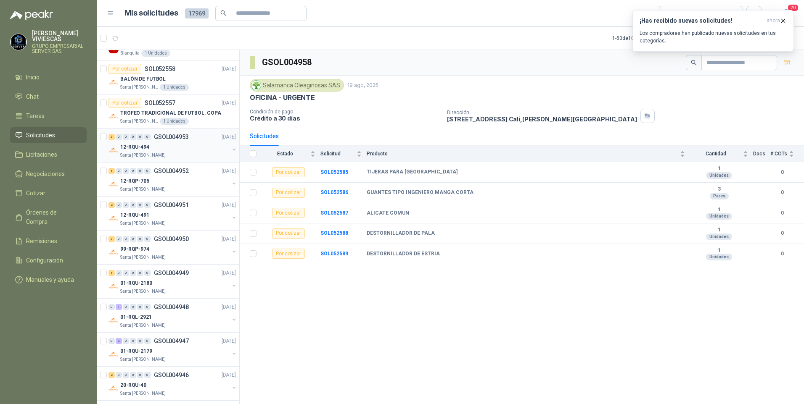
click at [127, 148] on p "12-RQU-494" at bounding box center [134, 147] width 29 height 8
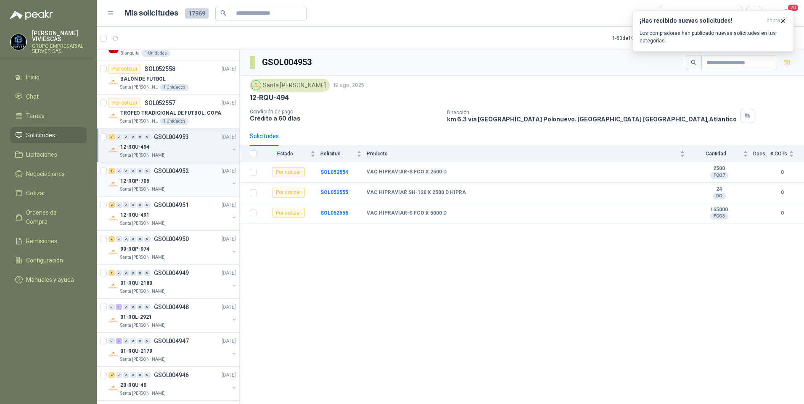
click at [132, 186] on div "12-RQP-705" at bounding box center [174, 181] width 109 height 10
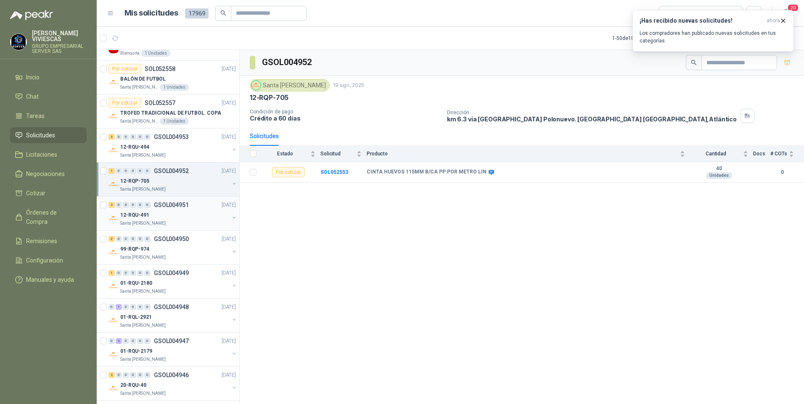
click at [135, 217] on p "12-RQU-491" at bounding box center [134, 215] width 29 height 8
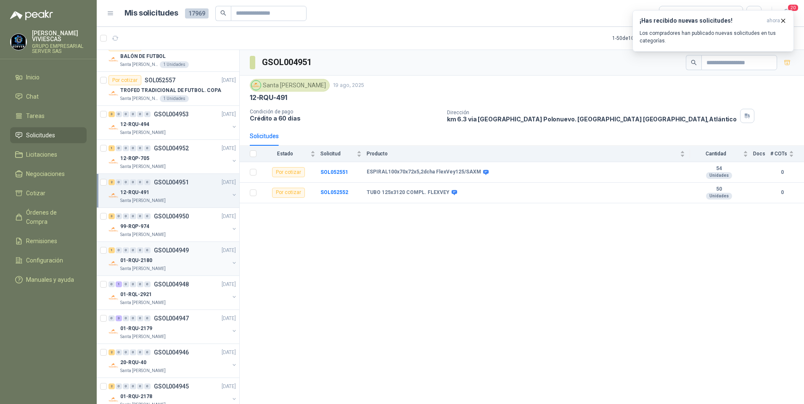
scroll to position [883, 0]
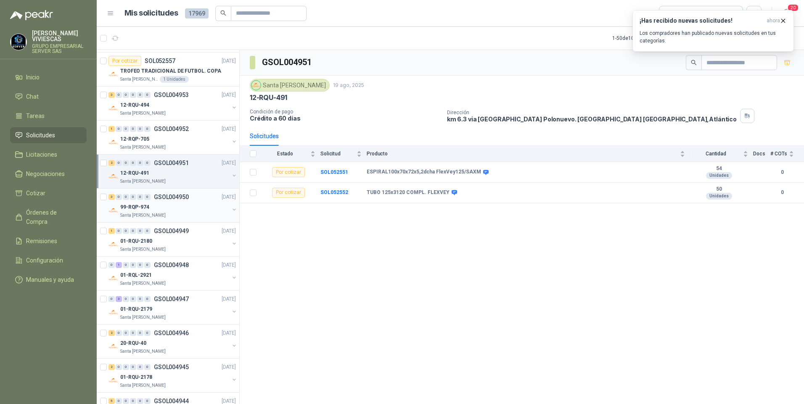
click at [143, 208] on p "99-RQP-974" at bounding box center [134, 207] width 29 height 8
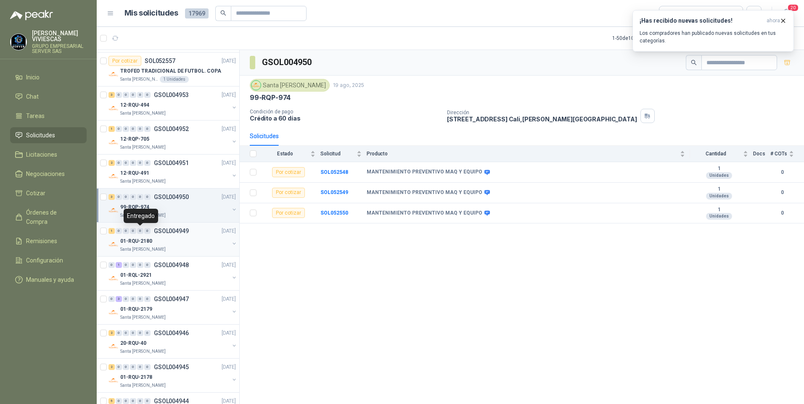
click at [138, 244] on p "01-RQU-2180" at bounding box center [136, 242] width 32 height 8
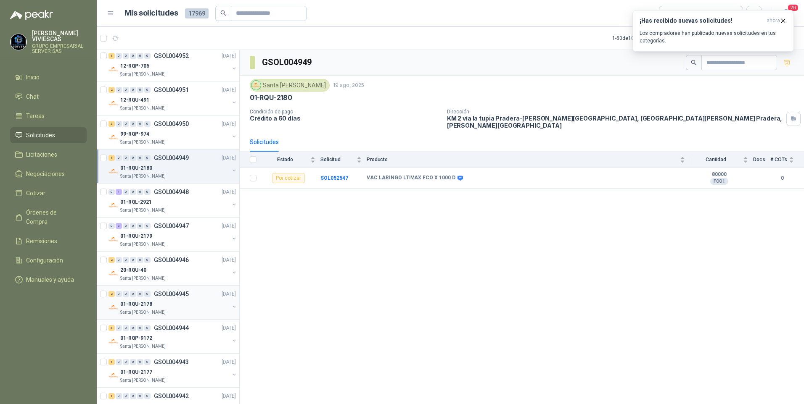
scroll to position [967, 0]
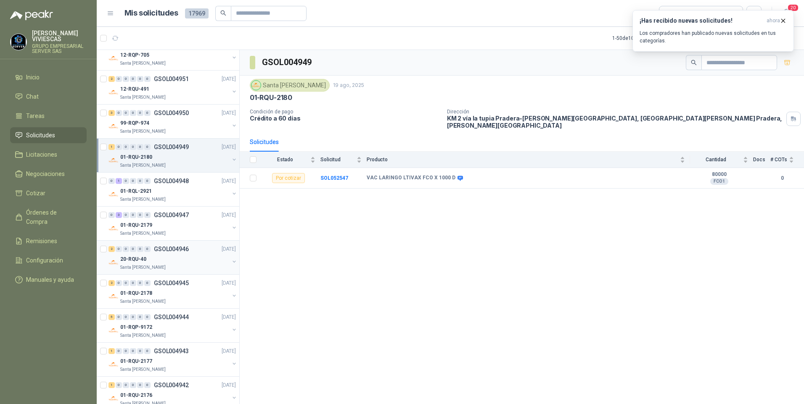
click at [129, 261] on p "20-RQU-40" at bounding box center [133, 260] width 26 height 8
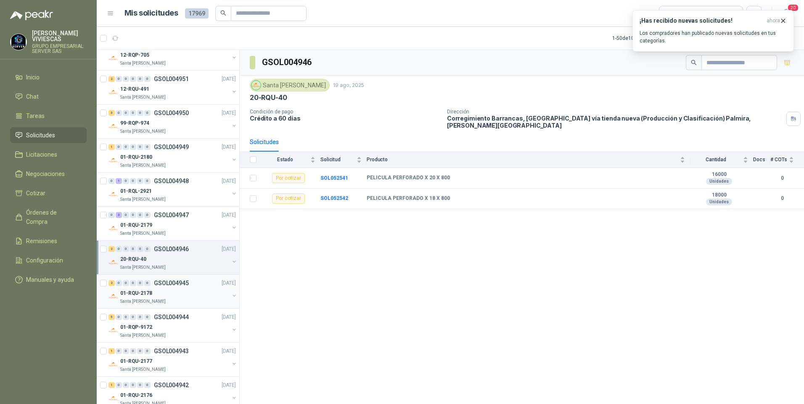
click at [136, 293] on p "01-RQU-2178" at bounding box center [136, 294] width 32 height 8
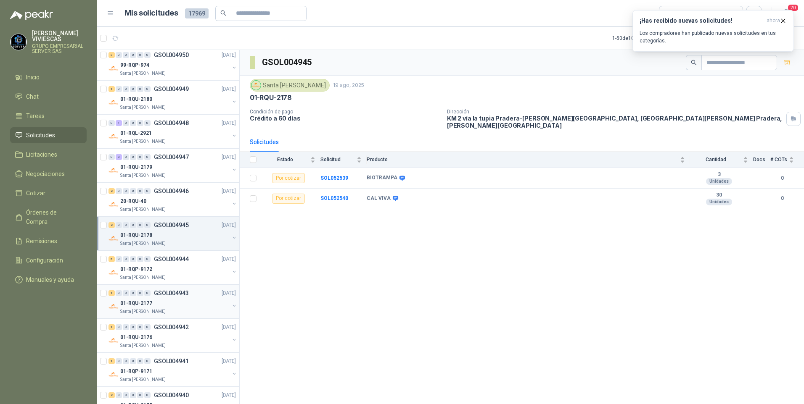
scroll to position [1051, 0]
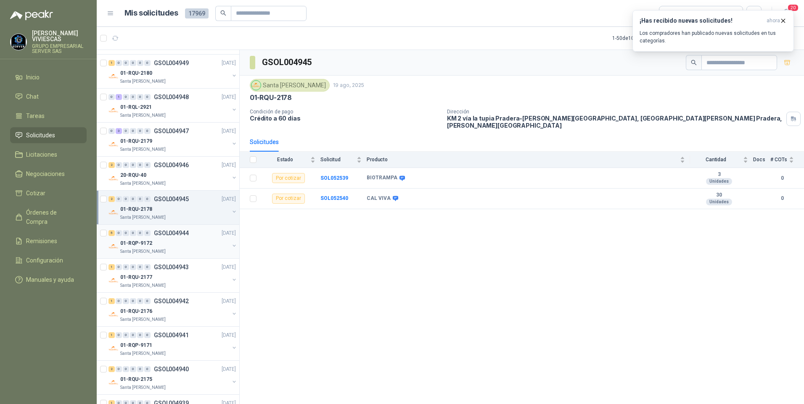
click at [132, 245] on p "01-RQP-9172" at bounding box center [136, 244] width 32 height 8
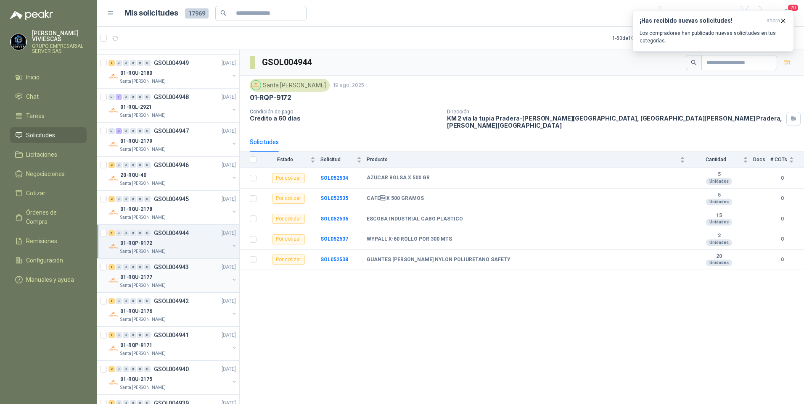
click at [143, 280] on p "01-RQU-2177" at bounding box center [136, 278] width 32 height 8
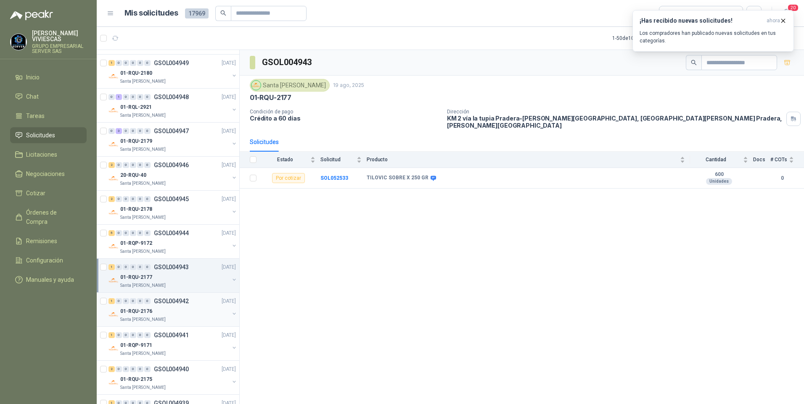
click at [138, 315] on p "01-RQU-2176" at bounding box center [136, 312] width 32 height 8
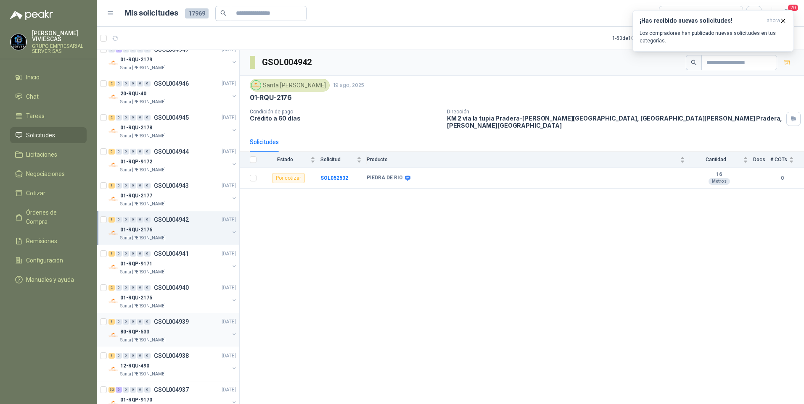
scroll to position [1135, 0]
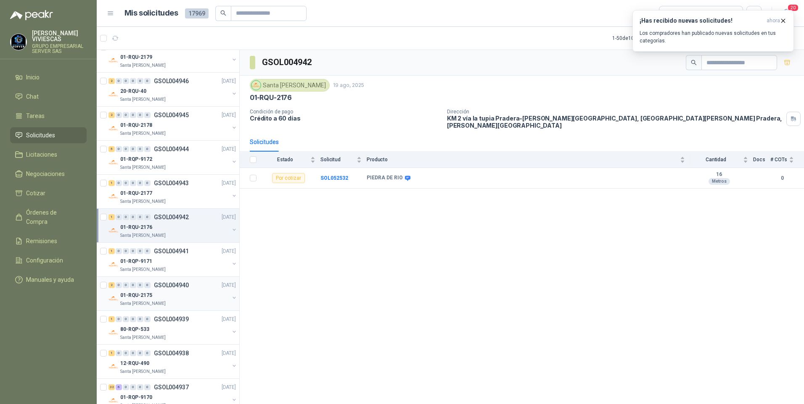
click at [139, 301] on p "Santa [PERSON_NAME]" at bounding box center [142, 304] width 45 height 7
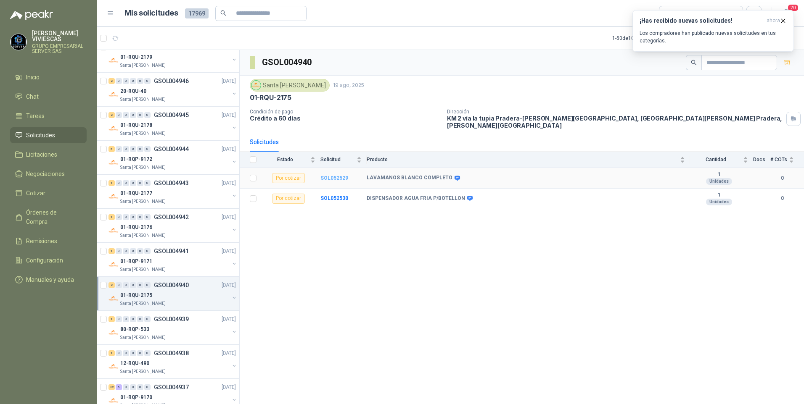
click at [334, 175] on b "SOL052529" at bounding box center [334, 178] width 28 height 6
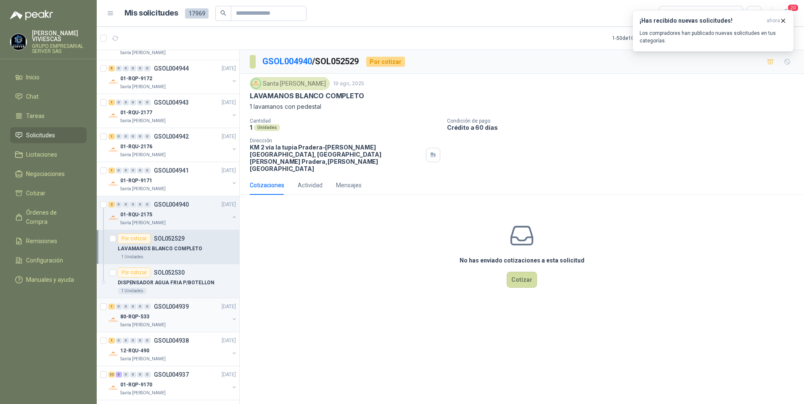
scroll to position [1219, 0]
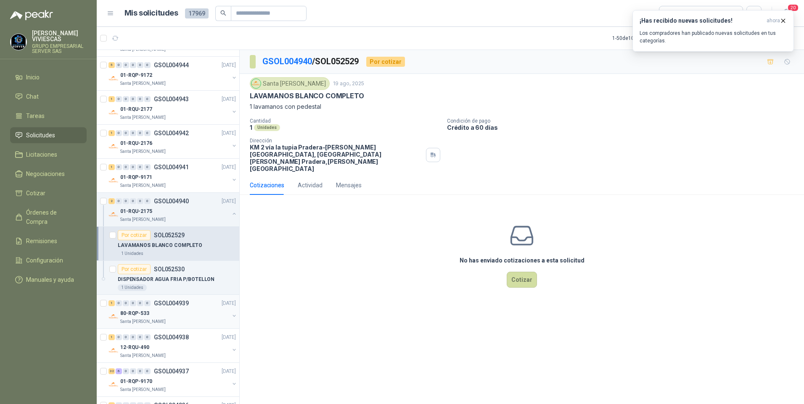
click at [126, 311] on p "80-RQP-533" at bounding box center [134, 314] width 29 height 8
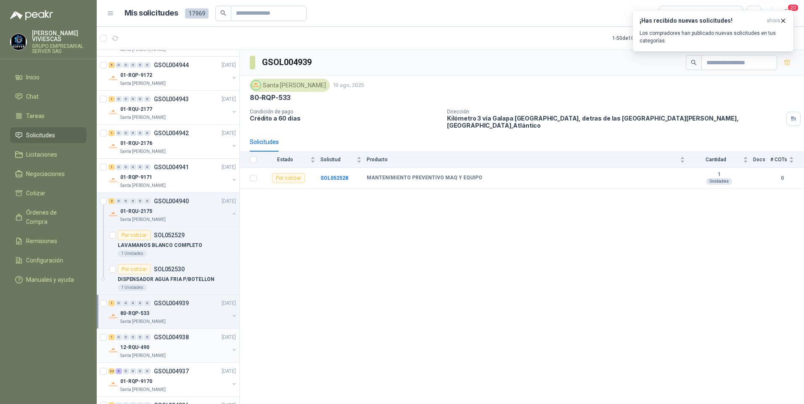
click at [135, 347] on p "12-RQU-490" at bounding box center [134, 348] width 29 height 8
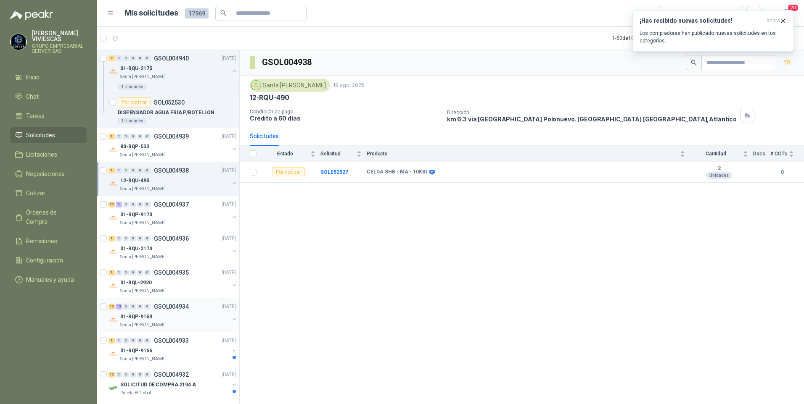
scroll to position [1387, 0]
click at [141, 219] on p "Santa [PERSON_NAME]" at bounding box center [142, 222] width 45 height 7
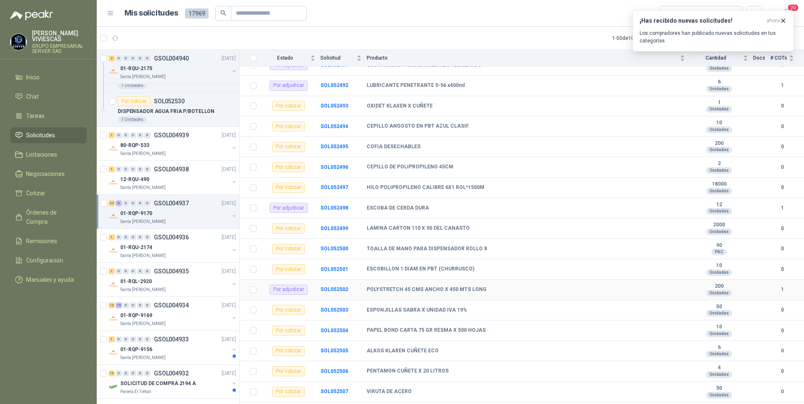
scroll to position [168, 0]
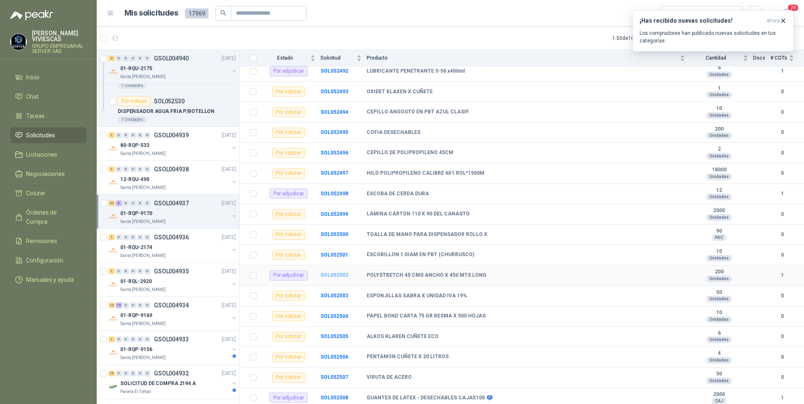
click at [331, 272] on b "SOL052502" at bounding box center [334, 275] width 28 height 6
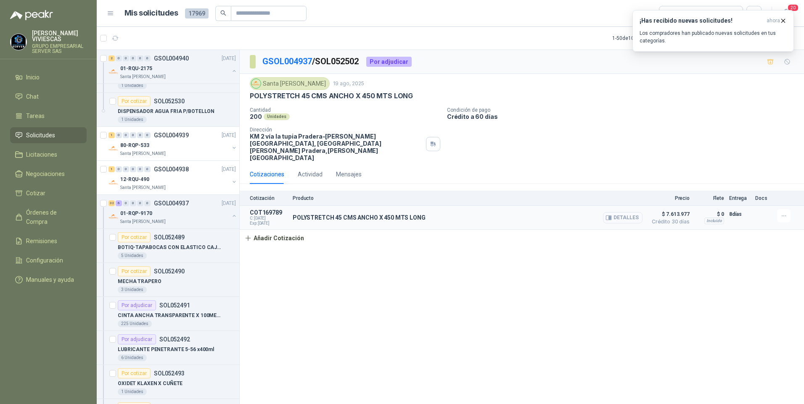
click at [615, 212] on button "Detalles" at bounding box center [623, 217] width 40 height 11
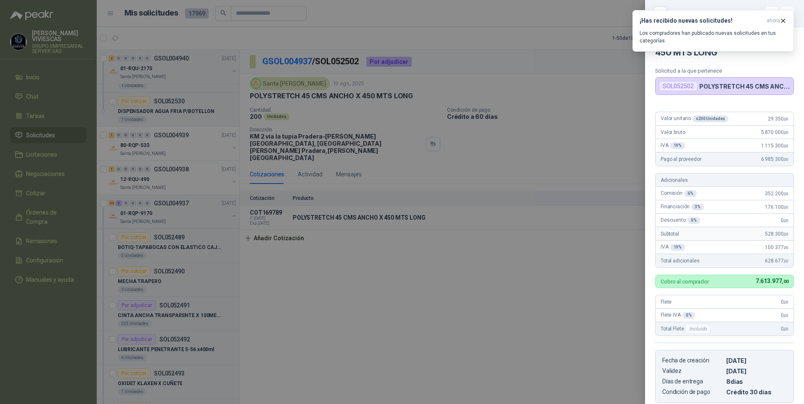
click at [365, 300] on div at bounding box center [402, 202] width 804 height 404
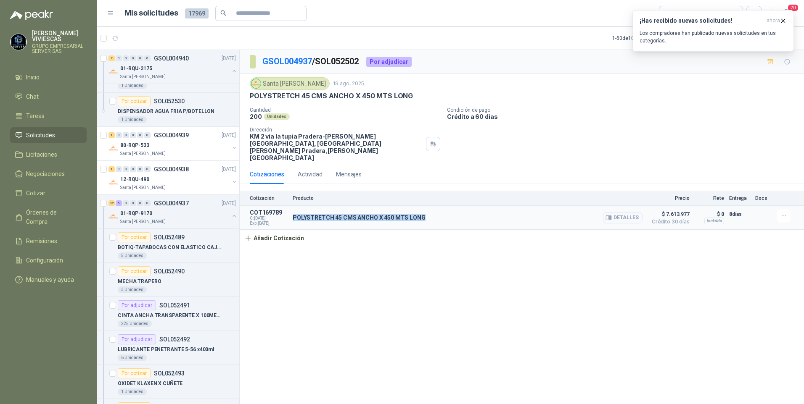
drag, startPoint x: 292, startPoint y: 203, endPoint x: 446, endPoint y: 200, distance: 153.9
click at [446, 206] on article "COT169789 C: 19/08/2025 Exp: 03/09/2025 POLYSTRETCH 45 CMS ANCHO X 450 MTS LONG…" at bounding box center [522, 218] width 564 height 24
copy p "POLYSTRETCH 45 CMS ANCHO X 450 MTS LONG"
click at [373, 272] on div "GSOL004937 / SOL052502 Por adjudicar Santa Anita Napoles 19 ago, 2025 POLYSTRET…" at bounding box center [522, 228] width 564 height 357
click at [621, 212] on button "Detalles" at bounding box center [623, 217] width 40 height 11
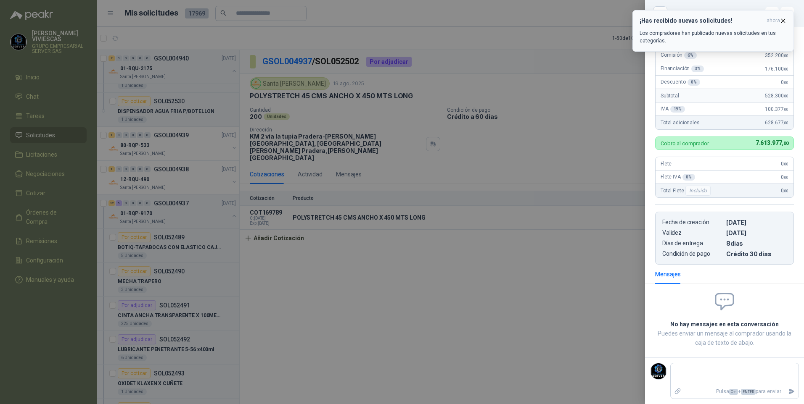
click at [784, 20] on icon "button" at bounding box center [782, 20] width 7 height 7
drag, startPoint x: 462, startPoint y: 241, endPoint x: 552, endPoint y: 249, distance: 90.7
click at [470, 243] on div at bounding box center [402, 202] width 804 height 404
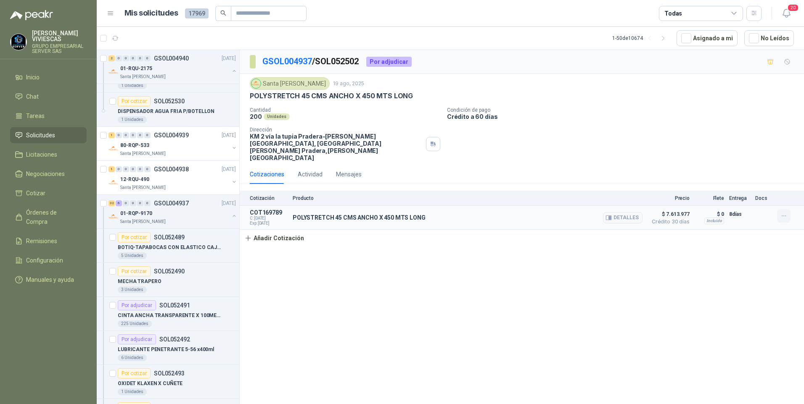
click at [787, 209] on button "button" at bounding box center [783, 215] width 13 height 13
click at [743, 169] on button "Editar" at bounding box center [766, 167] width 67 height 13
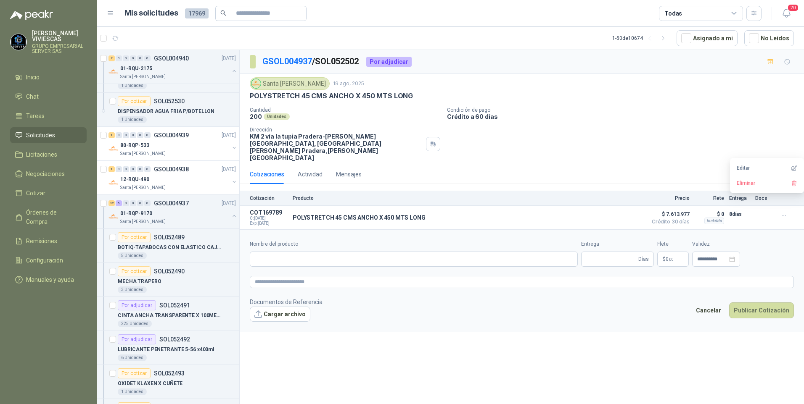
type input "**********"
type input "*"
click at [639, 244] on body "RODRIGO VIVIESCAS GRUPO EMPRESARIAL SERVER SAS Inicio Chat Tareas Solicitudes L…" at bounding box center [402, 202] width 804 height 404
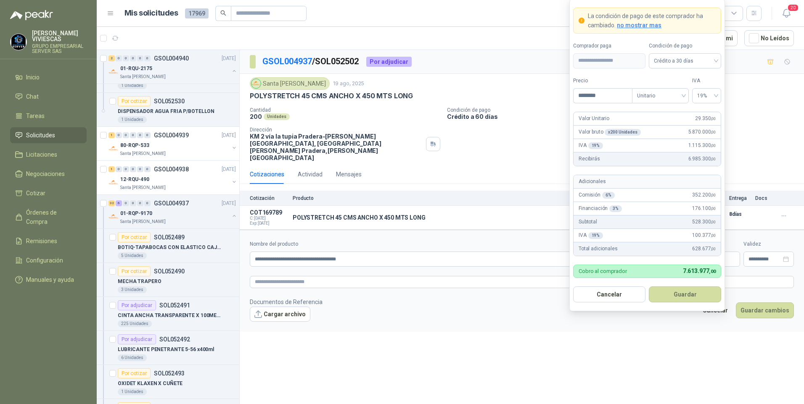
click at [486, 331] on div "**********" at bounding box center [522, 228] width 564 height 357
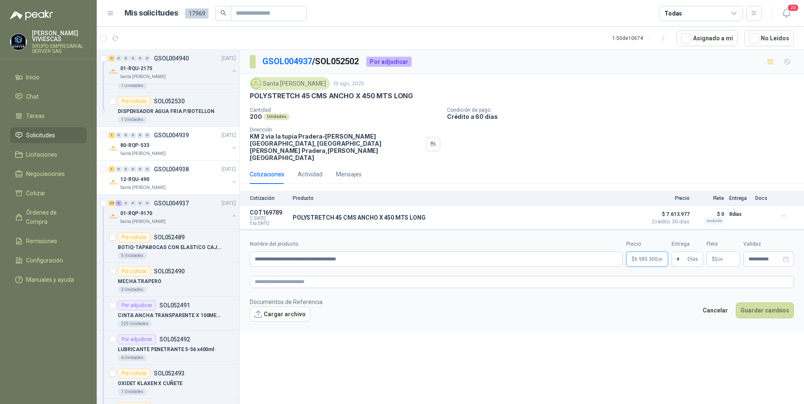
click at [644, 248] on body "RODRIGO VIVIESCAS GRUPO EMPRESARIAL SERVER SAS Inicio Chat Tareas Solicitudes L…" at bounding box center [402, 202] width 804 height 404
click at [398, 327] on div "**********" at bounding box center [522, 228] width 564 height 357
click at [766, 303] on button "Guardar cambios" at bounding box center [765, 311] width 58 height 16
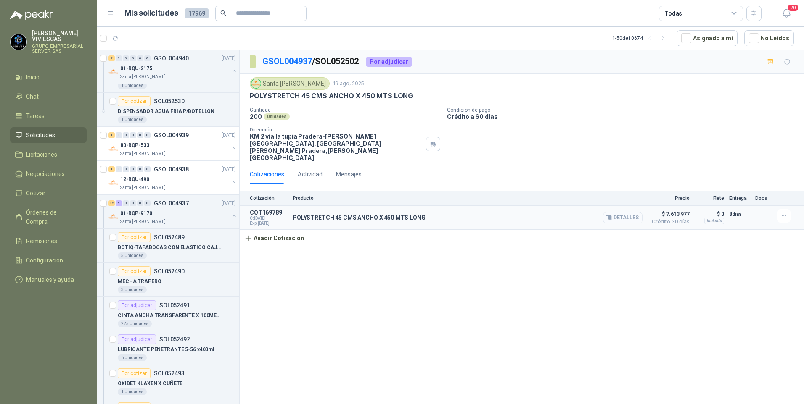
click at [637, 212] on button "Detalles" at bounding box center [623, 217] width 40 height 11
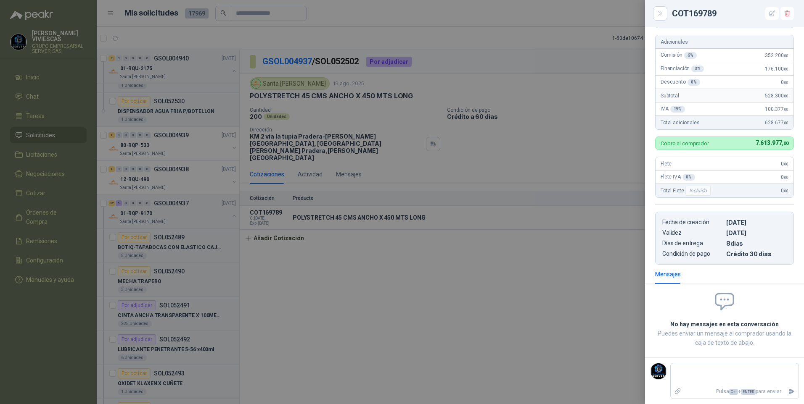
click at [423, 309] on div at bounding box center [402, 202] width 804 height 404
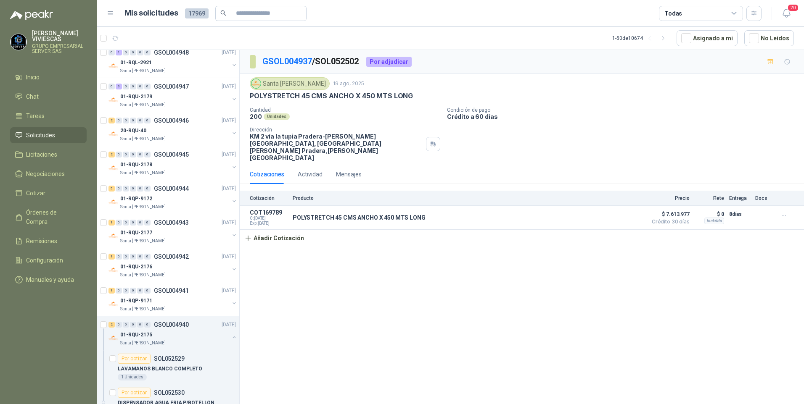
scroll to position [1051, 0]
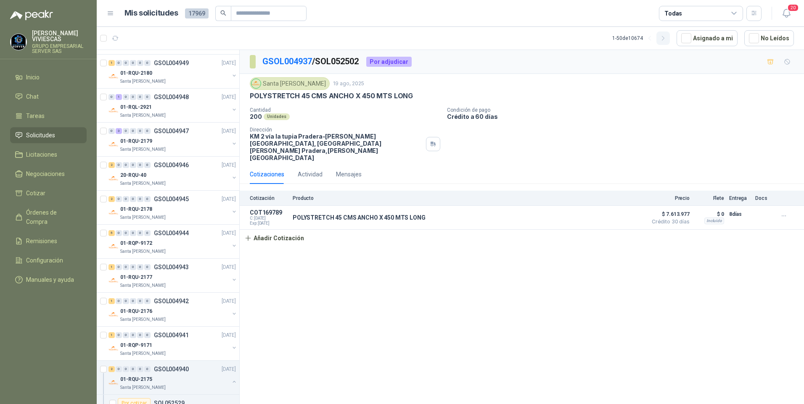
click at [664, 38] on icon "button" at bounding box center [663, 38] width 2 height 4
click at [666, 38] on icon "button" at bounding box center [663, 38] width 7 height 7
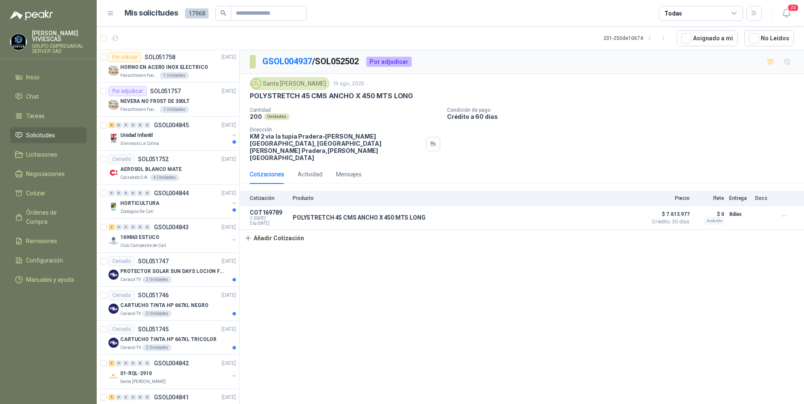
scroll to position [1364, 0]
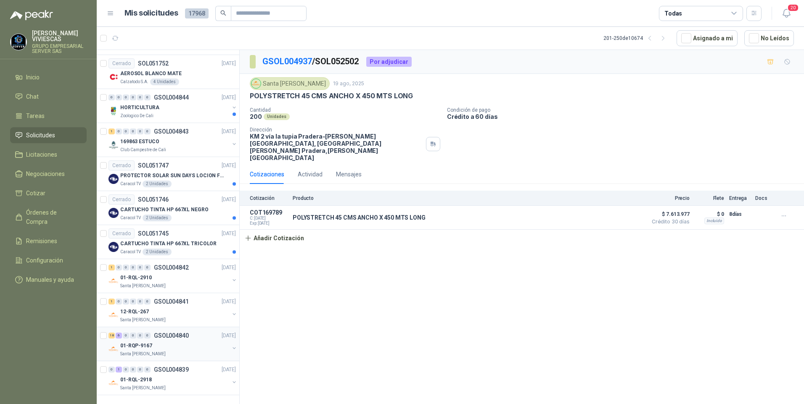
click at [134, 342] on p "01-RQP-9167" at bounding box center [136, 346] width 32 height 8
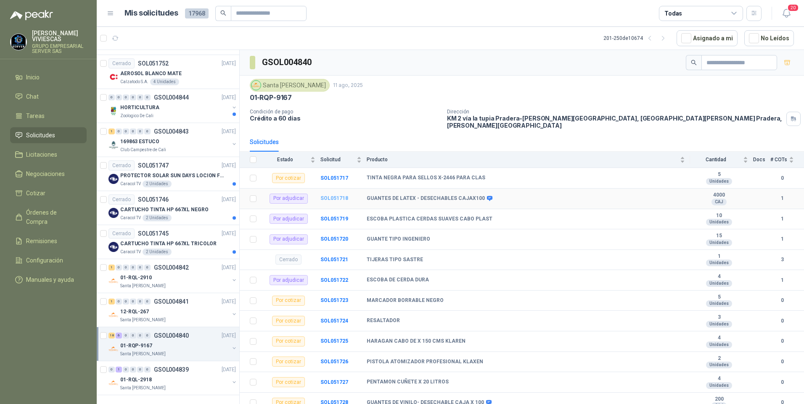
click at [335, 195] on b "SOL051718" at bounding box center [334, 198] width 28 height 6
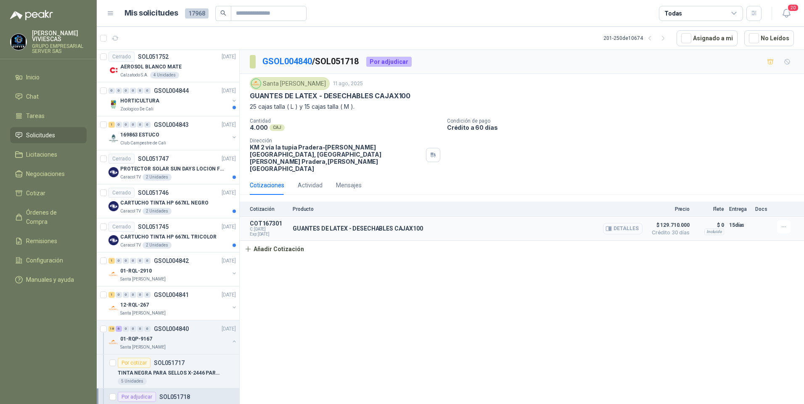
click at [617, 223] on button "Detalles" at bounding box center [623, 228] width 40 height 11
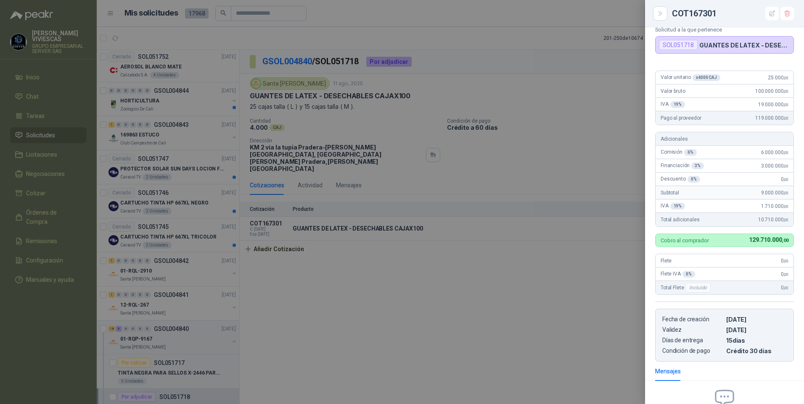
scroll to position [8, 0]
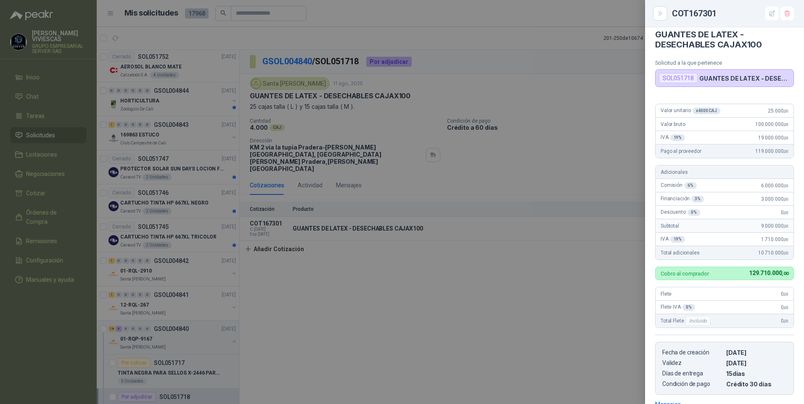
drag, startPoint x: 367, startPoint y: 268, endPoint x: 358, endPoint y: 235, distance: 34.5
click at [367, 269] on div at bounding box center [402, 202] width 804 height 404
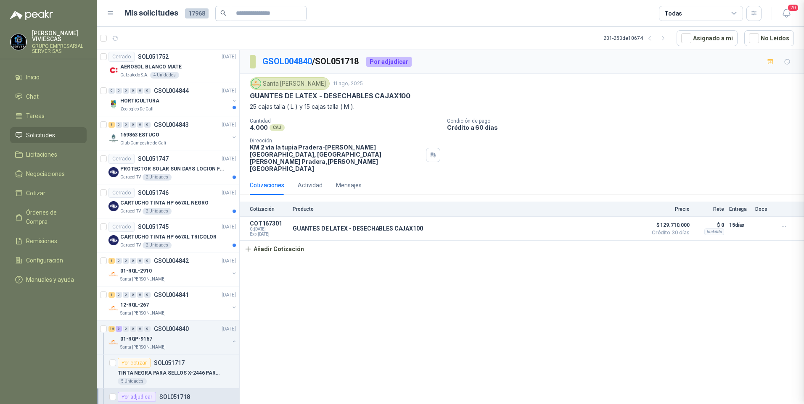
scroll to position [138, 0]
click at [789, 220] on button "button" at bounding box center [783, 226] width 13 height 13
click at [737, 180] on button "Editar" at bounding box center [766, 178] width 67 height 13
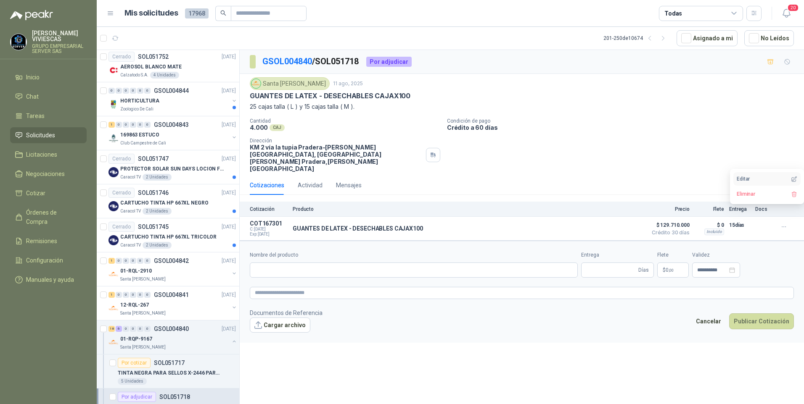
type input "**********"
type input "**"
type input "**********"
click at [645, 256] on body "RODRIGO VIVIESCAS GRUPO EMPRESARIAL SERVER SAS Inicio Chat Tareas Solicitudes L…" at bounding box center [402, 202] width 804 height 404
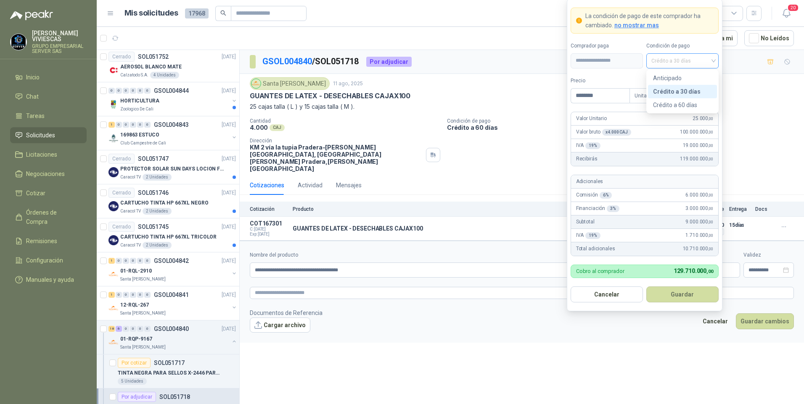
click at [705, 55] on span "Crédito a 30 días" at bounding box center [682, 61] width 62 height 13
click at [688, 92] on div "Crédito a 30 días" at bounding box center [682, 91] width 59 height 9
click at [781, 116] on div "Santa Anita Napoles 11 ago, 2025 GUANTES DE LATEX - DESECHABLES CAJAX100 25 caj…" at bounding box center [522, 124] width 544 height 95
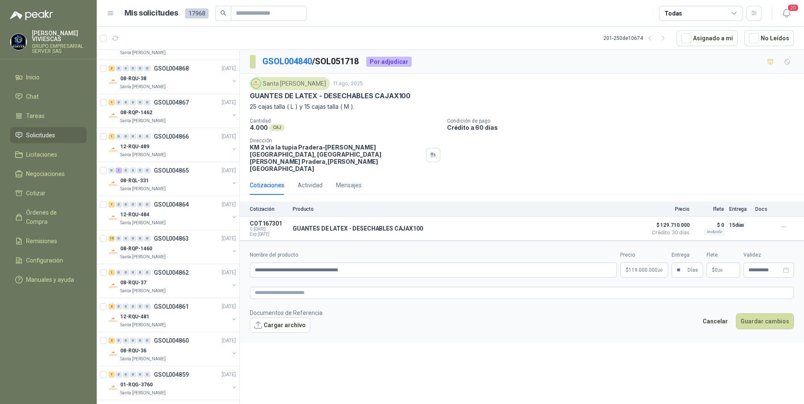
scroll to position [0, 0]
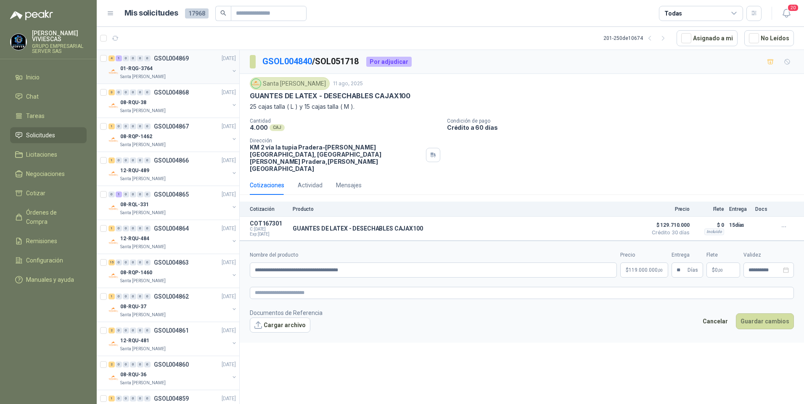
click at [132, 67] on p "01-RQG-3764" at bounding box center [136, 69] width 32 height 8
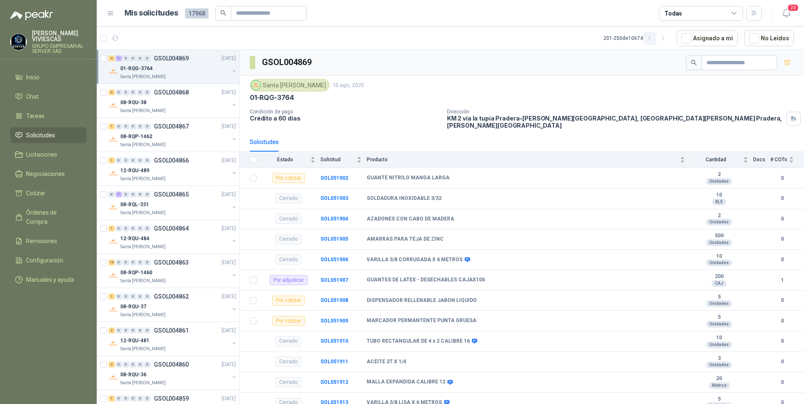
click at [653, 40] on icon "button" at bounding box center [649, 38] width 7 height 7
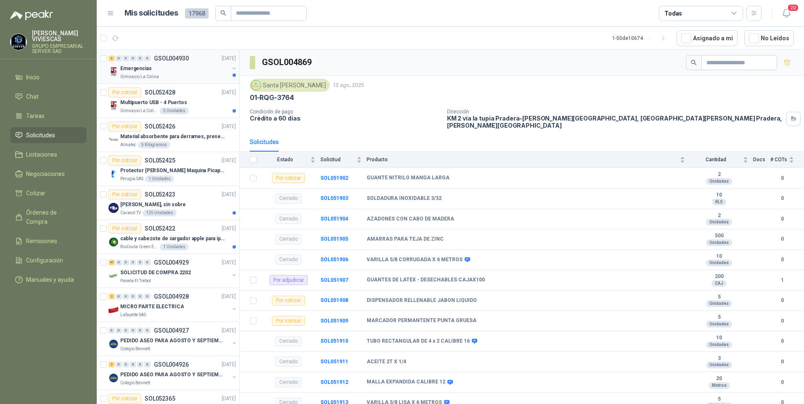
click at [153, 73] on div "Emergencias" at bounding box center [174, 68] width 109 height 10
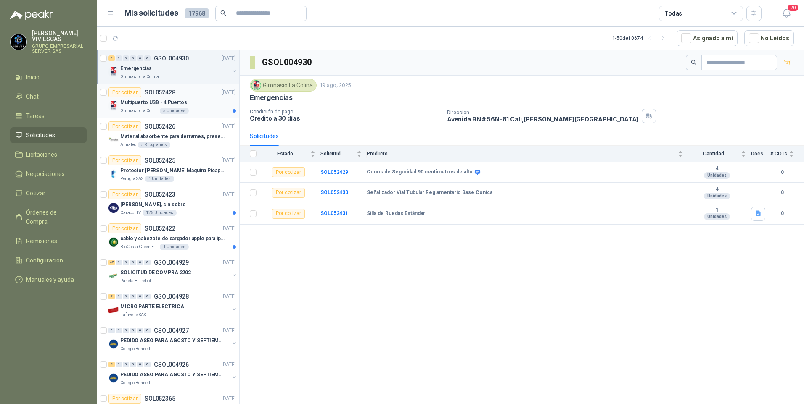
click at [145, 106] on p "Multipuerto USB - 4 Puertos" at bounding box center [153, 103] width 67 height 8
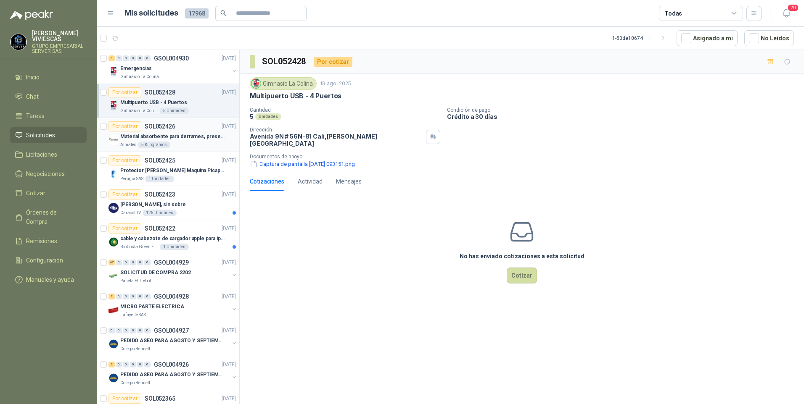
click at [179, 135] on p "Material absorbente para derrames, presentación por kg" at bounding box center [172, 137] width 105 height 8
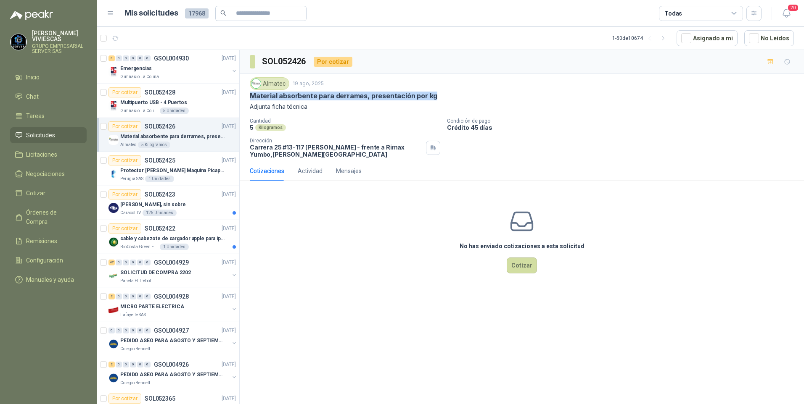
drag, startPoint x: 246, startPoint y: 95, endPoint x: 449, endPoint y: 97, distance: 203.1
click at [449, 97] on div "Almatec 19 ago, 2025 Material absorbente para derrames, presentación por kg Adj…" at bounding box center [522, 117] width 564 height 87
drag, startPoint x: 449, startPoint y: 97, endPoint x: 396, endPoint y: 99, distance: 52.6
copy p "Material absorbente para derrames, presentación por kg"
click at [36, 211] on span "Órdenes de Compra" at bounding box center [52, 217] width 53 height 18
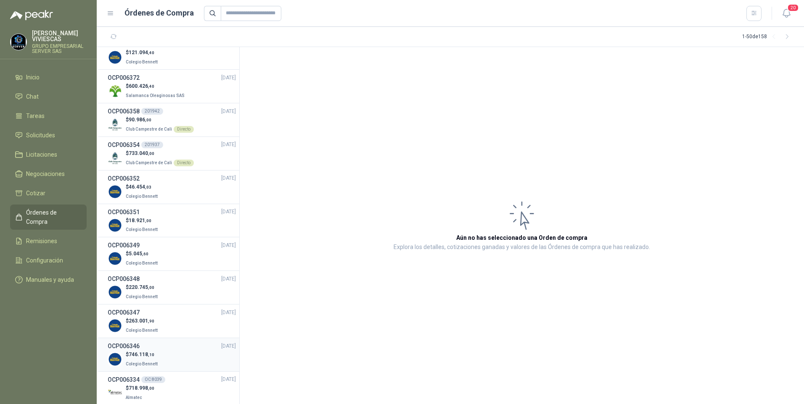
scroll to position [1332, 0]
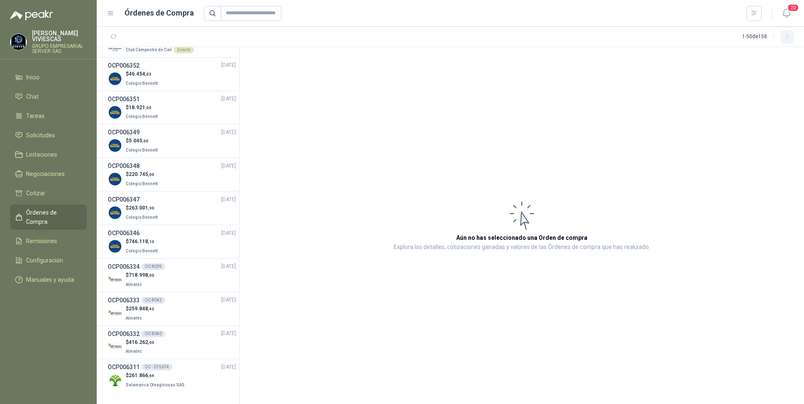
click at [789, 34] on icon "button" at bounding box center [787, 36] width 7 height 7
click at [789, 35] on icon "button" at bounding box center [787, 36] width 7 height 7
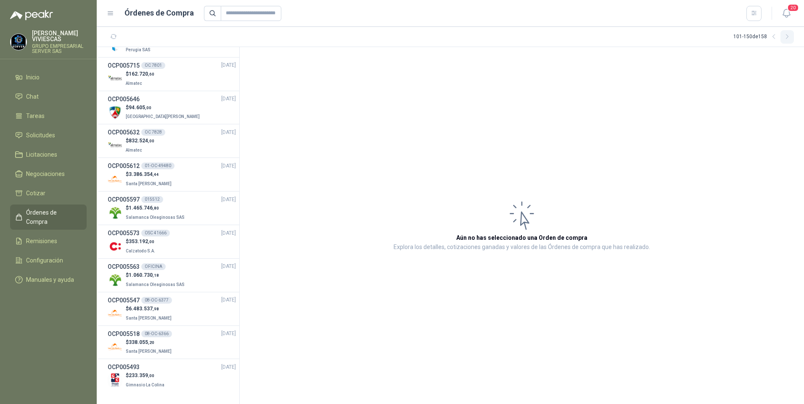
click at [789, 35] on icon "button" at bounding box center [787, 36] width 7 height 7
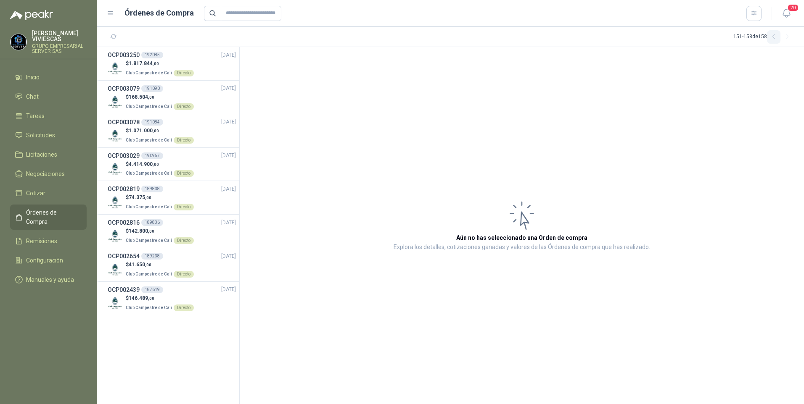
click at [769, 36] on button "button" at bounding box center [773, 36] width 13 height 13
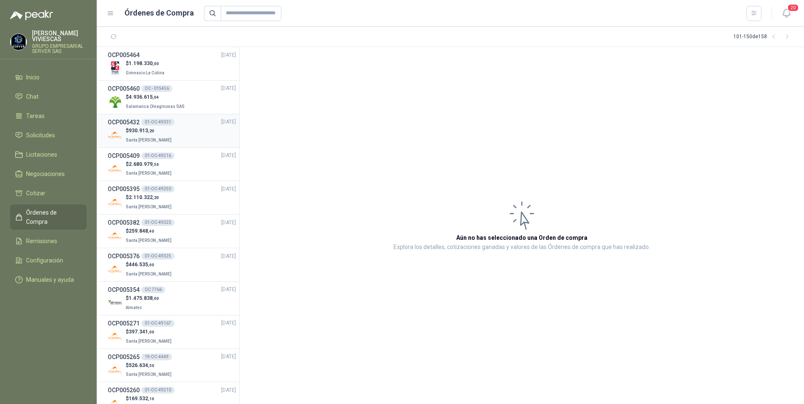
click at [142, 132] on span "930.913 ,20" at bounding box center [142, 131] width 26 height 6
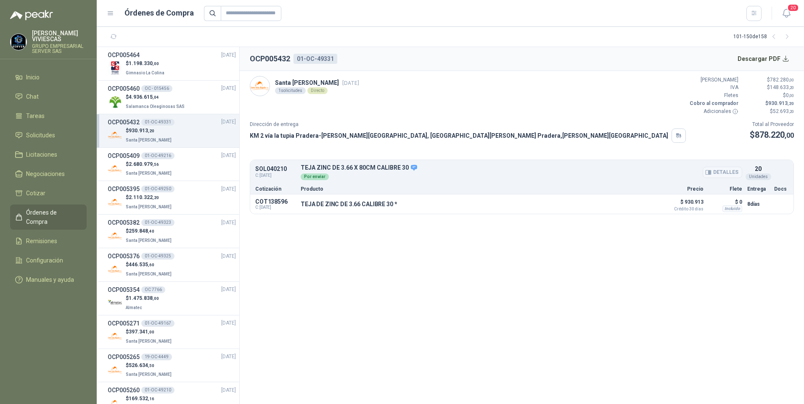
click at [723, 173] on button "Detalles" at bounding box center [722, 172] width 40 height 11
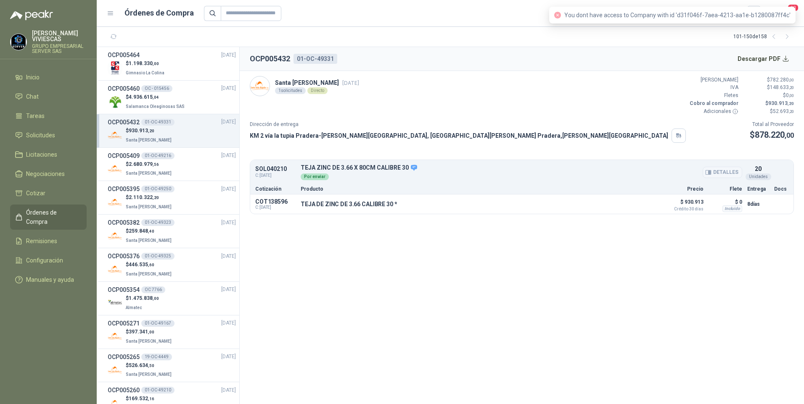
click at [722, 173] on button "Detalles" at bounding box center [722, 172] width 40 height 11
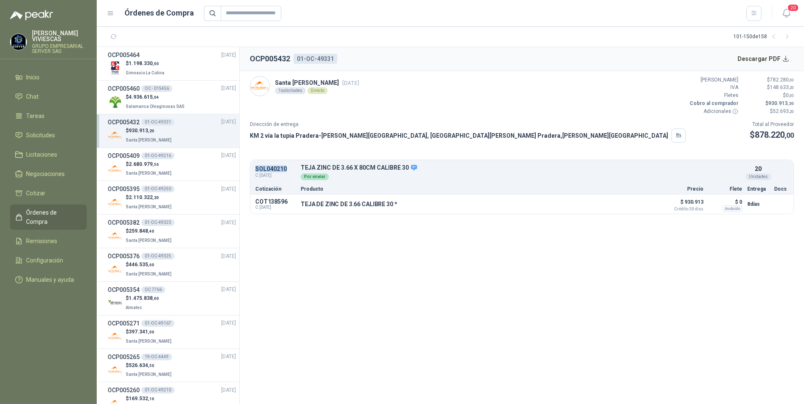
drag, startPoint x: 252, startPoint y: 168, endPoint x: 295, endPoint y: 167, distance: 42.9
click at [295, 167] on div "SOL040210 C: 24/04/2025 TEJA ZINC DE 3.66 X 80CM CALIBRE 30 Detalles Por enviar…" at bounding box center [521, 173] width 543 height 22
drag, startPoint x: 295, startPoint y: 167, endPoint x: 279, endPoint y: 166, distance: 16.0
copy p "SOL040210"
click at [240, 15] on input "text" at bounding box center [251, 13] width 61 height 15
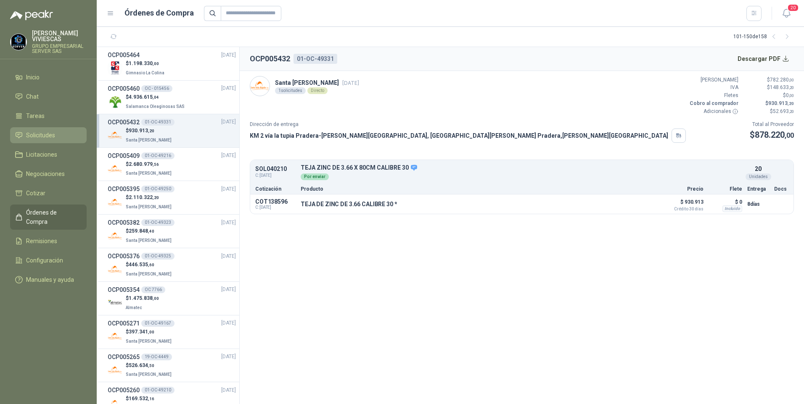
drag, startPoint x: 34, startPoint y: 132, endPoint x: 41, endPoint y: 130, distance: 7.6
click at [34, 132] on span "Solicitudes" at bounding box center [40, 135] width 29 height 9
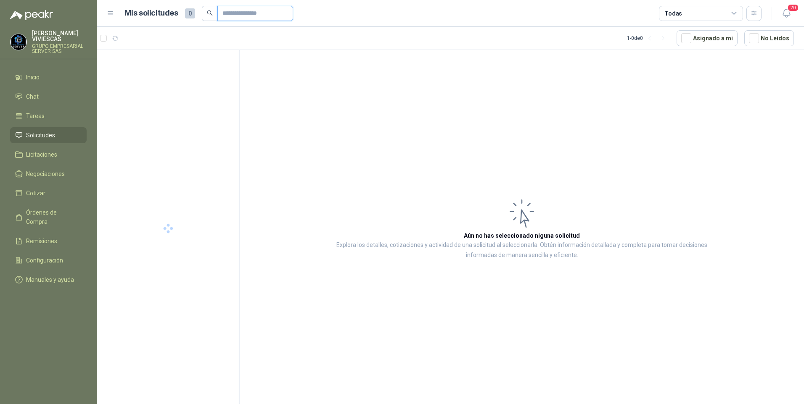
click at [233, 13] on input "text" at bounding box center [251, 13] width 59 height 14
paste input "*********"
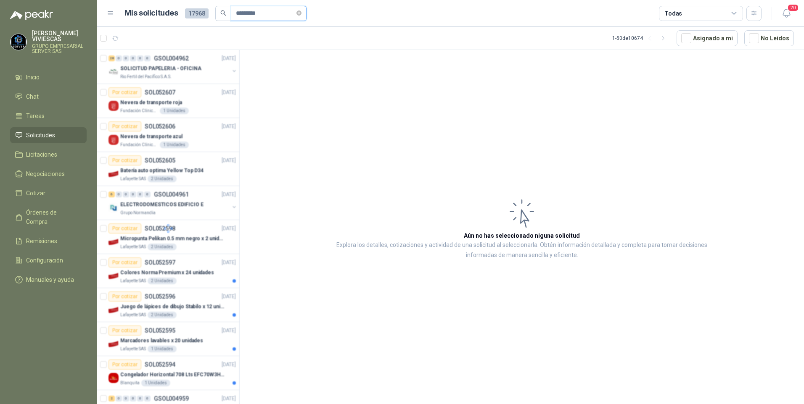
click at [275, 10] on input "*********" at bounding box center [265, 13] width 59 height 14
type input "*********"
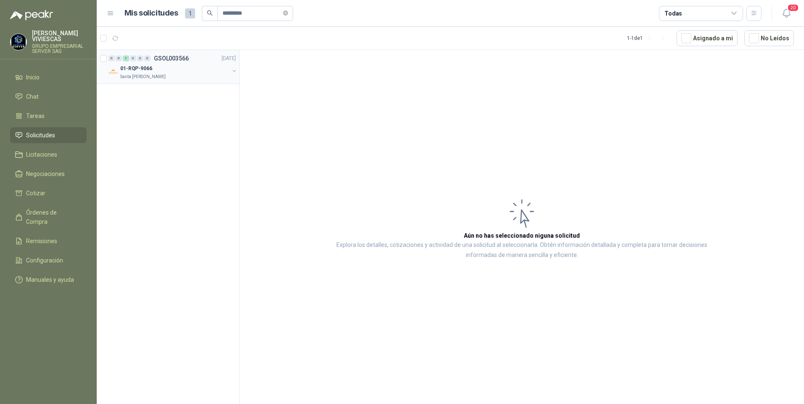
click at [141, 66] on p "01-RQP-9066" at bounding box center [136, 69] width 32 height 8
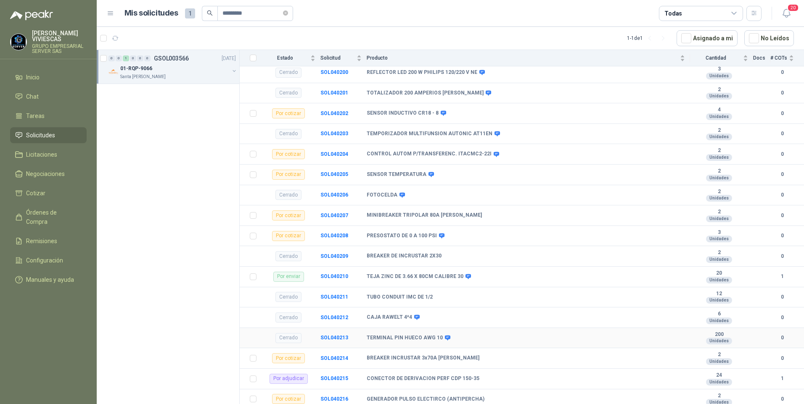
scroll to position [546, 0]
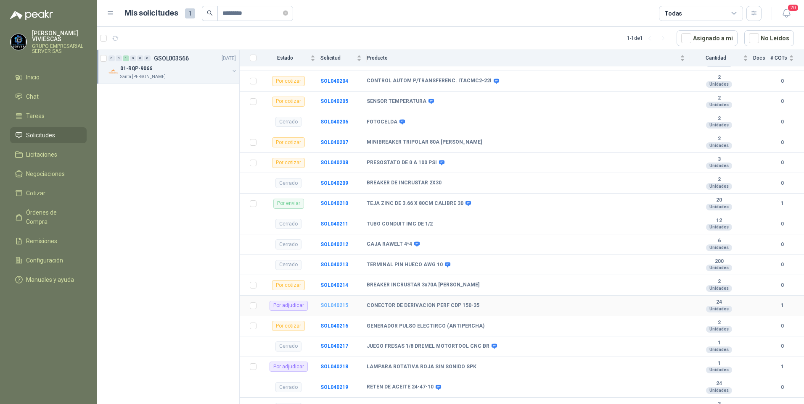
click at [339, 303] on b "SOL040215" at bounding box center [334, 306] width 28 height 6
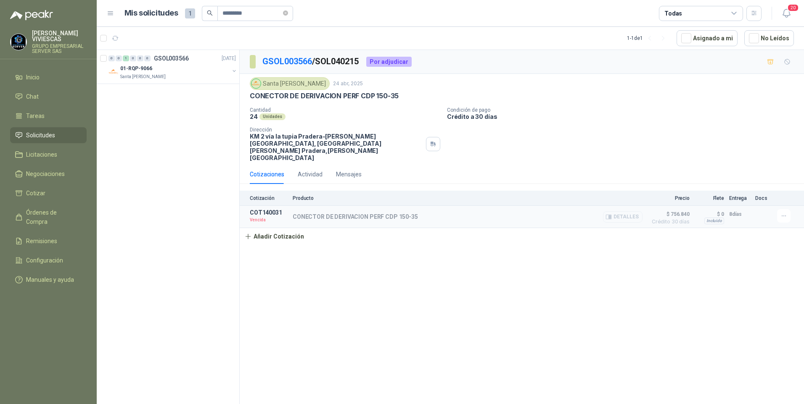
click at [632, 211] on button "Detalles" at bounding box center [623, 216] width 40 height 11
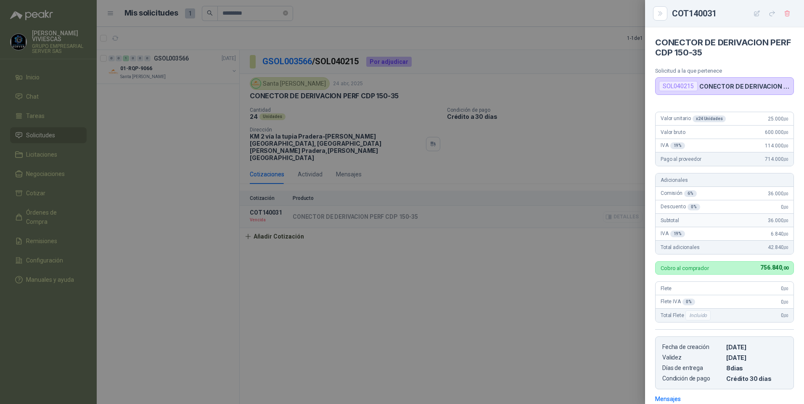
scroll to position [121, 0]
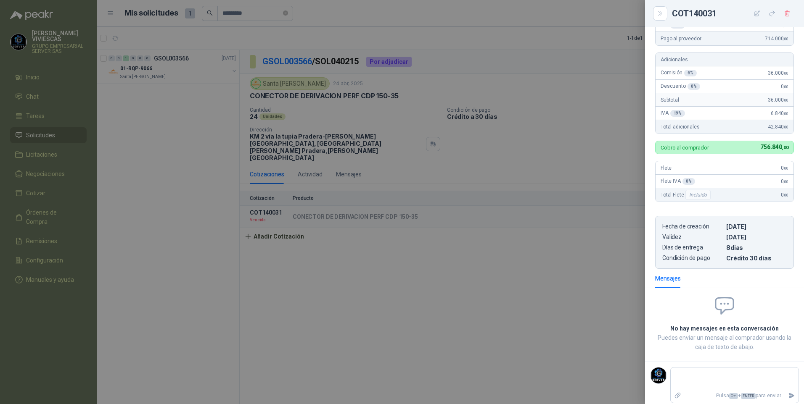
drag, startPoint x: 552, startPoint y: 280, endPoint x: 621, endPoint y: 289, distance: 69.1
click at [552, 281] on div at bounding box center [402, 202] width 804 height 404
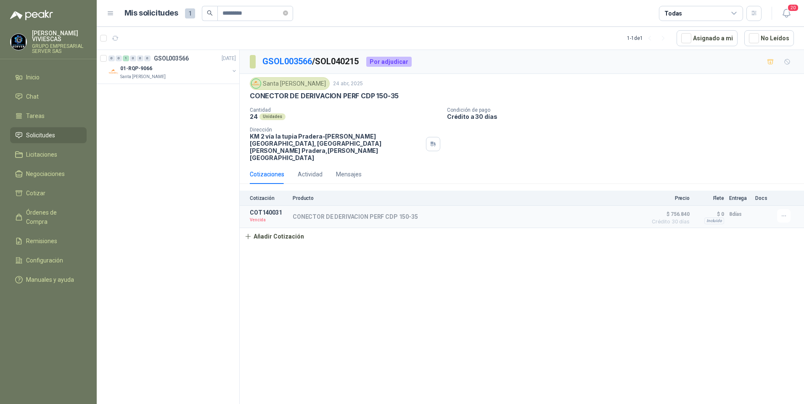
click at [30, 135] on span "Solicitudes" at bounding box center [40, 135] width 29 height 9
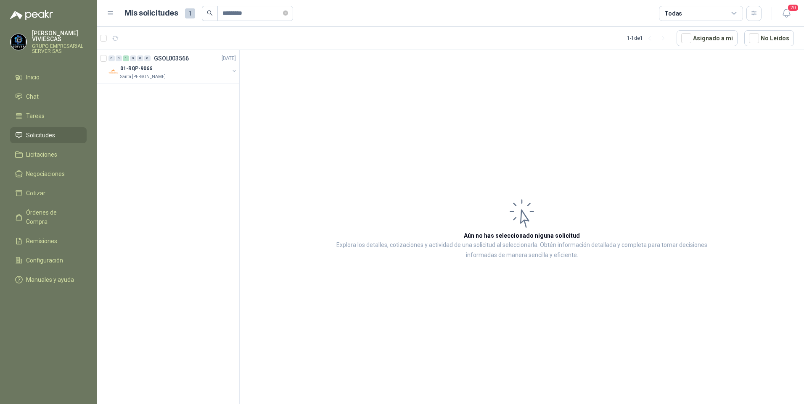
click at [31, 135] on span "Solicitudes" at bounding box center [40, 135] width 29 height 9
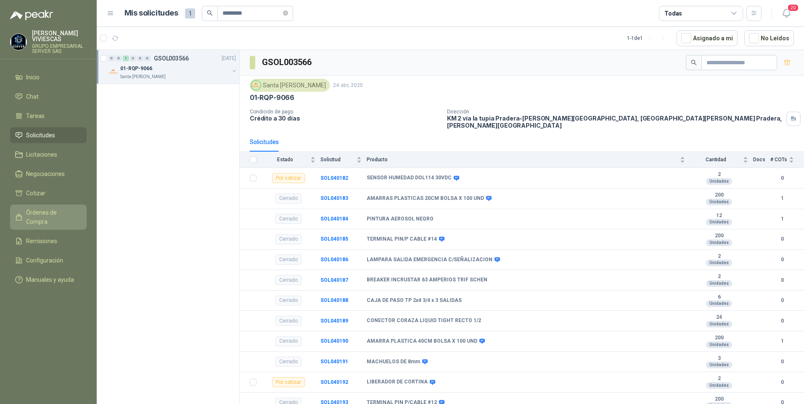
click at [42, 215] on span "Órdenes de Compra" at bounding box center [52, 217] width 53 height 18
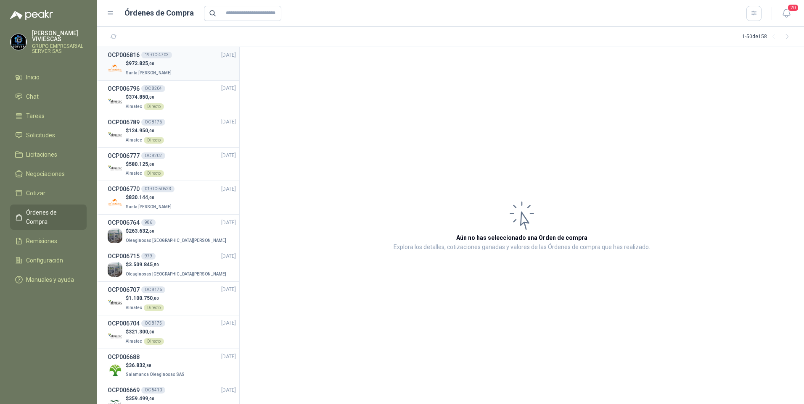
click at [141, 66] on span "972.825 ,00" at bounding box center [142, 64] width 26 height 6
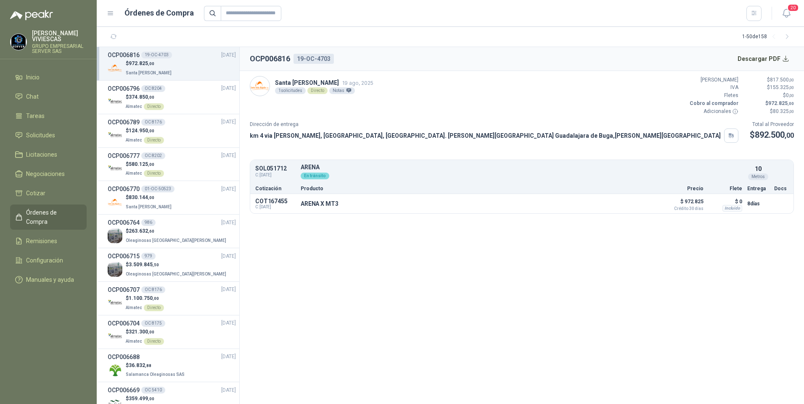
drag, startPoint x: 253, startPoint y: 169, endPoint x: 286, endPoint y: 171, distance: 33.3
click at [286, 171] on div "SOL051712 C: 11/08/2025 ARENA Detalles En tránsito 10 Metros" at bounding box center [521, 172] width 543 height 21
drag, startPoint x: 286, startPoint y: 171, endPoint x: 279, endPoint y: 167, distance: 7.9
click at [279, 167] on p "SOL051712" at bounding box center [275, 169] width 40 height 6
drag, startPoint x: 253, startPoint y: 166, endPoint x: 286, endPoint y: 168, distance: 32.4
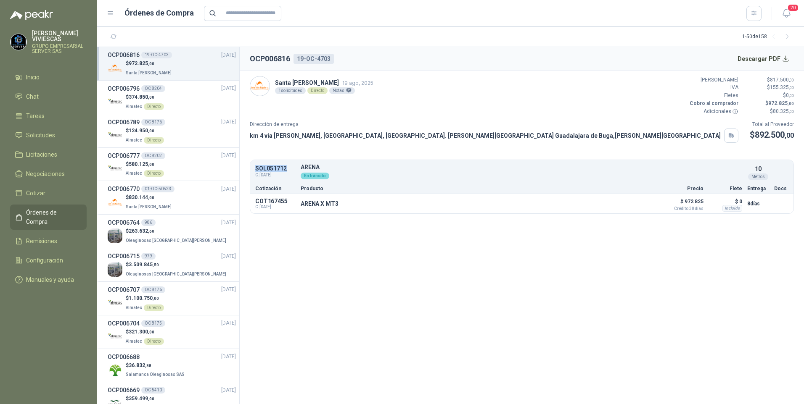
click at [286, 168] on div "SOL051712 C: 11/08/2025 ARENA Detalles En tránsito 10 Metros" at bounding box center [521, 172] width 543 height 21
drag, startPoint x: 397, startPoint y: 176, endPoint x: 261, endPoint y: 195, distance: 137.1
click at [397, 175] on div "En tránsito" at bounding box center [521, 175] width 441 height 9
drag, startPoint x: 253, startPoint y: 200, endPoint x: 269, endPoint y: 201, distance: 16.0
click at [269, 201] on div "COT167455 C: 12/08/2025 ARENA X MT3 Detalles $ 972.825 Crédito 30 días $ 0 Incl…" at bounding box center [521, 203] width 543 height 19
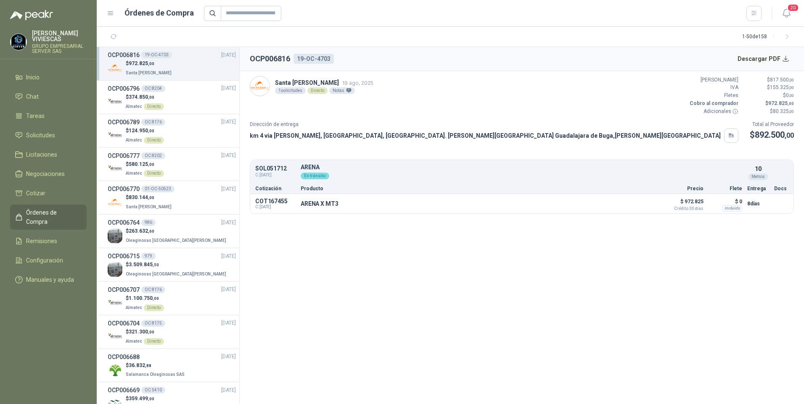
drag, startPoint x: 269, startPoint y: 201, endPoint x: 263, endPoint y: 169, distance: 32.0
click at [262, 170] on p "SOL051712" at bounding box center [275, 169] width 40 height 6
drag, startPoint x: 255, startPoint y: 167, endPoint x: 290, endPoint y: 171, distance: 35.1
click at [290, 171] on div "SOL051712 C: 11/08/2025 ARENA Detalles En tránsito 10 Metros" at bounding box center [521, 172] width 543 height 21
drag, startPoint x: 290, startPoint y: 171, endPoint x: 273, endPoint y: 166, distance: 17.0
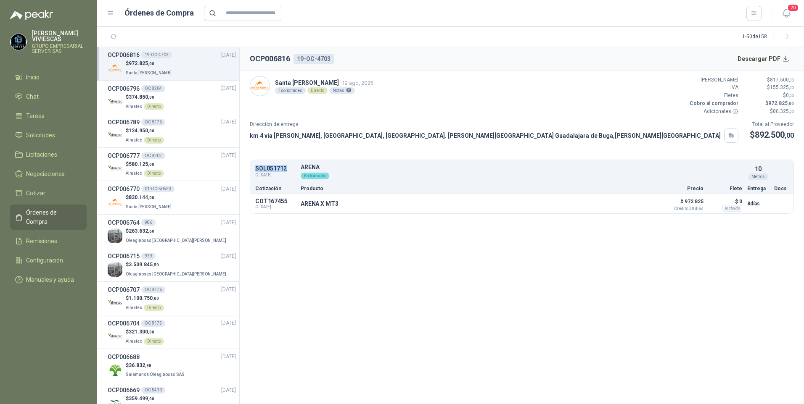
copy p "SOL051712"
click at [222, 10] on input "text" at bounding box center [251, 13] width 61 height 15
drag, startPoint x: 222, startPoint y: 10, endPoint x: 34, endPoint y: 134, distance: 224.2
click at [34, 134] on span "Solicitudes" at bounding box center [40, 135] width 29 height 9
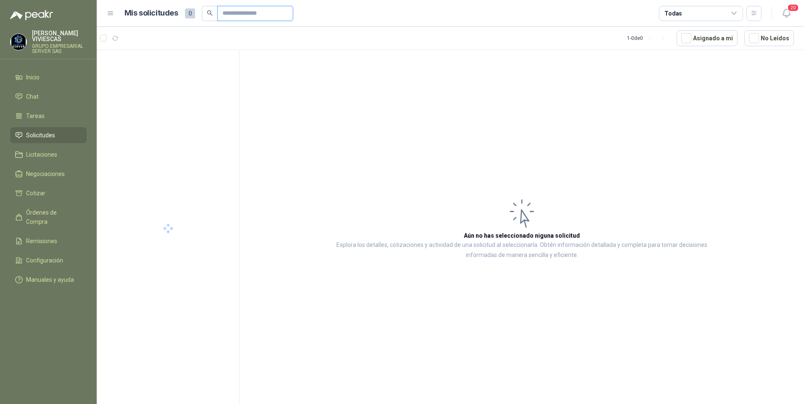
click at [230, 8] on input "text" at bounding box center [251, 13] width 59 height 14
paste input "*********"
type input "*********"
click at [138, 67] on p "19-RQU-208" at bounding box center [134, 69] width 29 height 8
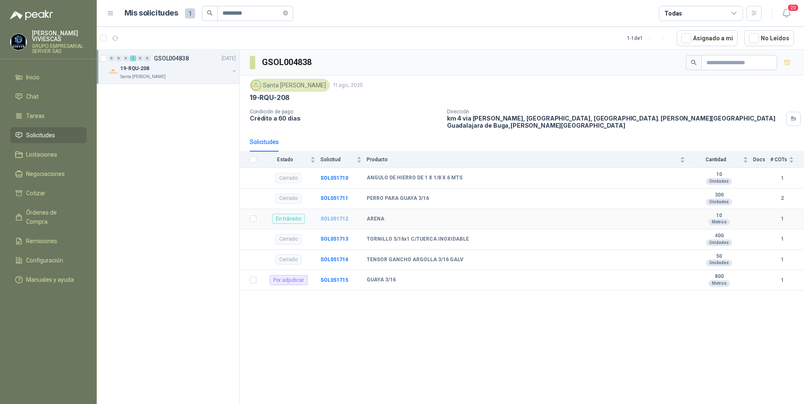
click at [333, 216] on b "SOL051712" at bounding box center [334, 219] width 28 height 6
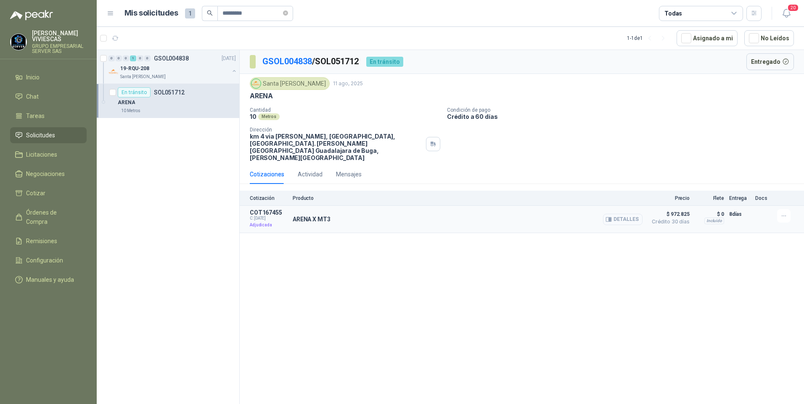
click at [633, 214] on button "Detalles" at bounding box center [623, 219] width 40 height 11
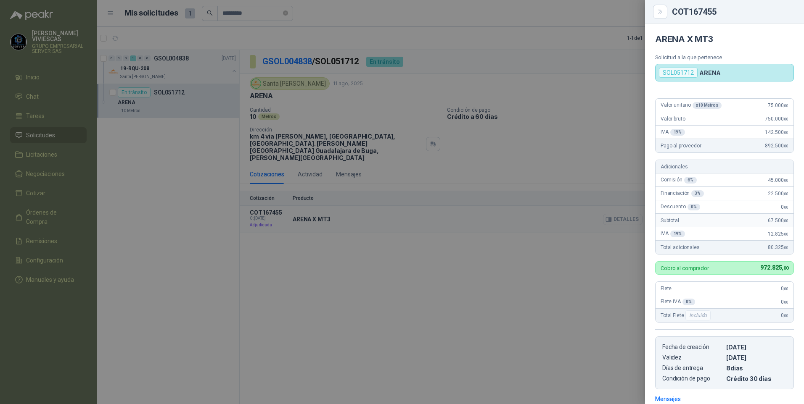
scroll to position [121, 0]
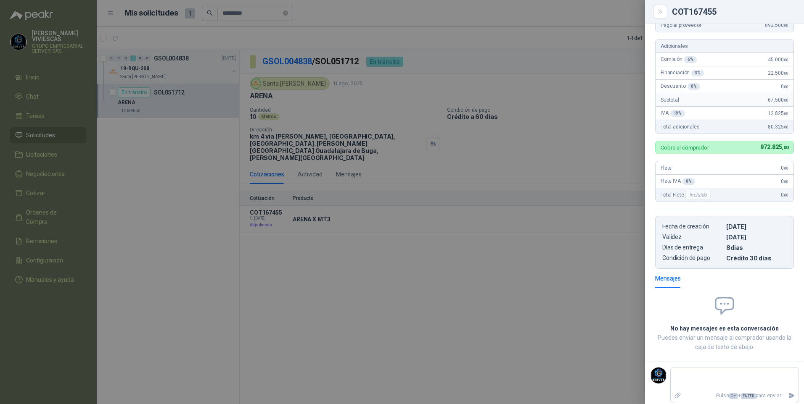
click at [433, 284] on div at bounding box center [402, 202] width 804 height 404
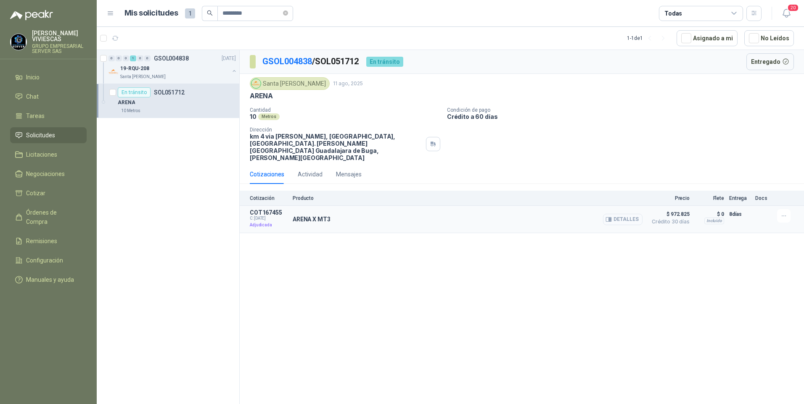
click at [614, 214] on button "Detalles" at bounding box center [623, 219] width 40 height 11
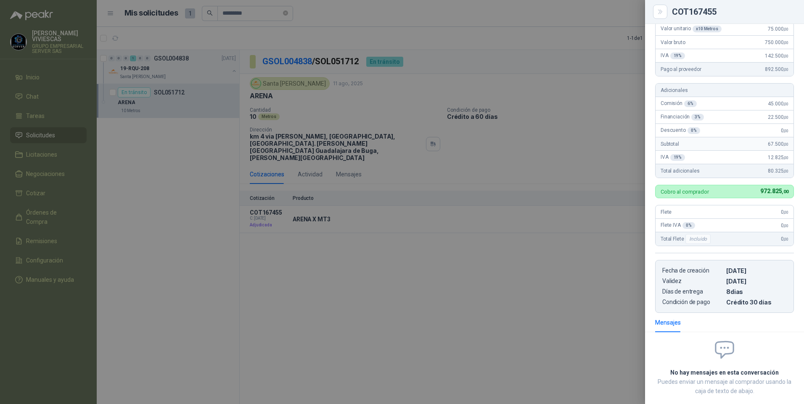
scroll to position [0, 0]
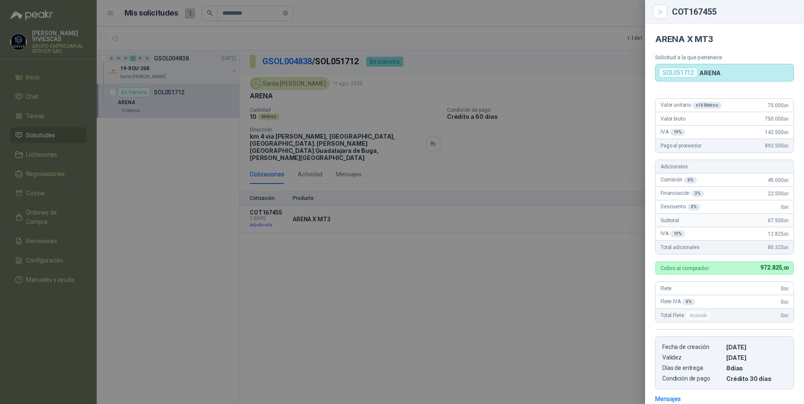
click at [467, 315] on div at bounding box center [402, 202] width 804 height 404
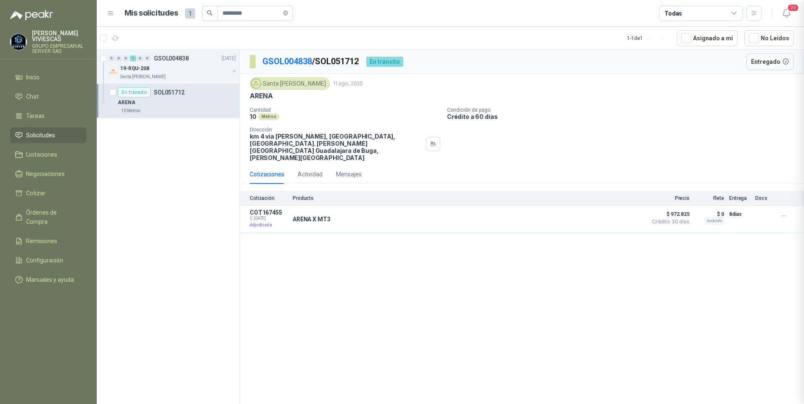
scroll to position [125, 0]
click at [43, 129] on link "Solicitudes" at bounding box center [48, 135] width 77 height 16
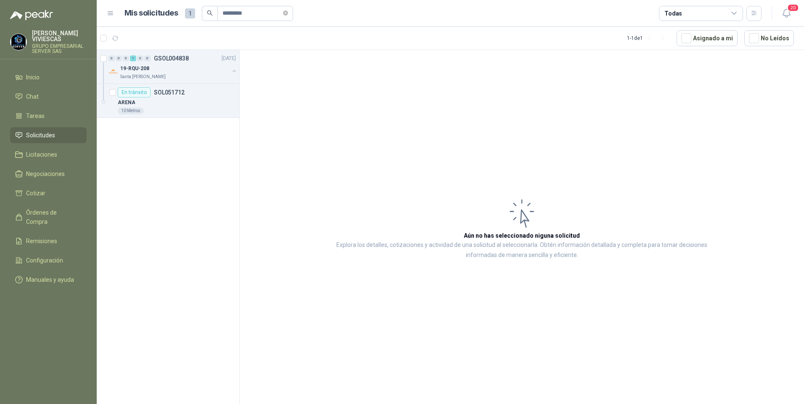
click at [39, 135] on span "Solicitudes" at bounding box center [40, 135] width 29 height 9
click at [44, 137] on span "Solicitudes" at bounding box center [40, 135] width 29 height 9
click at [40, 139] on span "Solicitudes" at bounding box center [40, 135] width 29 height 9
click at [42, 135] on span "Solicitudes" at bounding box center [40, 135] width 29 height 9
click at [791, 13] on icon "button" at bounding box center [786, 13] width 11 height 11
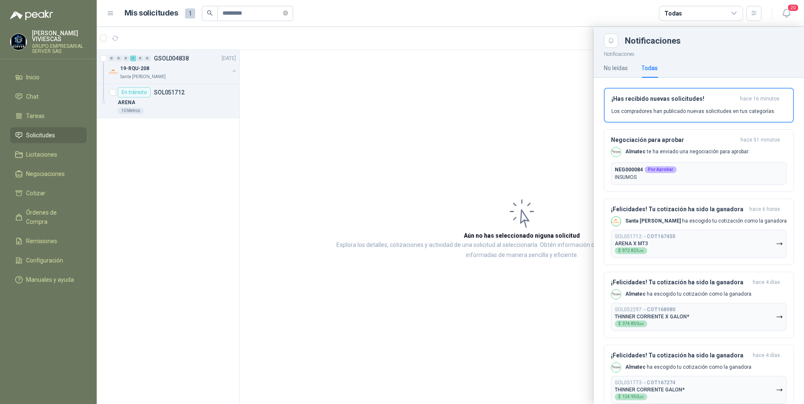
click at [336, 150] on div at bounding box center [450, 215] width 707 height 377
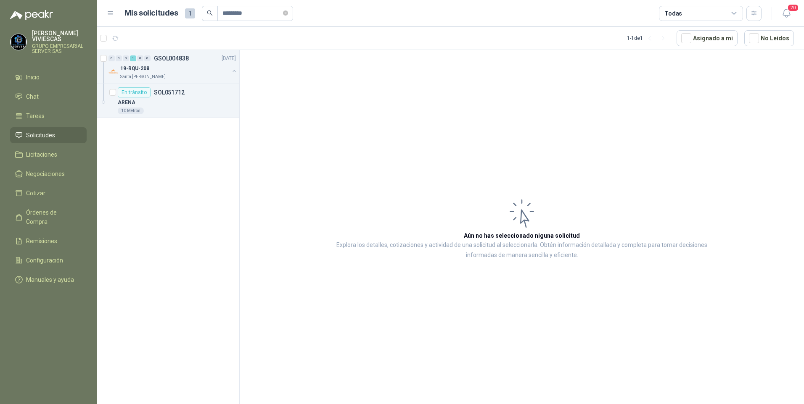
click at [42, 136] on span "Solicitudes" at bounding box center [40, 135] width 29 height 9
click at [36, 119] on span "Tareas" at bounding box center [35, 115] width 18 height 9
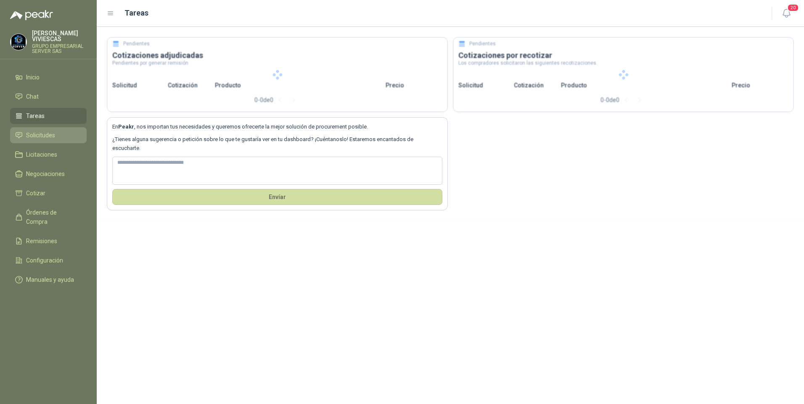
drag, startPoint x: 45, startPoint y: 143, endPoint x: 45, endPoint y: 139, distance: 4.6
click at [45, 143] on ul "Inicio Chat Tareas Solicitudes Licitaciones Negociaciones Cotizar Órdenes de Co…" at bounding box center [48, 180] width 97 height 222
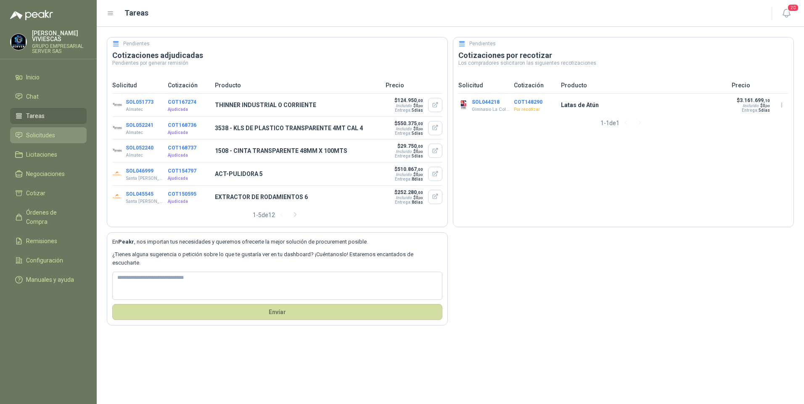
click at [45, 138] on span "Solicitudes" at bounding box center [40, 135] width 29 height 9
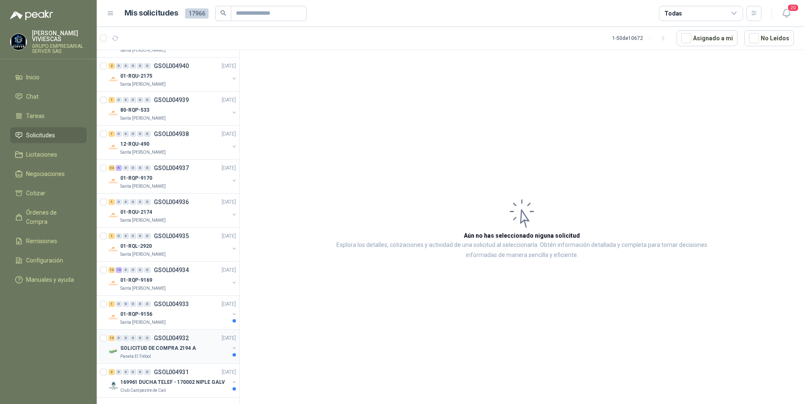
scroll to position [1357, 0]
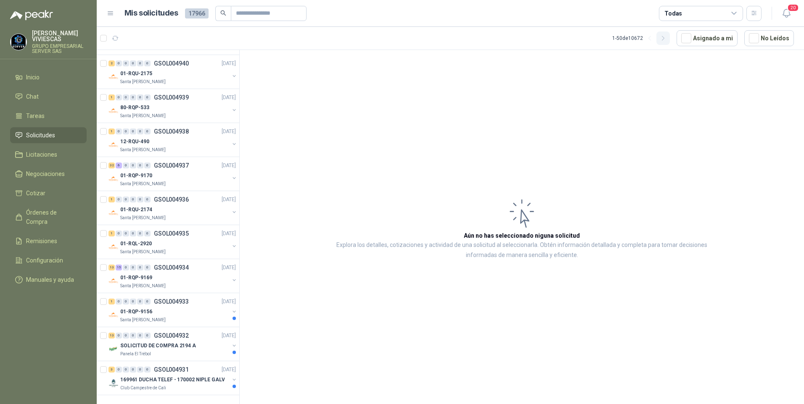
click at [670, 36] on button "button" at bounding box center [662, 38] width 13 height 13
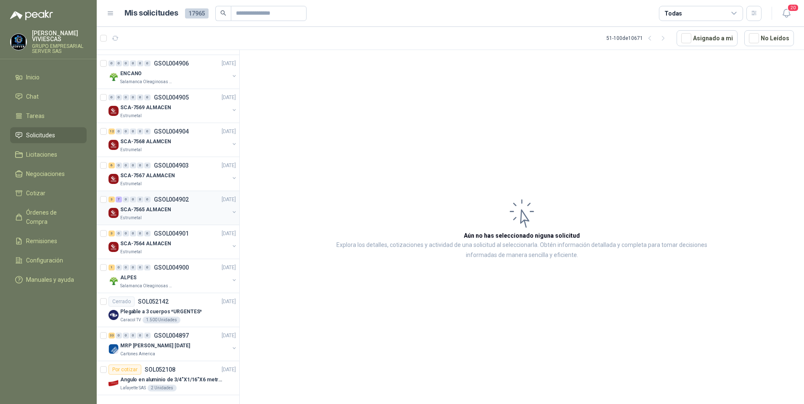
click at [140, 206] on p "SCA-7565 ALMACEN" at bounding box center [145, 210] width 51 height 8
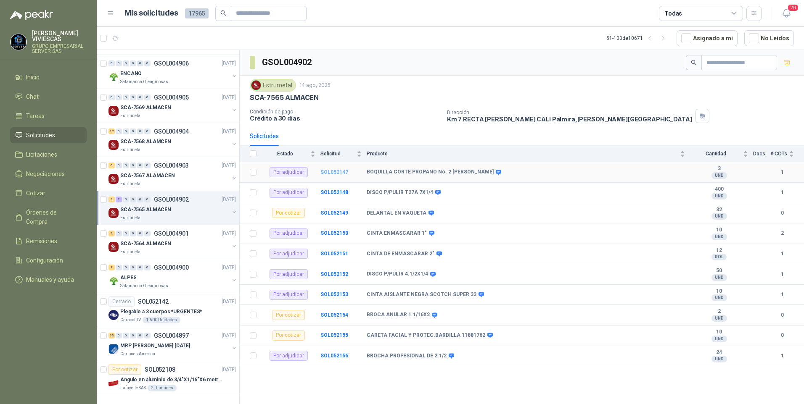
click at [340, 173] on b "SOL052147" at bounding box center [334, 172] width 28 height 6
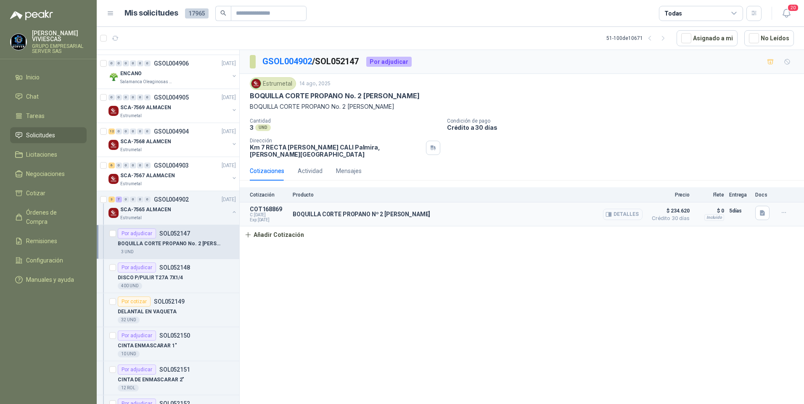
click at [619, 209] on button "Detalles" at bounding box center [623, 214] width 40 height 11
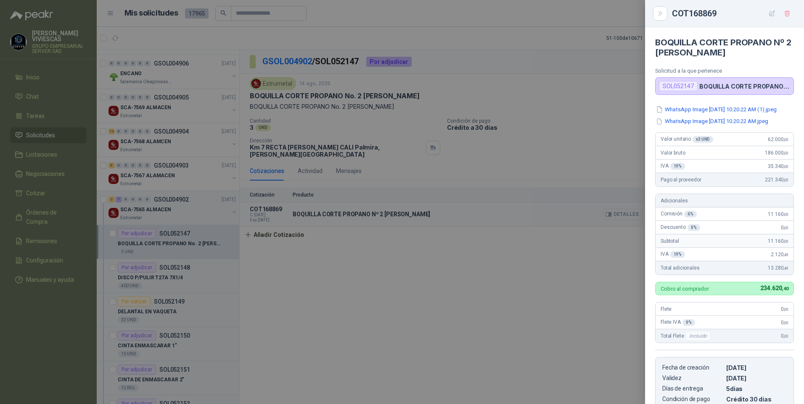
scroll to position [154, 0]
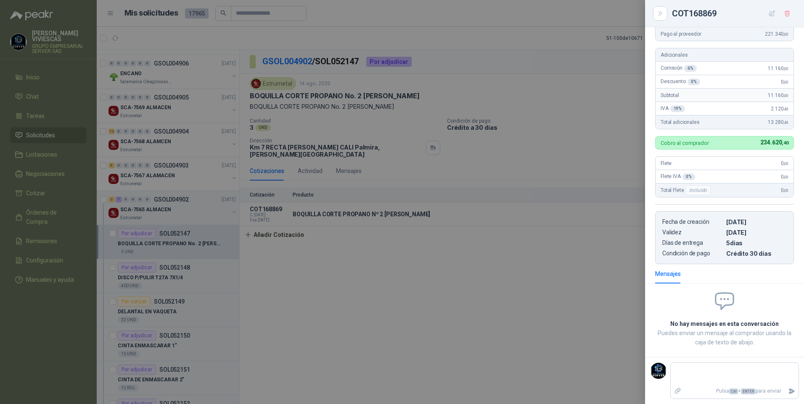
click at [507, 280] on div at bounding box center [402, 202] width 804 height 404
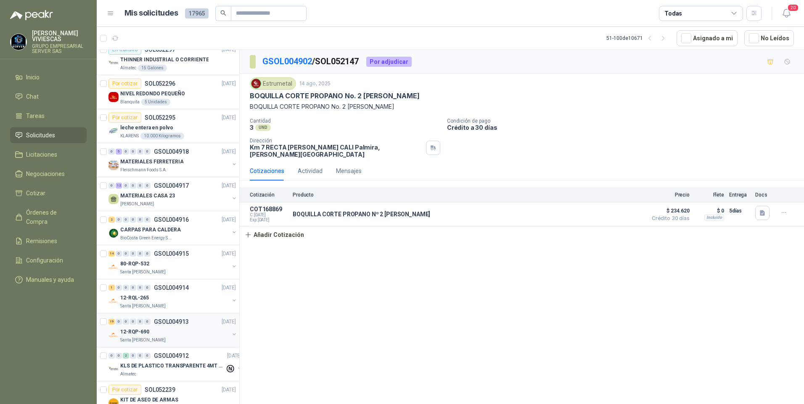
scroll to position [684, 0]
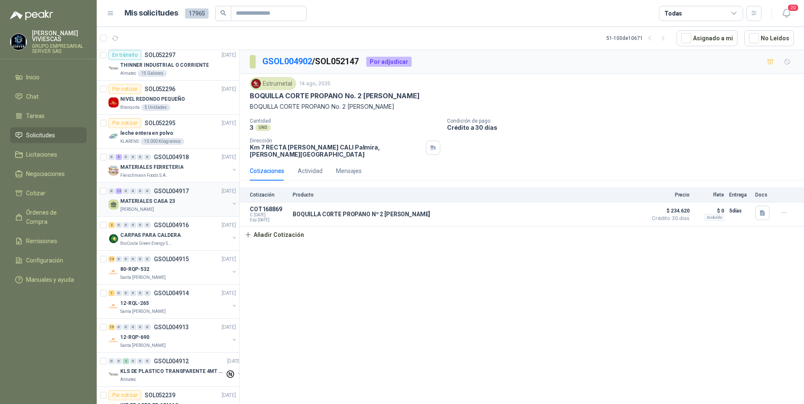
click at [140, 202] on p "MATERIALES CASA 23" at bounding box center [147, 202] width 55 height 8
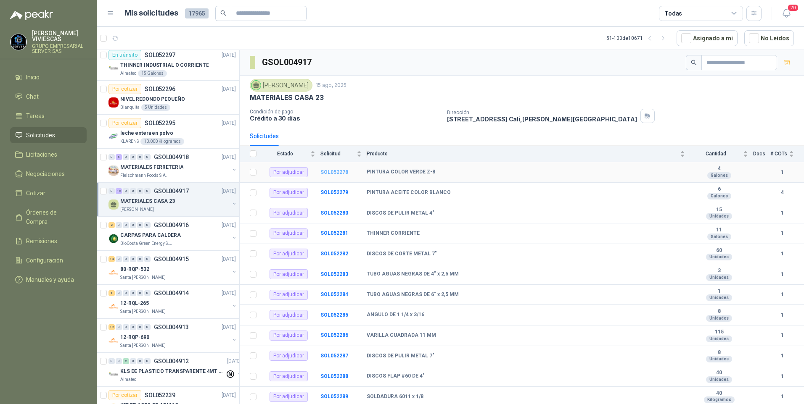
click at [341, 172] on b "SOL052278" at bounding box center [334, 172] width 28 height 6
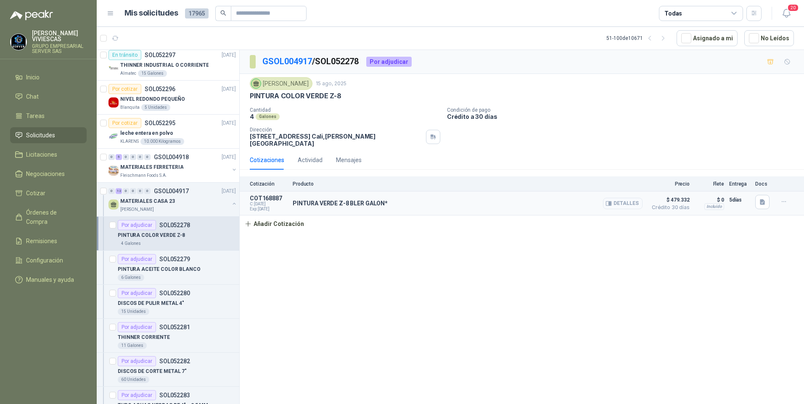
click at [630, 203] on button "Detalles" at bounding box center [623, 203] width 40 height 11
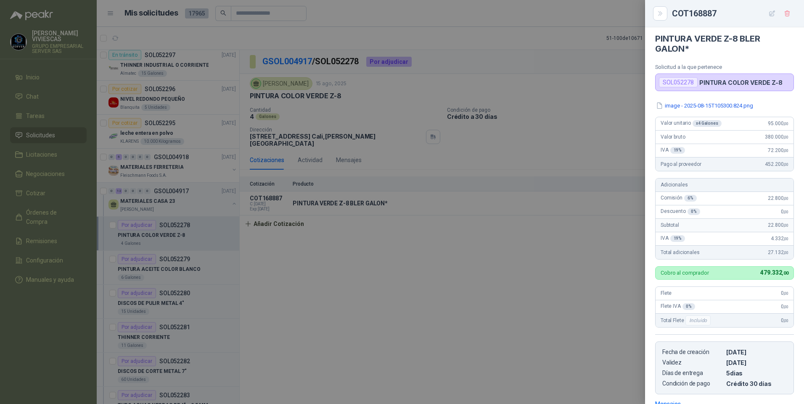
scroll to position [3, 0]
click at [521, 298] on div at bounding box center [402, 202] width 804 height 404
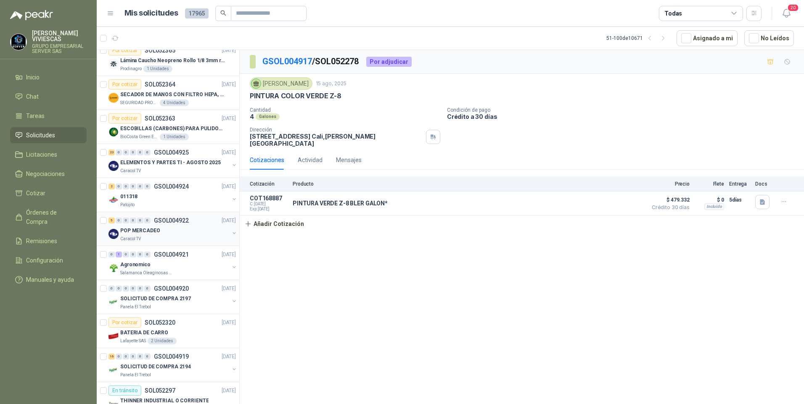
scroll to position [348, 0]
click at [138, 271] on p "Salamanca Oleaginosas SAS" at bounding box center [146, 273] width 53 height 7
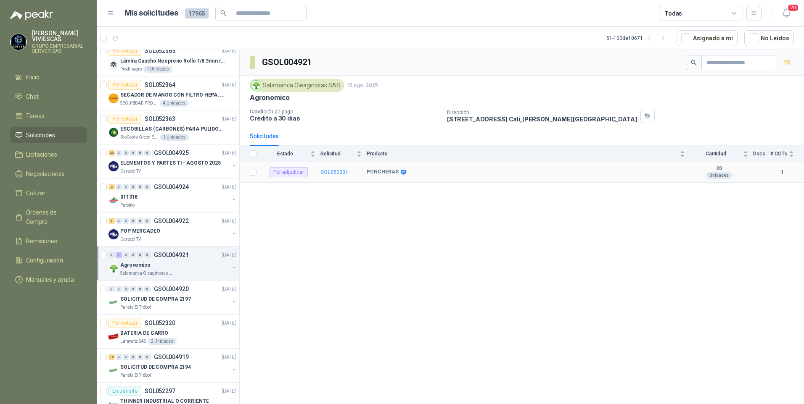
click at [344, 172] on b "SOL052331" at bounding box center [334, 172] width 28 height 6
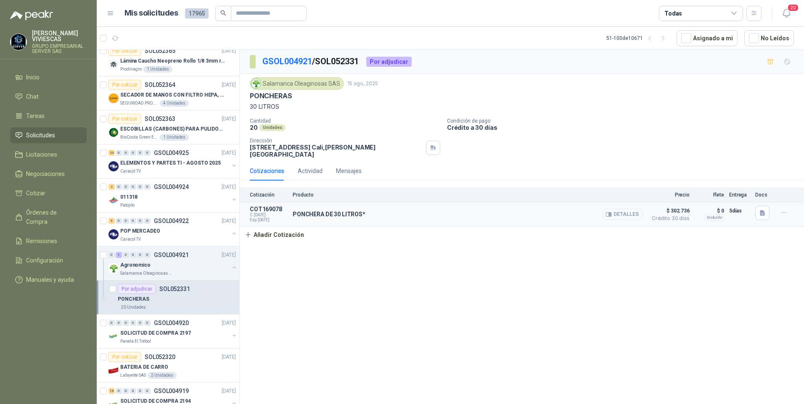
click at [624, 209] on button "Detalles" at bounding box center [623, 214] width 40 height 11
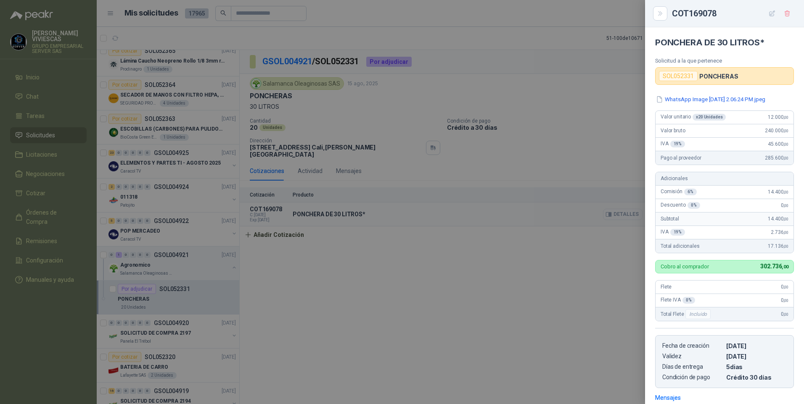
scroll to position [119, 0]
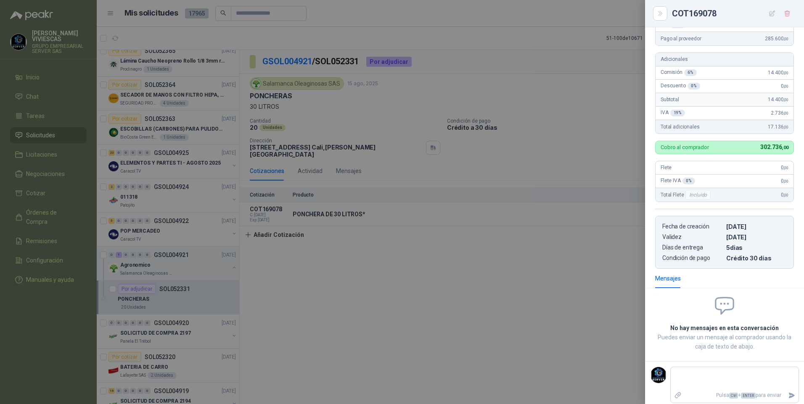
click at [480, 306] on div at bounding box center [402, 202] width 804 height 404
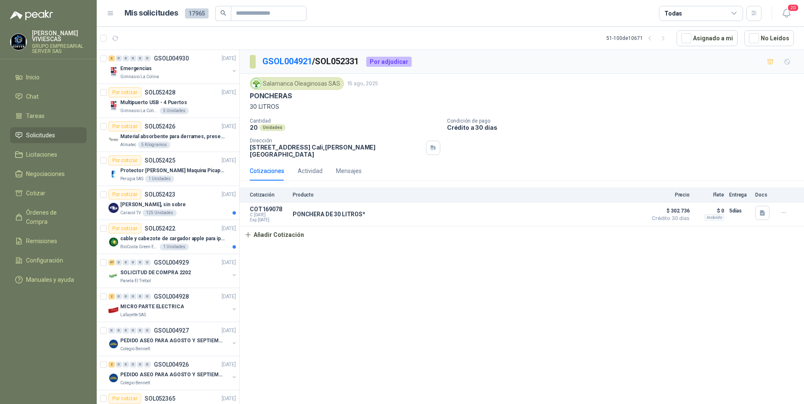
scroll to position [42, 0]
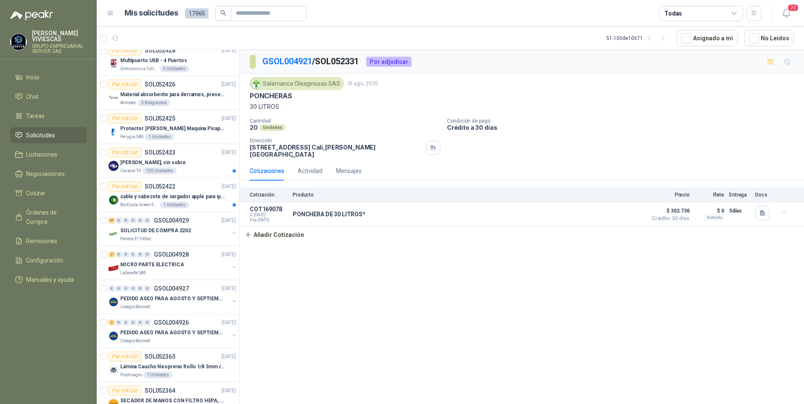
drag, startPoint x: 654, startPoint y: 39, endPoint x: 633, endPoint y: 43, distance: 21.8
click at [653, 39] on icon "button" at bounding box center [649, 38] width 7 height 7
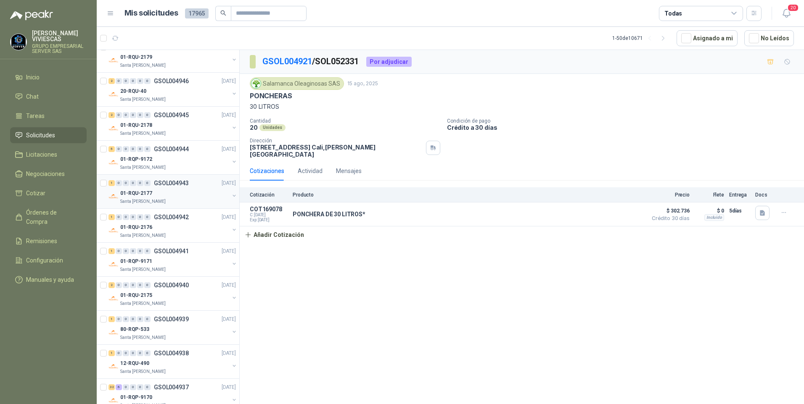
scroll to position [1357, 0]
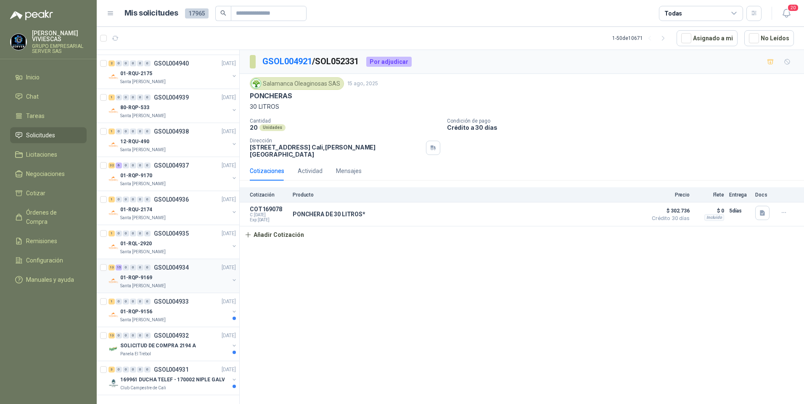
click at [130, 280] on p "01-RQP-9169" at bounding box center [136, 278] width 32 height 8
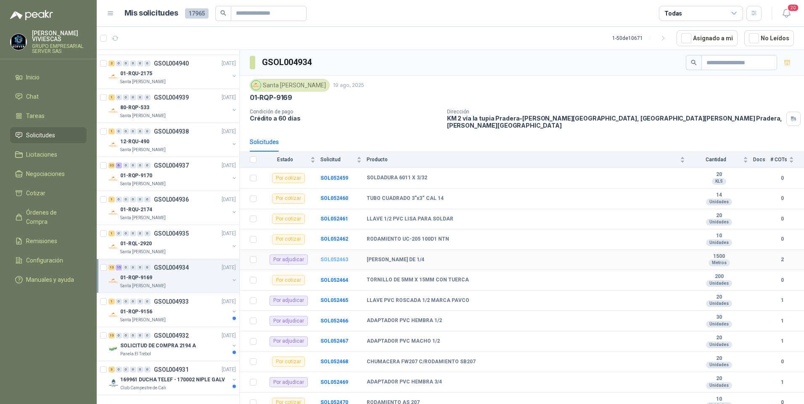
click at [339, 257] on b "SOL052463" at bounding box center [334, 260] width 28 height 6
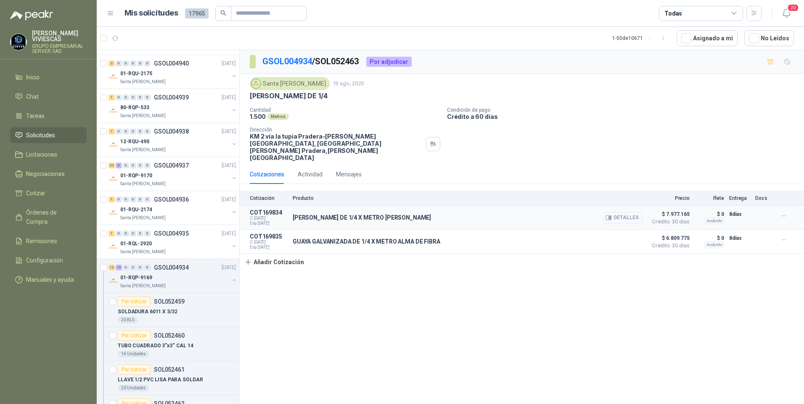
click at [620, 212] on button "Detalles" at bounding box center [623, 217] width 40 height 11
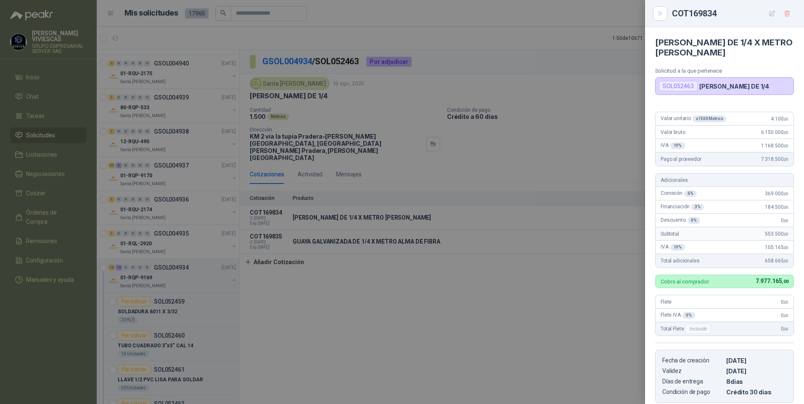
click at [515, 305] on div at bounding box center [402, 202] width 804 height 404
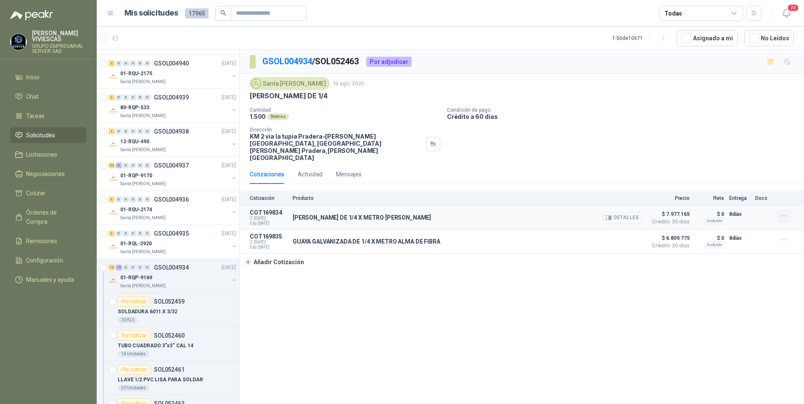
click at [787, 213] on icon "button" at bounding box center [783, 216] width 7 height 7
click at [739, 169] on button "Editar" at bounding box center [766, 167] width 67 height 13
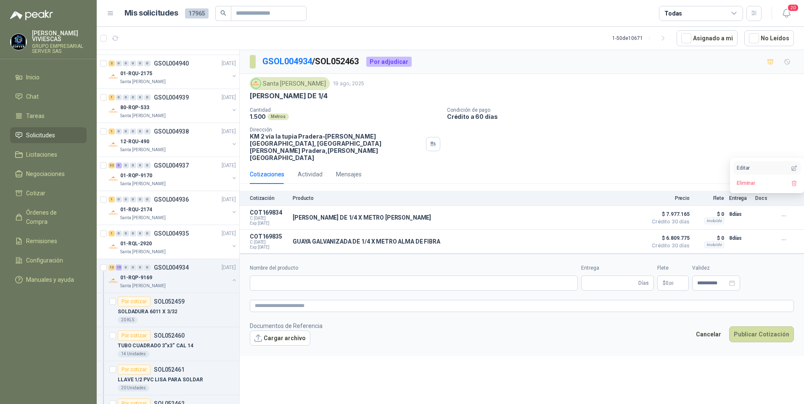
type input "**********"
type input "*"
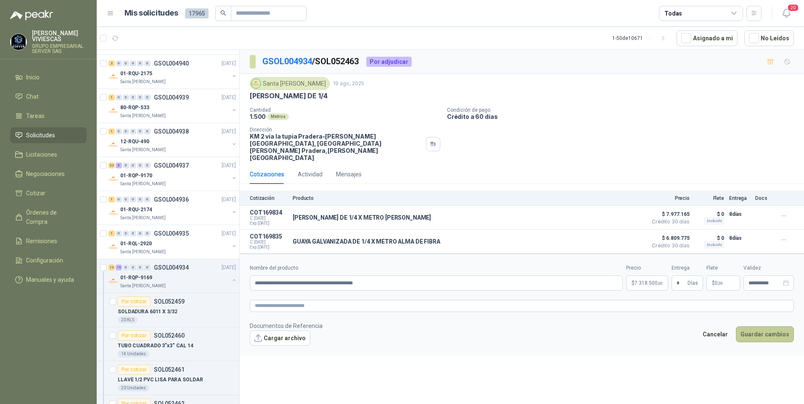
click at [768, 327] on button "Guardar cambios" at bounding box center [765, 335] width 58 height 16
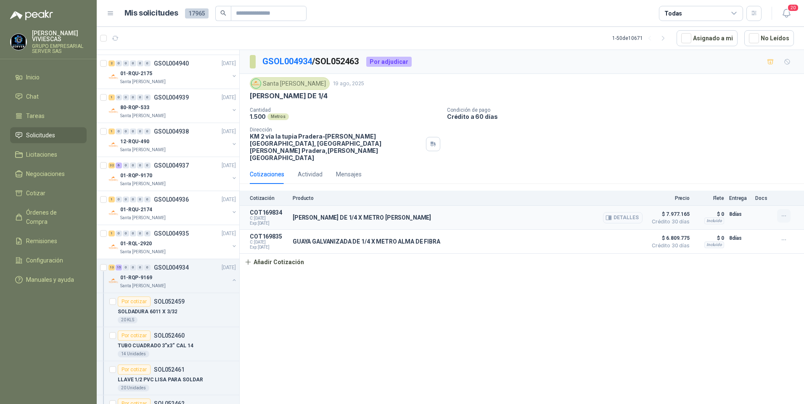
click at [783, 213] on icon "button" at bounding box center [783, 216] width 7 height 7
click at [747, 169] on button "Editar" at bounding box center [766, 167] width 67 height 13
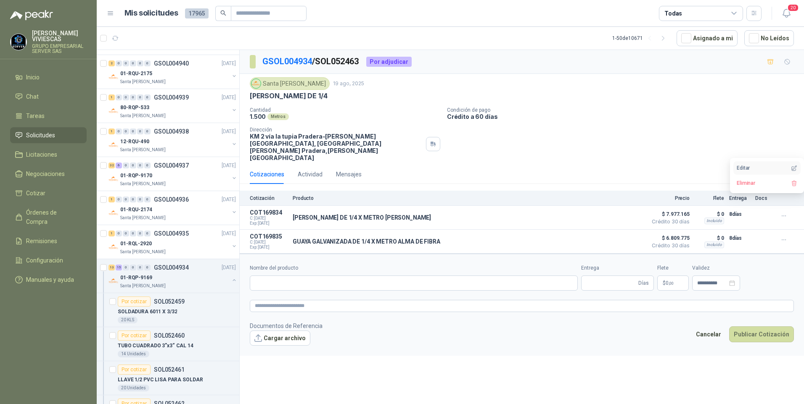
type input "**********"
type input "*"
click at [634, 268] on body "RODRIGO VIVIESCAS GRUPO EMPRESARIAL SERVER SAS Inicio Chat Tareas Solicitudes L…" at bounding box center [402, 202] width 804 height 404
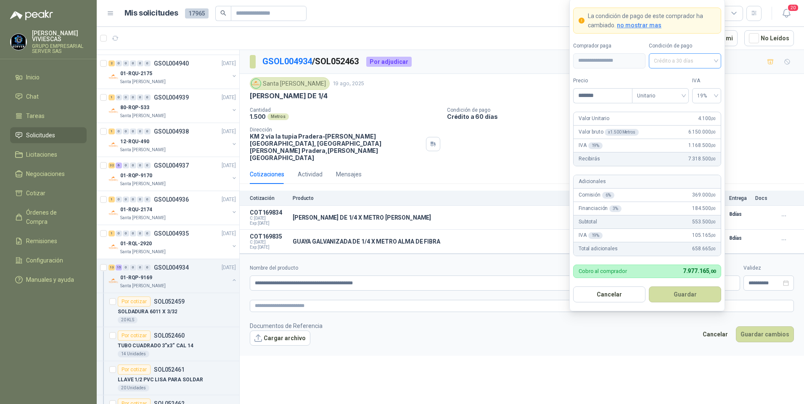
click at [681, 61] on span "Crédito a 30 días" at bounding box center [685, 61] width 62 height 13
click at [680, 92] on div "Crédito a 30 días" at bounding box center [684, 91] width 59 height 9
click at [686, 58] on span "Crédito a 30 días" at bounding box center [685, 61] width 62 height 13
click at [679, 103] on div "Crédito a 60 días" at bounding box center [684, 104] width 59 height 9
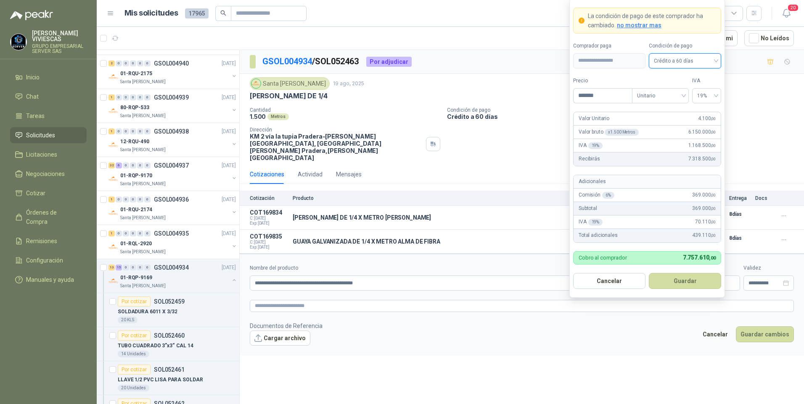
click at [692, 62] on span "Crédito a 60 días" at bounding box center [685, 61] width 62 height 13
click at [676, 92] on div "Crédito a 30 días" at bounding box center [684, 91] width 59 height 9
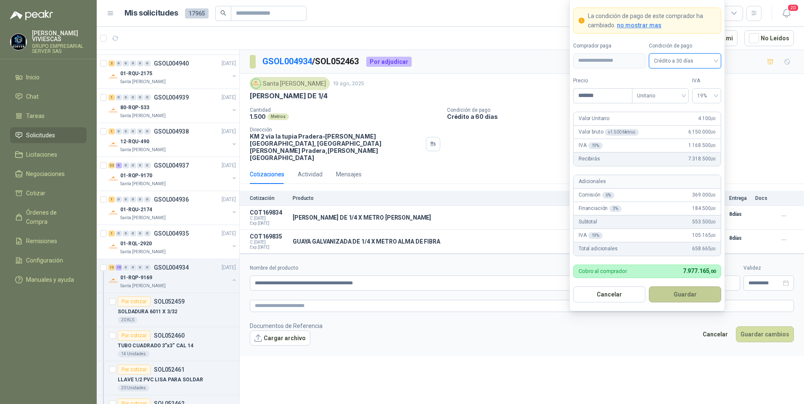
click at [686, 297] on button "Guardar" at bounding box center [685, 295] width 72 height 16
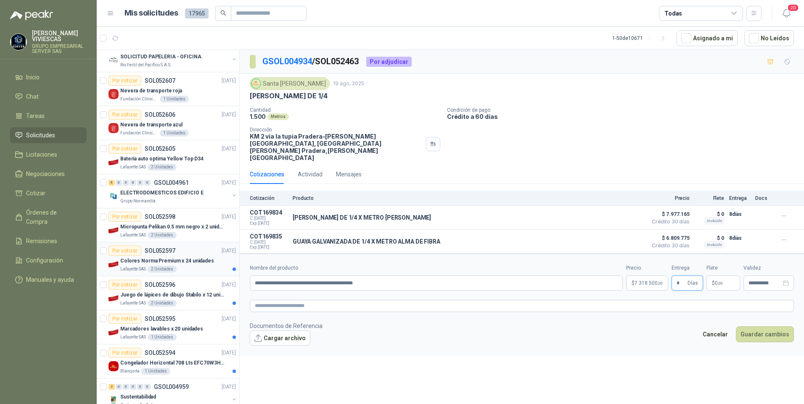
scroll to position [0, 0]
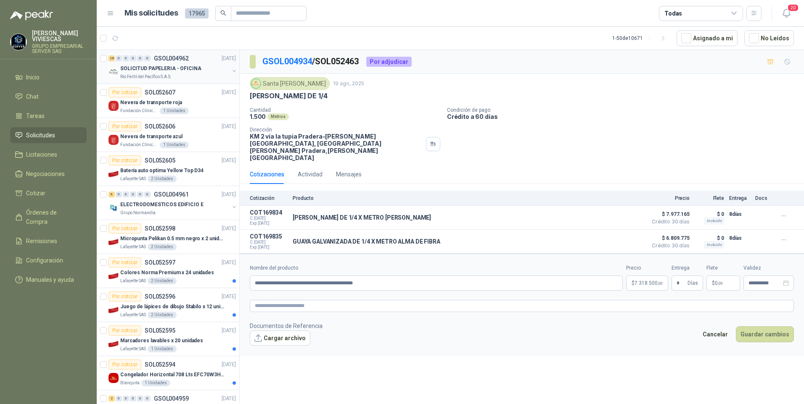
click at [151, 66] on p "SOLICITUD PAPELERIA - OFICINA" at bounding box center [160, 69] width 81 height 8
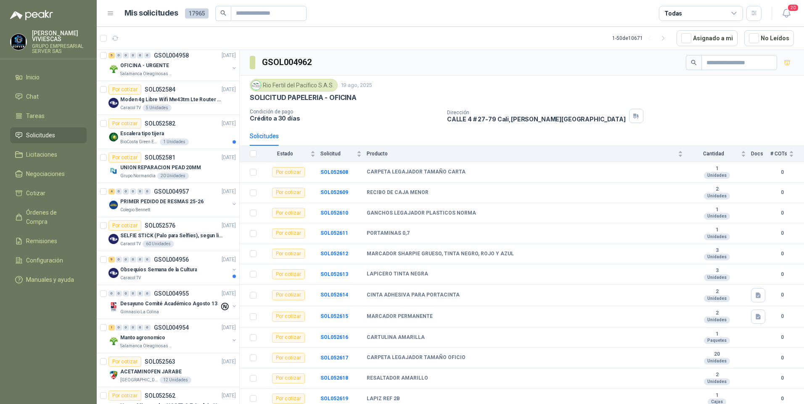
scroll to position [378, 0]
click at [145, 196] on div "PRIMER PEDIDO DE RESMAS 25-26" at bounding box center [174, 201] width 109 height 10
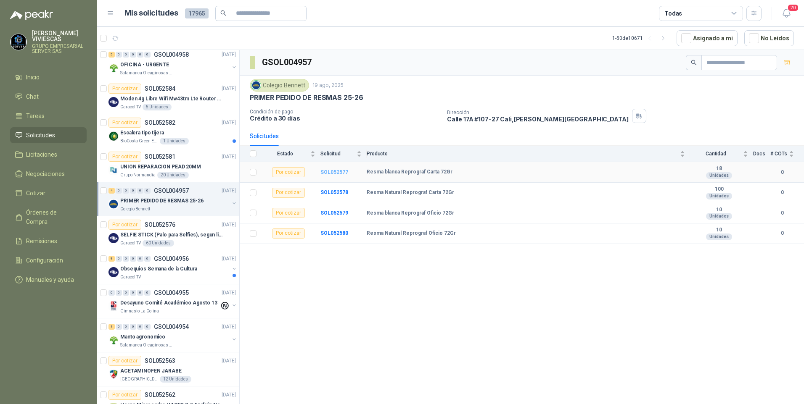
click at [334, 170] on b "SOL052577" at bounding box center [334, 172] width 28 height 6
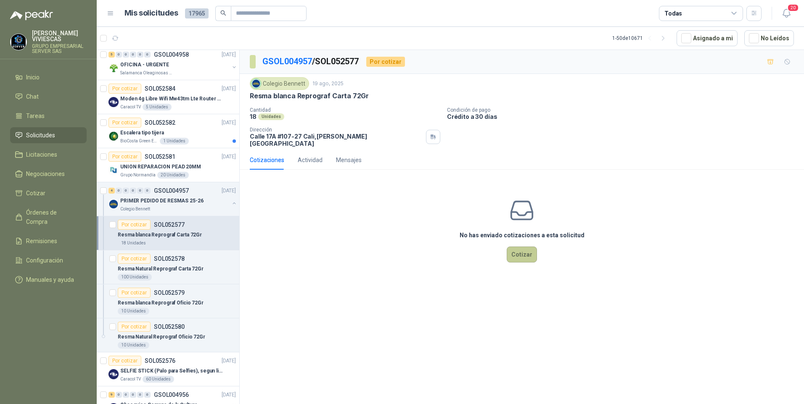
click at [517, 247] on button "Cotizar" at bounding box center [522, 255] width 30 height 16
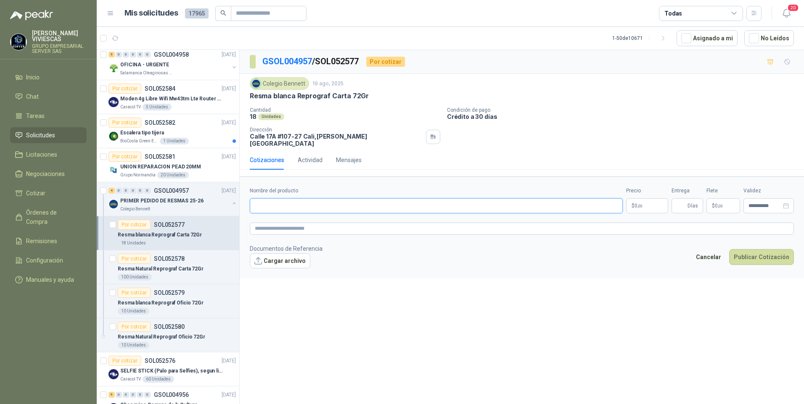
click at [278, 204] on input "Nombre del producto" at bounding box center [436, 205] width 373 height 15
type input "*"
type input "**********"
click at [643, 200] on body "RODRIGO VIVIESCAS GRUPO EMPRESARIAL SERVER SAS Inicio Chat Tareas Solicitudes L…" at bounding box center [402, 202] width 804 height 404
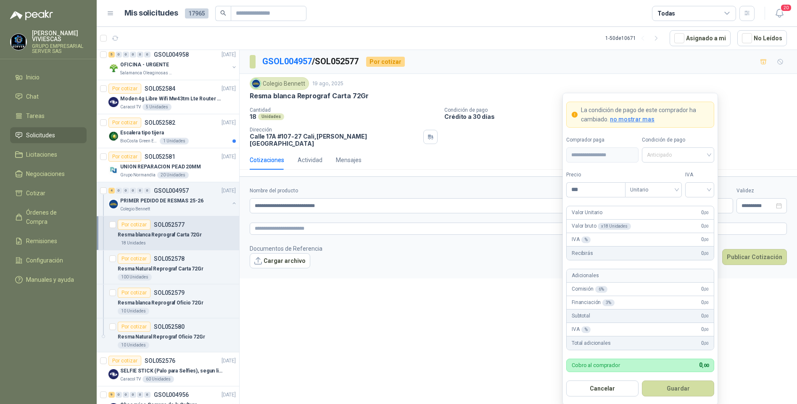
drag, startPoint x: 674, startPoint y: 156, endPoint x: 675, endPoint y: 168, distance: 12.2
click at [674, 156] on span "Anticipado" at bounding box center [678, 155] width 62 height 13
drag, startPoint x: 678, startPoint y: 185, endPoint x: 655, endPoint y: 187, distance: 23.6
click at [679, 185] on div "Crédito a 30 días" at bounding box center [678, 186] width 59 height 9
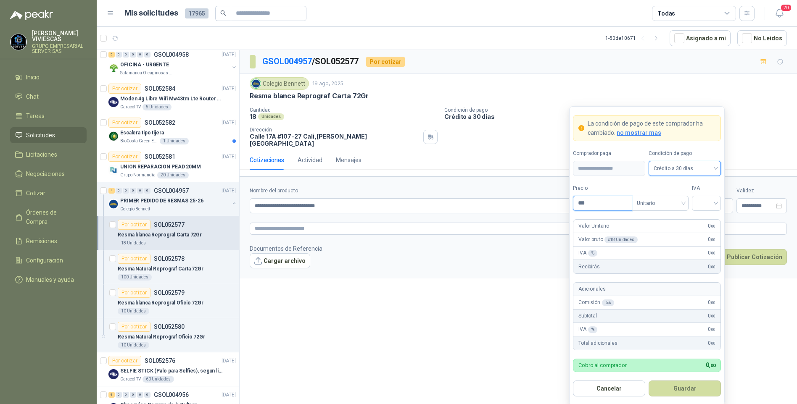
click at [589, 205] on input "***" at bounding box center [602, 203] width 58 height 14
type input "********"
click at [710, 204] on input "search" at bounding box center [706, 202] width 19 height 13
drag, startPoint x: 707, startPoint y: 221, endPoint x: 708, endPoint y: 215, distance: 5.9
click at [707, 220] on div "19%" at bounding box center [707, 220] width 16 height 9
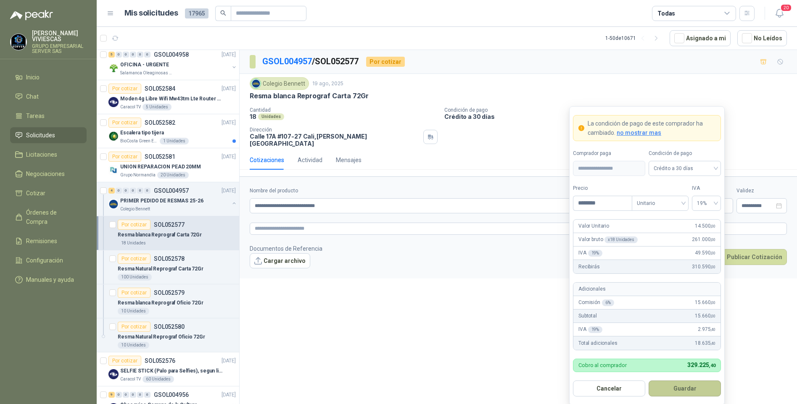
click at [680, 390] on button "Guardar" at bounding box center [685, 389] width 72 height 16
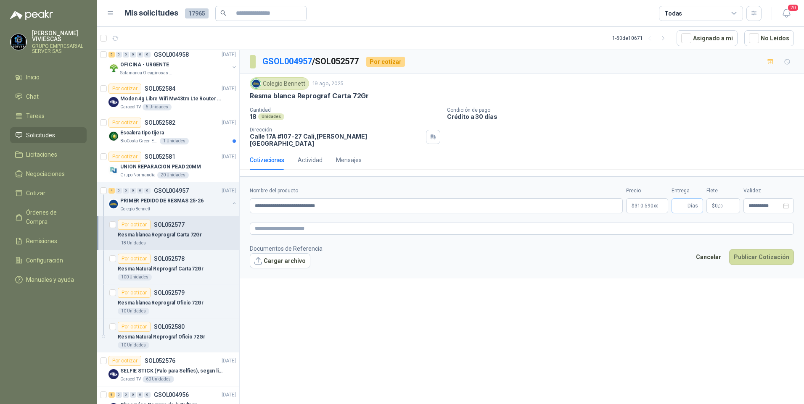
drag, startPoint x: 688, startPoint y: 199, endPoint x: 684, endPoint y: 201, distance: 4.5
click at [686, 201] on span "Días" at bounding box center [687, 205] width 32 height 15
type input "*"
click at [753, 252] on button "Publicar Cotización" at bounding box center [761, 257] width 65 height 16
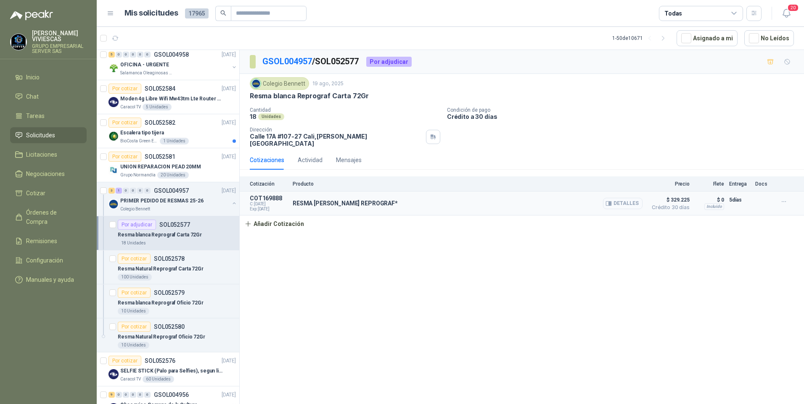
click at [629, 203] on button "Detalles" at bounding box center [623, 203] width 40 height 11
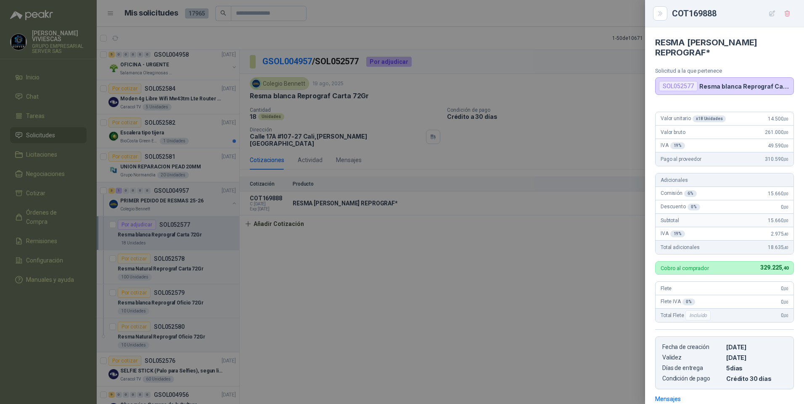
scroll to position [121, 0]
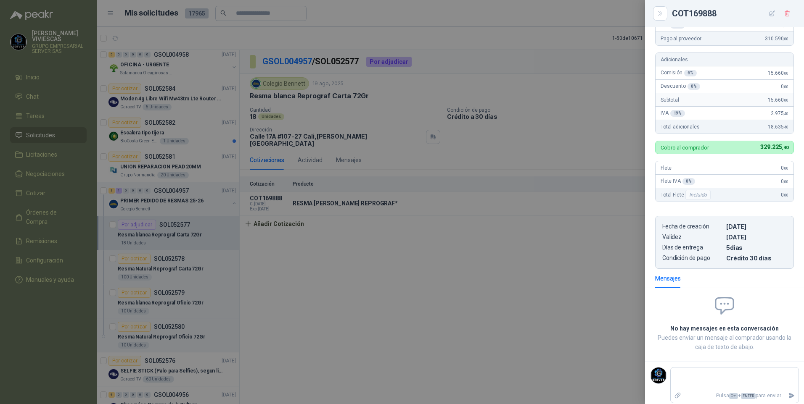
click at [562, 296] on div at bounding box center [402, 202] width 804 height 404
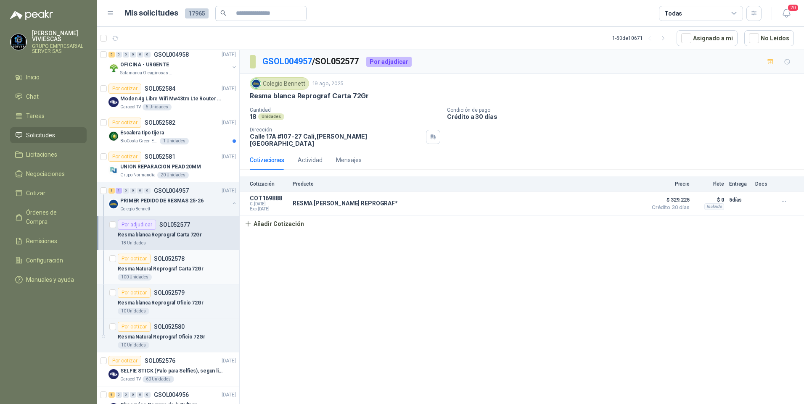
click at [169, 272] on p "Resma Natural Reprograf Carta 72Gr" at bounding box center [161, 269] width 86 height 8
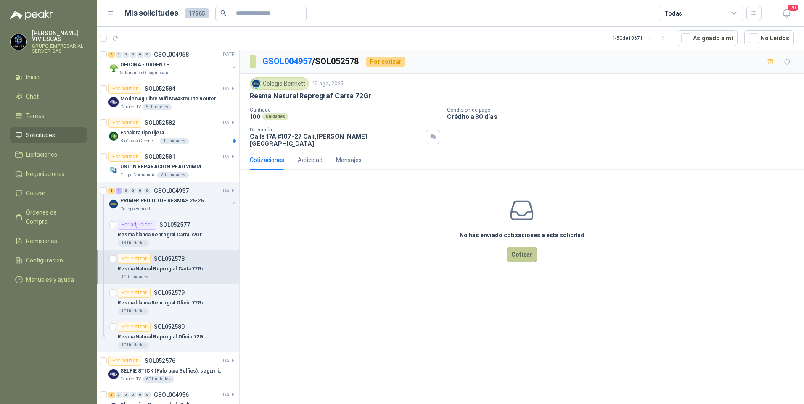
click at [525, 256] on button "Cotizar" at bounding box center [522, 255] width 30 height 16
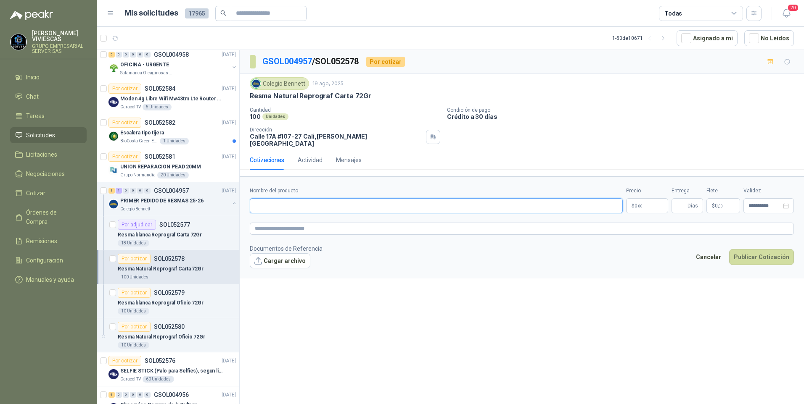
click at [268, 198] on input "Nombre del producto" at bounding box center [436, 205] width 373 height 15
type input "**********"
click at [647, 197] on body "RODRIGO VIVIESCAS GRUPO EMPRESARIAL SERVER SAS Inicio Chat Tareas Solicitudes L…" at bounding box center [402, 202] width 804 height 404
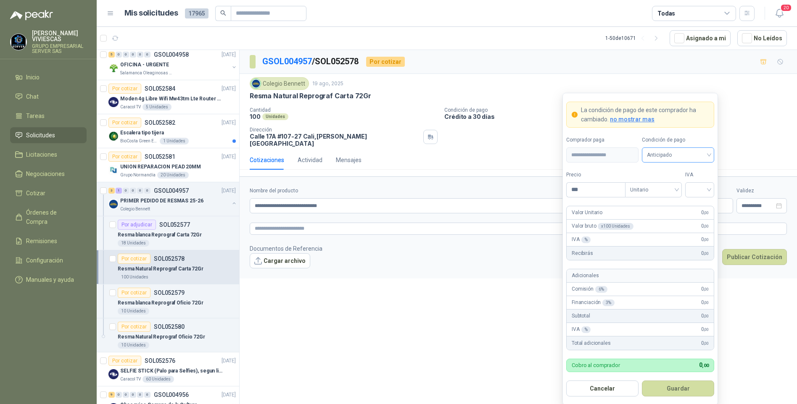
click at [670, 156] on span "Anticipado" at bounding box center [678, 155] width 62 height 13
drag, startPoint x: 683, startPoint y: 186, endPoint x: 620, endPoint y: 195, distance: 63.3
click at [681, 186] on div "Crédito a 30 días" at bounding box center [678, 186] width 59 height 9
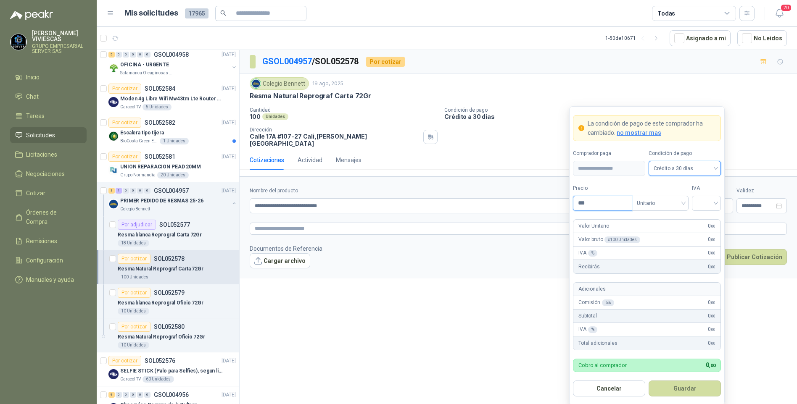
click at [595, 203] on input "***" at bounding box center [602, 203] width 58 height 14
type input "********"
click at [649, 381] on button "Guardar" at bounding box center [685, 389] width 72 height 16
click at [718, 201] on div at bounding box center [706, 203] width 29 height 15
click at [703, 221] on div "19%" at bounding box center [707, 220] width 16 height 9
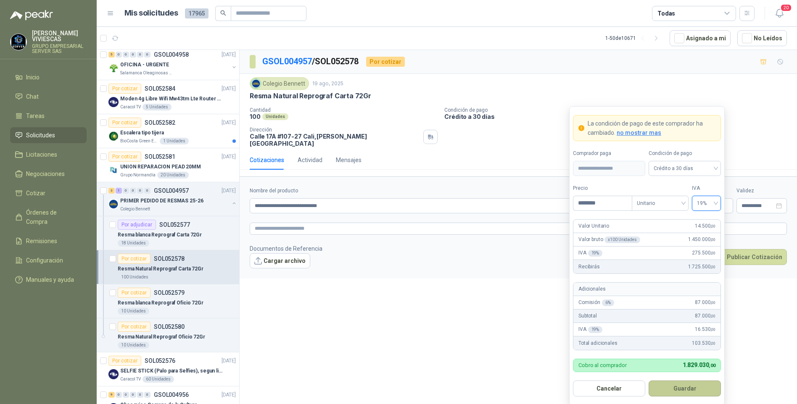
click at [691, 387] on button "Guardar" at bounding box center [685, 389] width 72 height 16
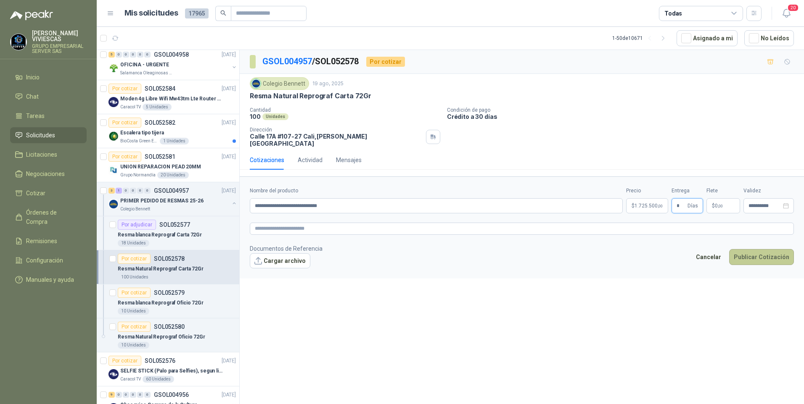
type input "*"
click at [769, 249] on button "Publicar Cotización" at bounding box center [761, 257] width 65 height 16
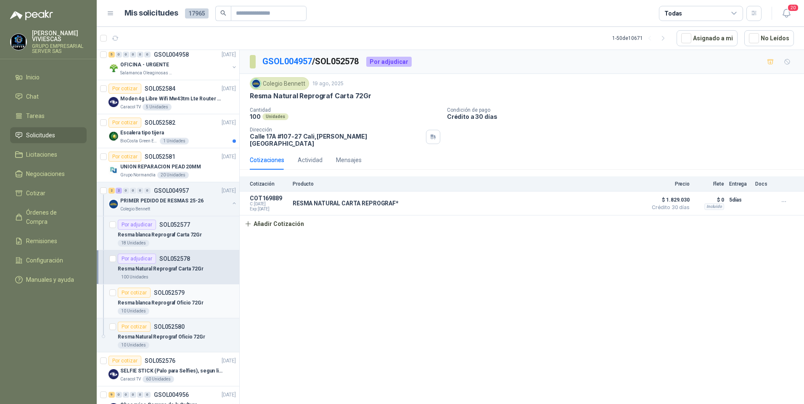
click at [151, 306] on p "Resma blanca Reprograf Oficio 72Gr" at bounding box center [161, 303] width 86 height 8
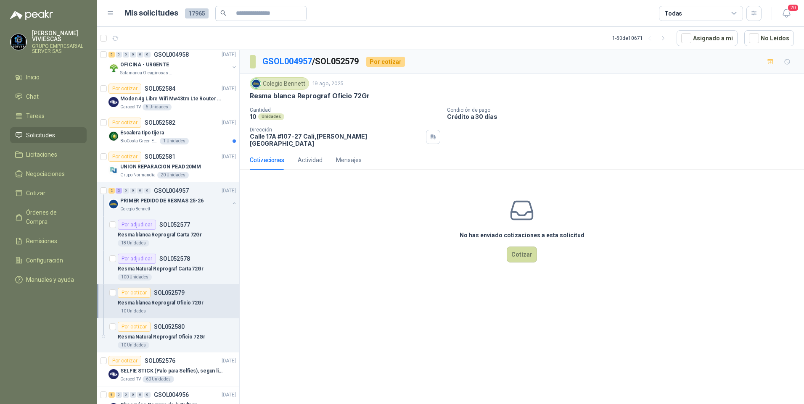
click at [397, 325] on div "GSOL004957 / SOL052579 Por cotizar Colegio Bennett 19 ago, 2025 Resma blanca Re…" at bounding box center [522, 228] width 564 height 357
click at [161, 270] on p "Resma Natural Reprograf Carta 72Gr" at bounding box center [161, 269] width 86 height 8
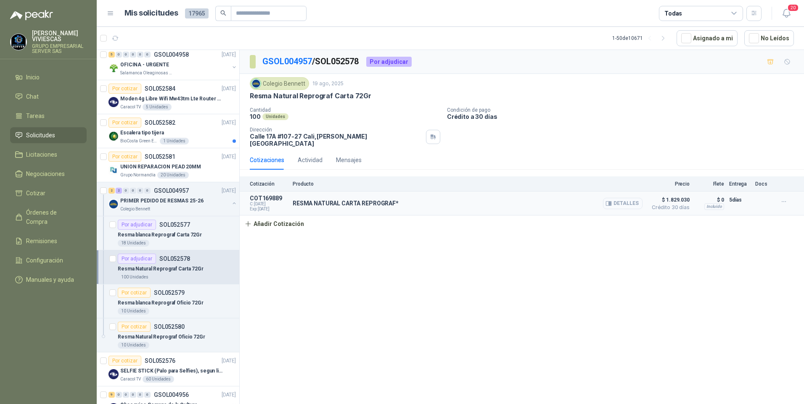
click at [629, 198] on button "Detalles" at bounding box center [623, 203] width 40 height 11
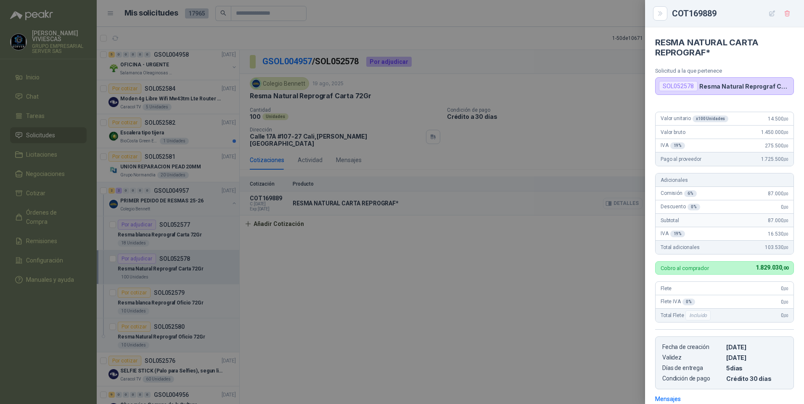
scroll to position [121, 0]
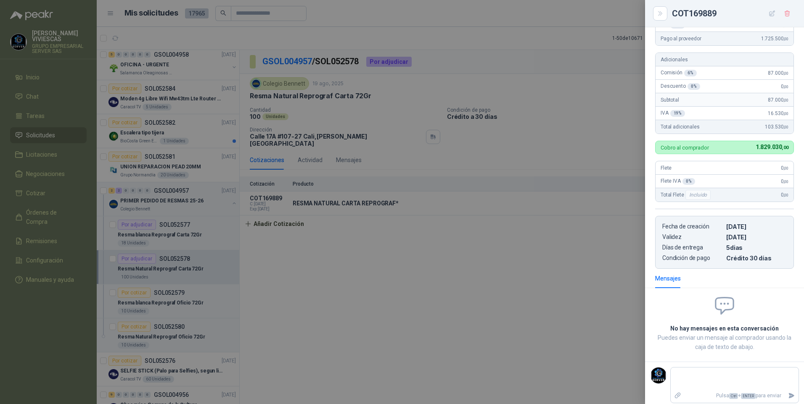
click at [501, 282] on div at bounding box center [402, 202] width 804 height 404
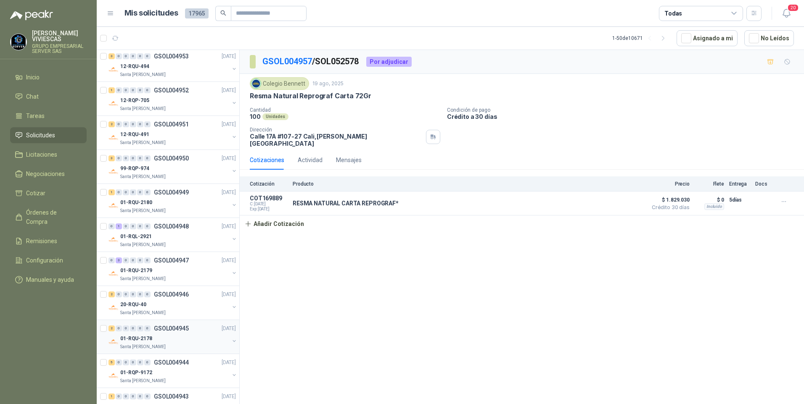
scroll to position [1093, 0]
click at [144, 238] on p "01-RQU-2179" at bounding box center [136, 236] width 32 height 8
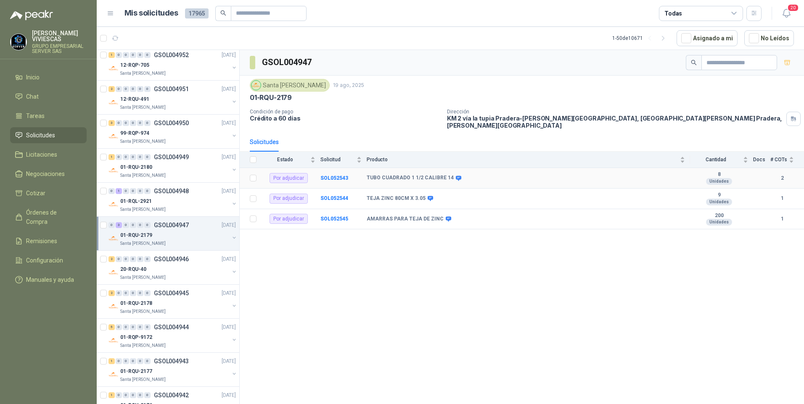
drag, startPoint x: 643, startPoint y: 174, endPoint x: 464, endPoint y: 172, distance: 178.7
click at [640, 175] on div "TUBO CUADRADO 1 1/2 CALIBRE 14" at bounding box center [526, 178] width 318 height 7
click at [338, 175] on b "SOL052543" at bounding box center [334, 178] width 28 height 6
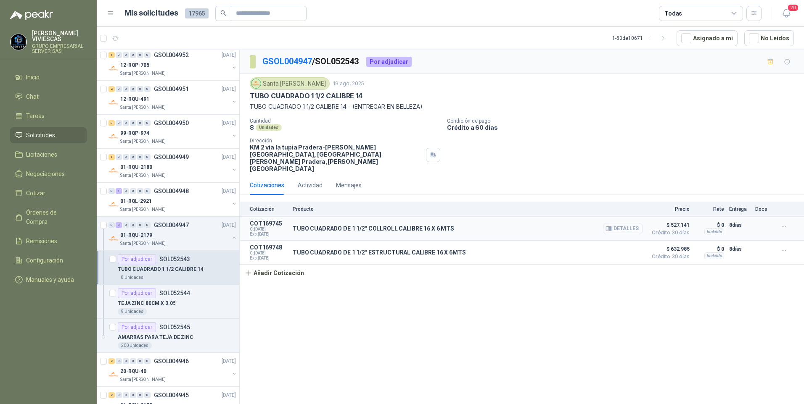
click at [628, 223] on button "Detalles" at bounding box center [623, 228] width 40 height 11
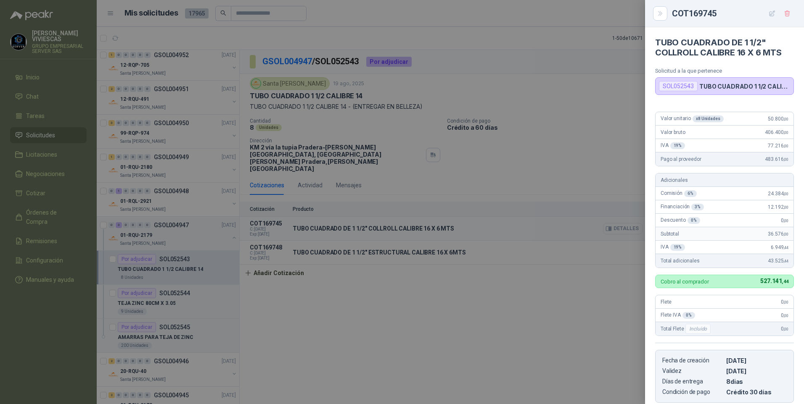
scroll to position [134, 0]
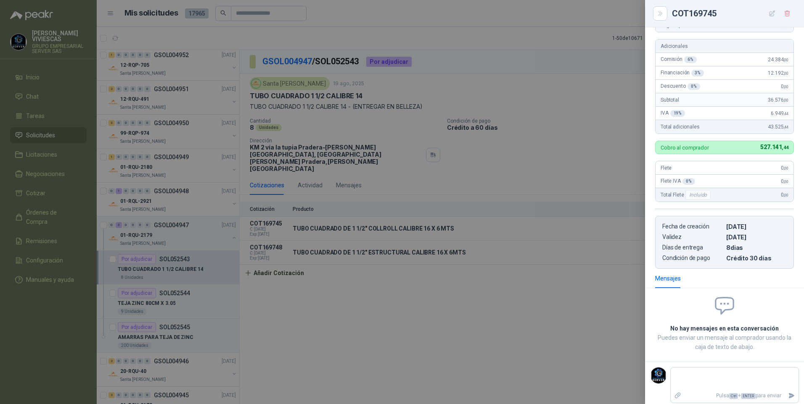
click at [443, 294] on div at bounding box center [402, 202] width 804 height 404
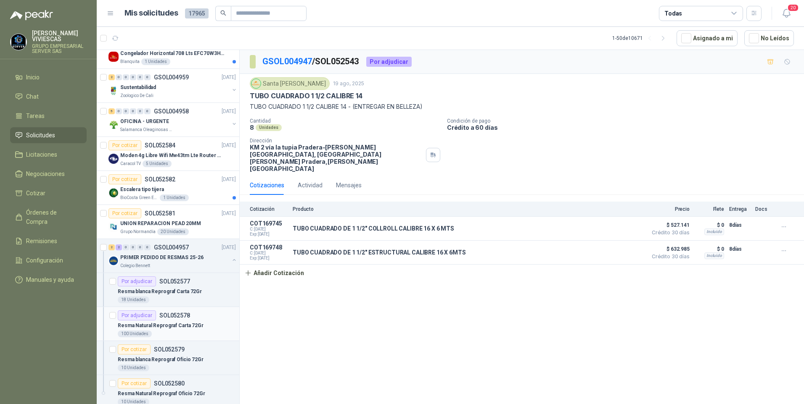
scroll to position [336, 0]
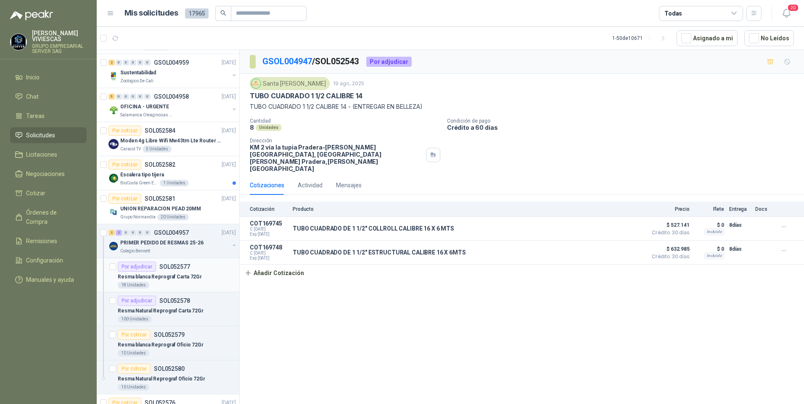
click at [159, 278] on p "Resma blanca Reprograf Carta 72Gr" at bounding box center [160, 277] width 84 height 8
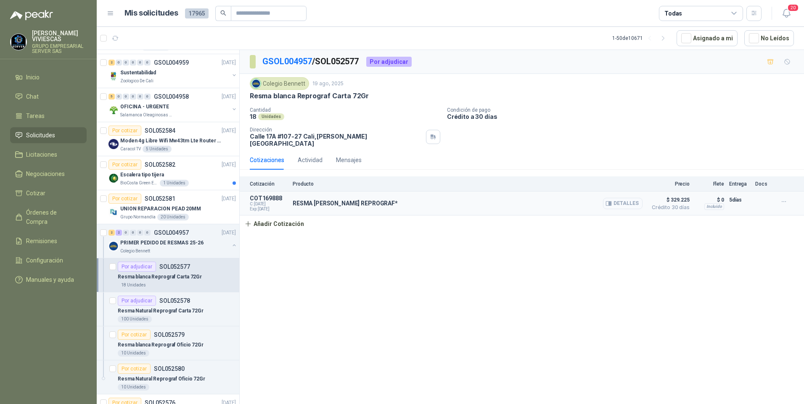
click at [619, 202] on button "Detalles" at bounding box center [623, 203] width 40 height 11
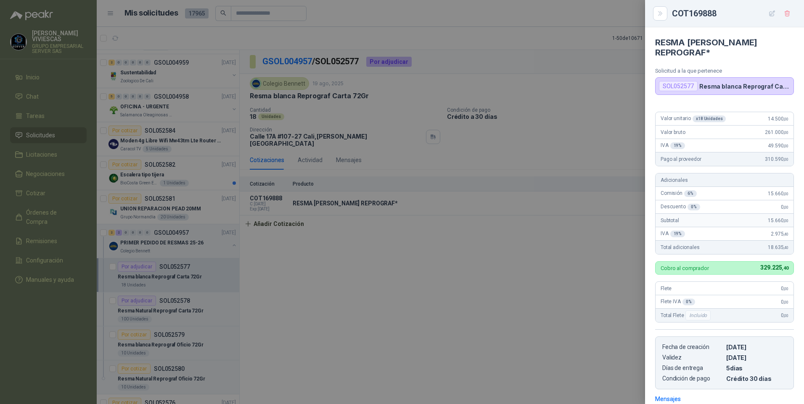
click at [314, 321] on div at bounding box center [402, 202] width 804 height 404
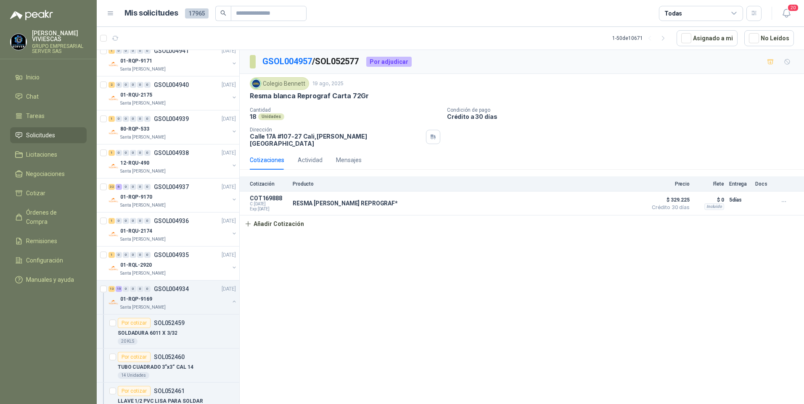
scroll to position [1555, 0]
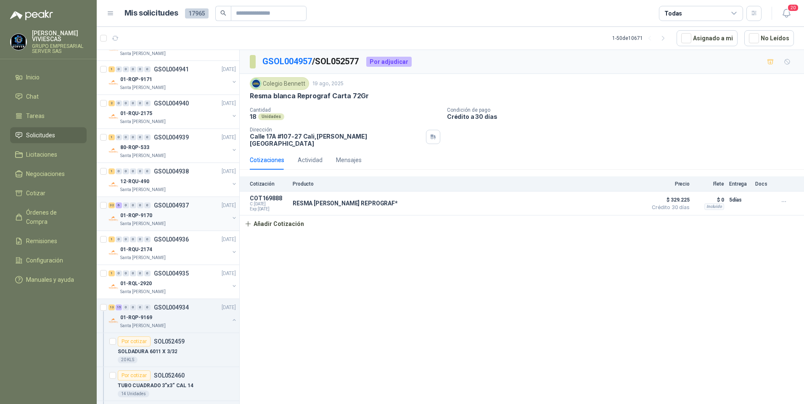
click at [141, 218] on p "01-RQP-9170" at bounding box center [136, 216] width 32 height 8
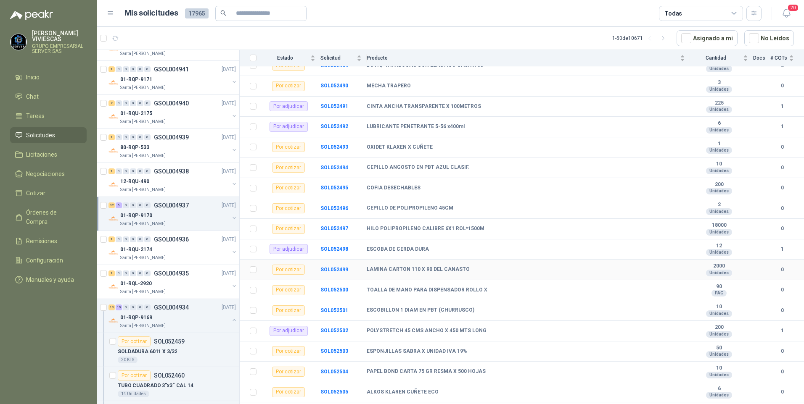
scroll to position [126, 0]
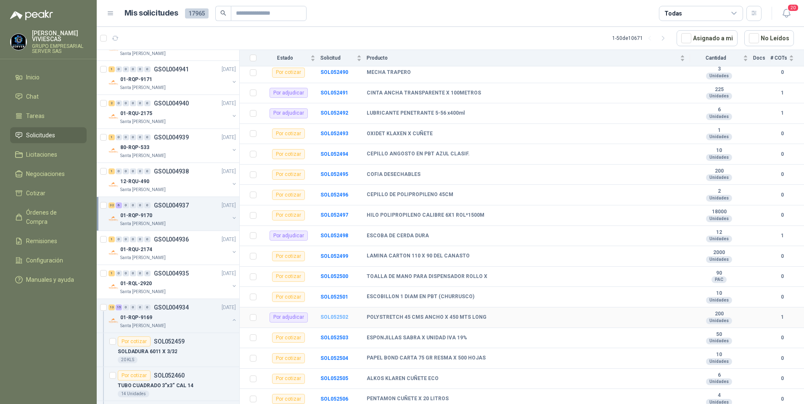
click at [330, 314] on b "SOL052502" at bounding box center [334, 317] width 28 height 6
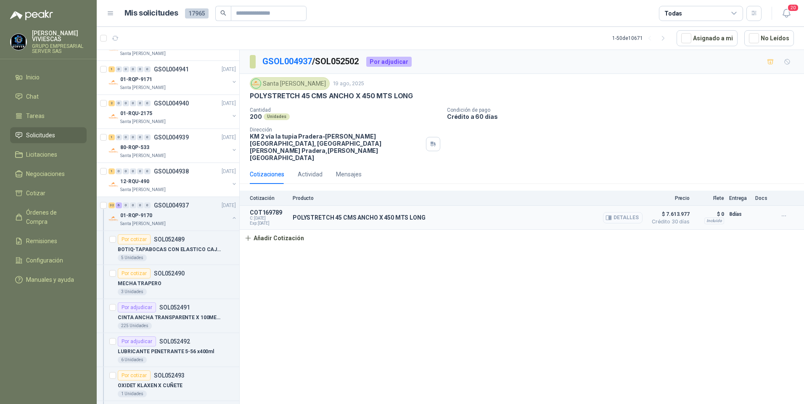
click at [612, 215] on icon "button" at bounding box center [608, 218] width 6 height 6
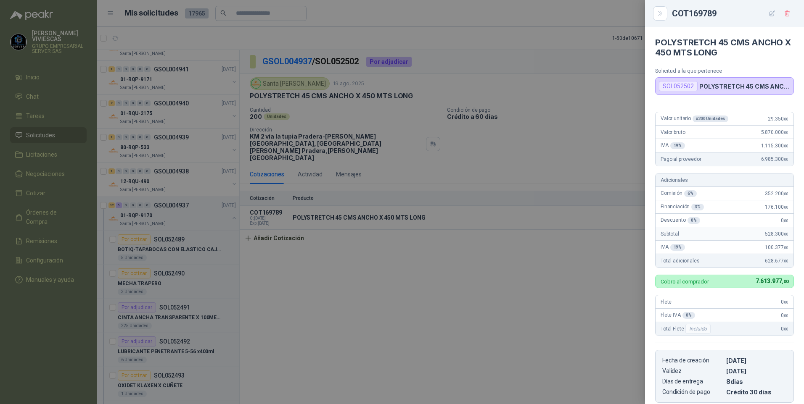
click at [349, 328] on div at bounding box center [402, 202] width 804 height 404
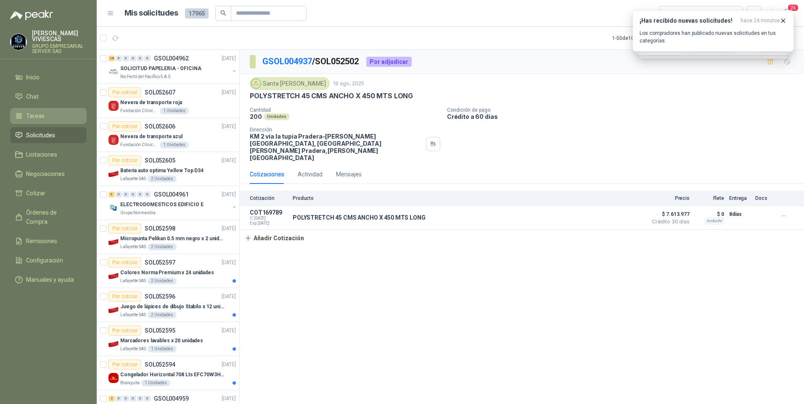
click at [34, 119] on span "Tareas" at bounding box center [35, 115] width 18 height 9
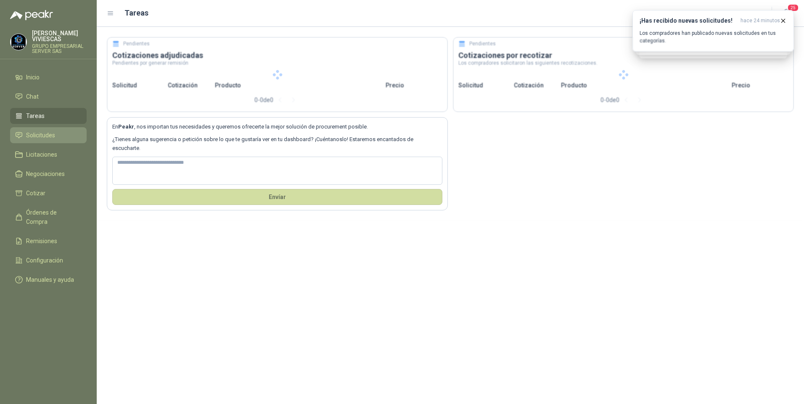
click at [37, 135] on span "Solicitudes" at bounding box center [40, 135] width 29 height 9
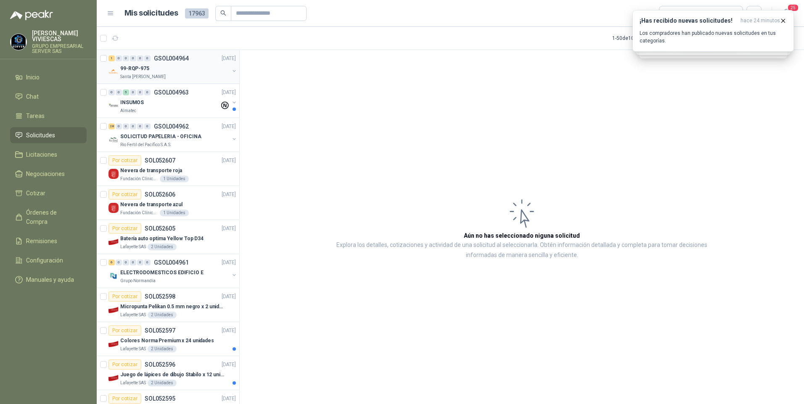
click at [148, 74] on p "Santa [PERSON_NAME]" at bounding box center [142, 77] width 45 height 7
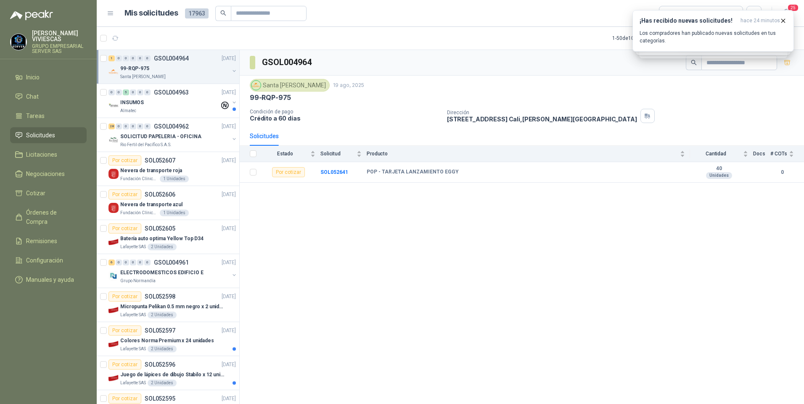
click at [372, 312] on div "GSOL004964 Santa Anita Napoles 19 ago, 2025 99-RQP-975 Condición de pago Crédit…" at bounding box center [522, 228] width 564 height 357
click at [354, 291] on div "GSOL004964 Santa Anita Napoles 19 ago, 2025 99-RQP-975 Condición de pago Crédit…" at bounding box center [522, 228] width 564 height 357
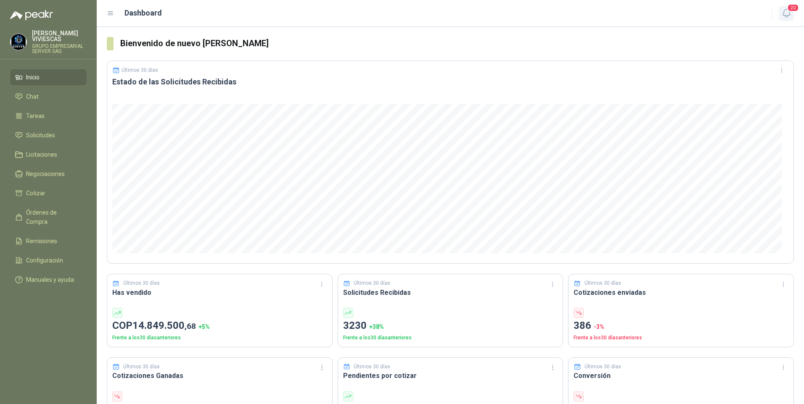
click at [784, 11] on icon "button" at bounding box center [786, 13] width 11 height 11
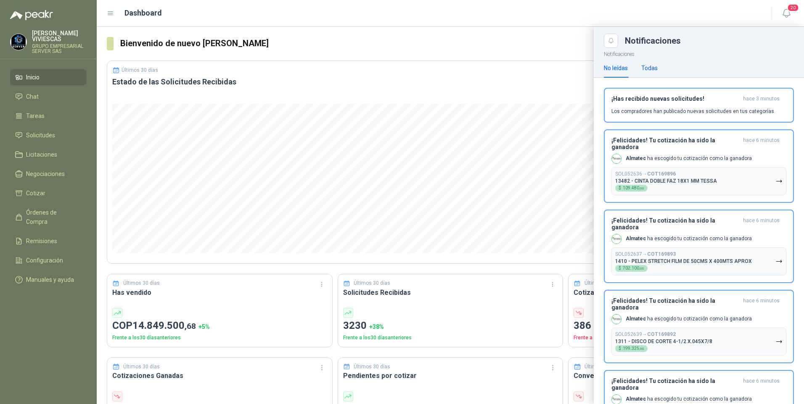
click at [652, 69] on div "Todas" at bounding box center [649, 67] width 16 height 9
click at [649, 62] on div "Todas" at bounding box center [649, 67] width 16 height 19
click at [34, 212] on span "Órdenes de Compra" at bounding box center [52, 217] width 53 height 18
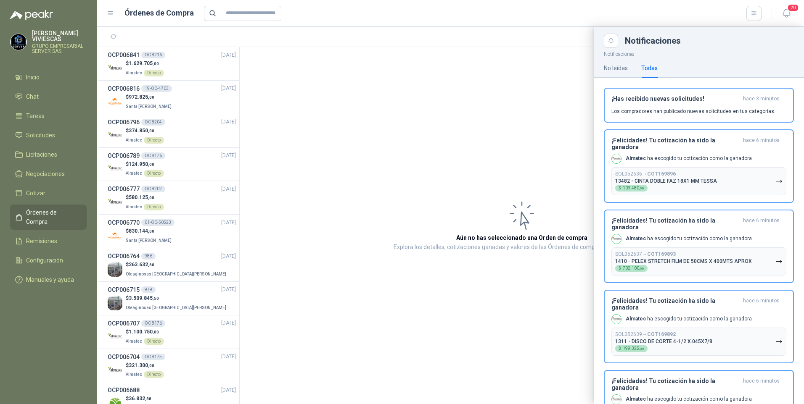
click at [132, 65] on div at bounding box center [450, 215] width 707 height 377
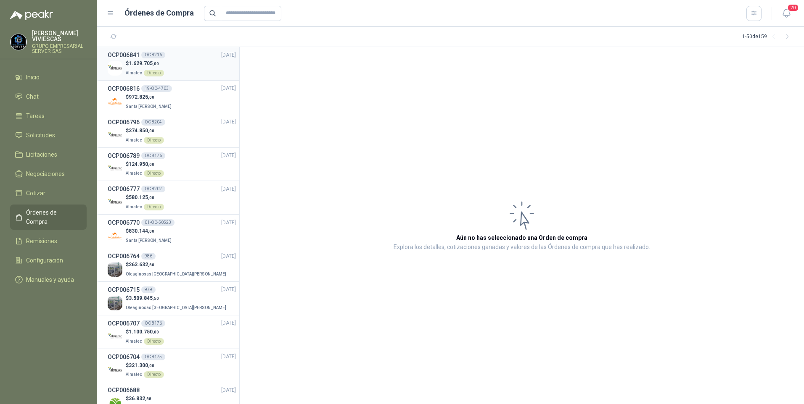
click at [127, 63] on p "$ 1.629.705 ,00" at bounding box center [145, 64] width 38 height 8
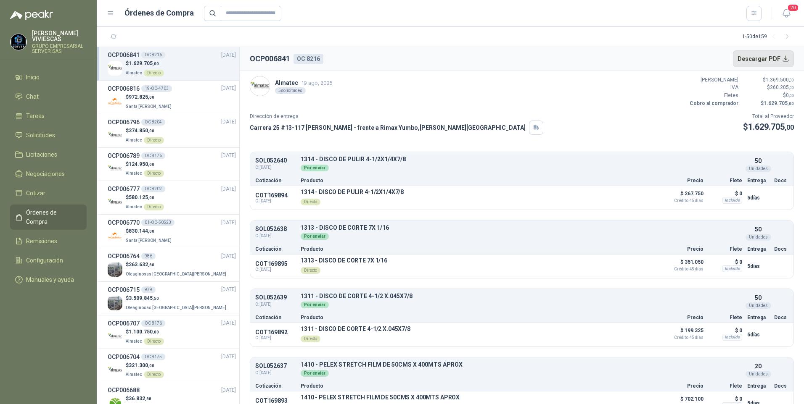
click at [765, 62] on button "Descargar PDF" at bounding box center [763, 58] width 61 height 17
click at [40, 135] on span "Solicitudes" at bounding box center [40, 135] width 29 height 9
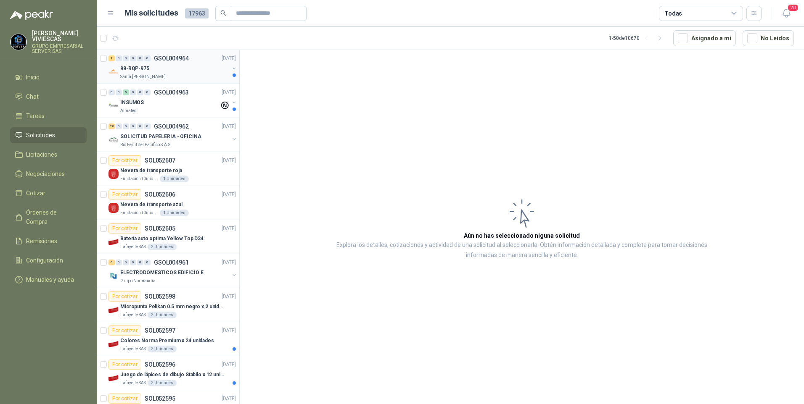
click at [154, 70] on div "99-RQP-975" at bounding box center [174, 68] width 109 height 10
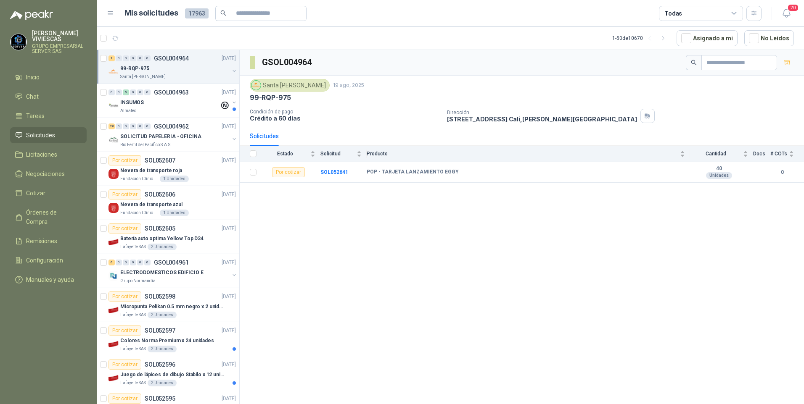
click at [129, 74] on p "Santa [PERSON_NAME]" at bounding box center [142, 77] width 45 height 7
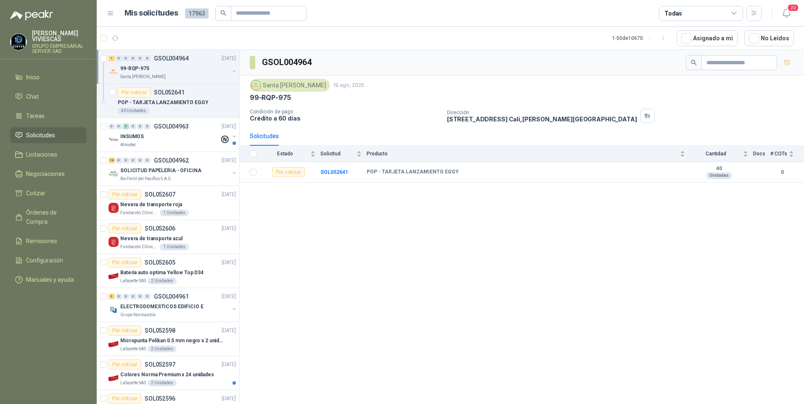
click at [139, 69] on p "99-RQP-975" at bounding box center [134, 69] width 29 height 8
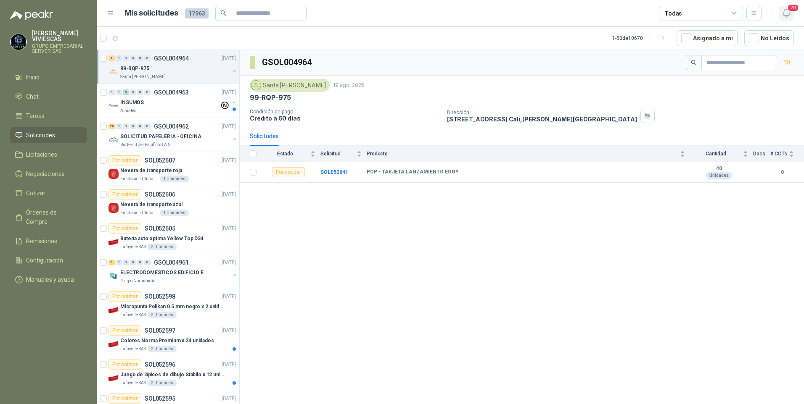
click at [794, 10] on span "20" at bounding box center [793, 8] width 12 height 8
